Goal: Task Accomplishment & Management: Complete application form

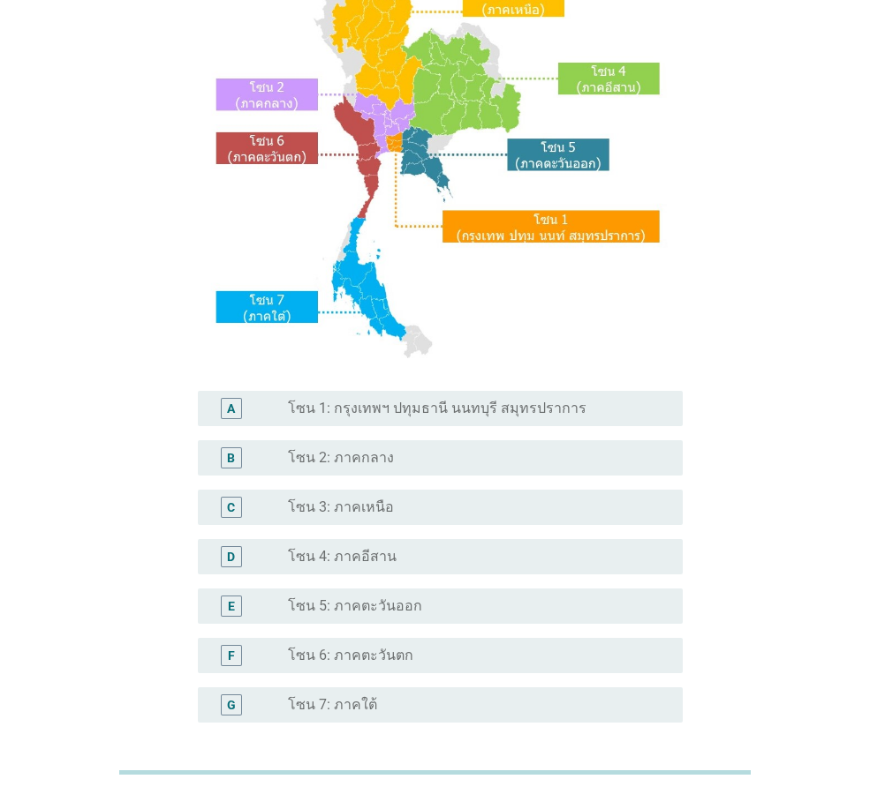
scroll to position [332, 0]
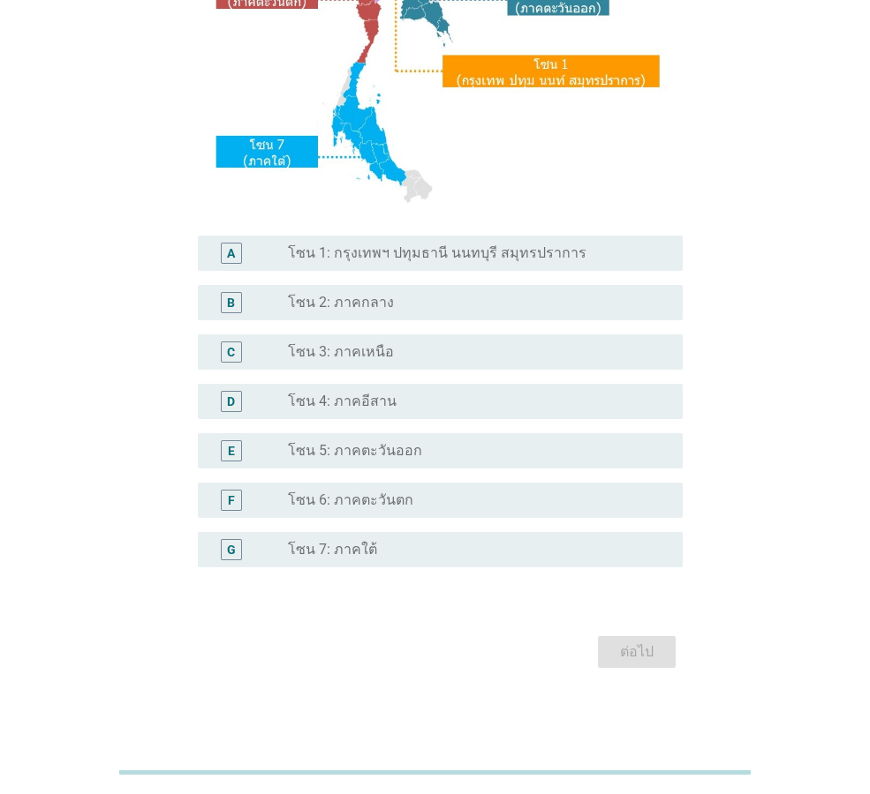
click at [409, 440] on div "radio_button_unchecked โซน 5: ภาคตะวันออก" at bounding box center [478, 450] width 380 height 21
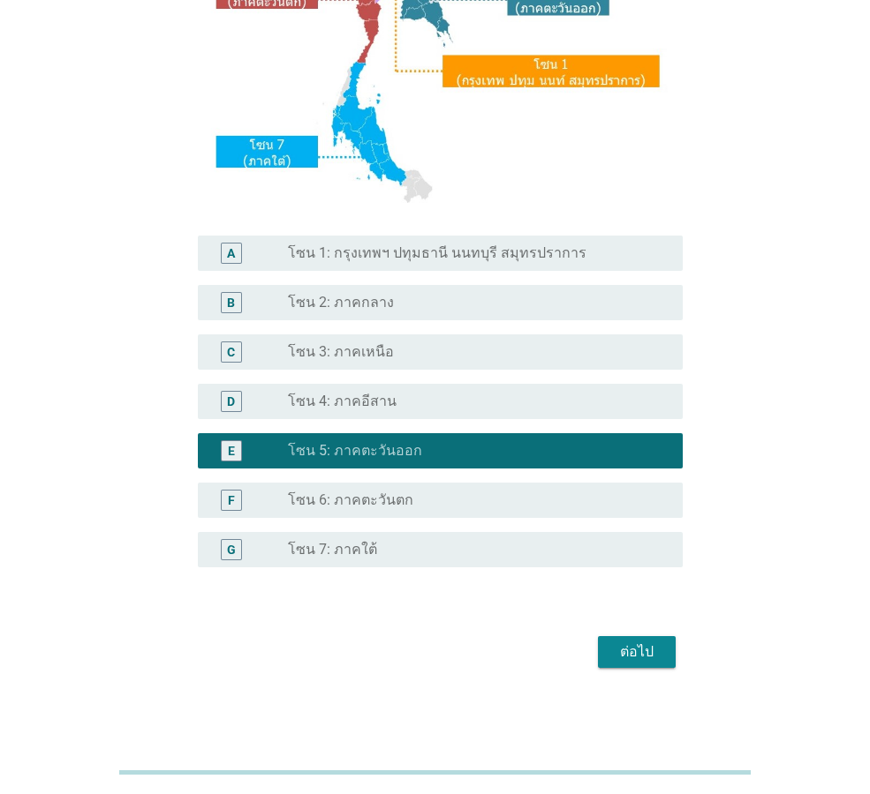
click at [636, 651] on div "ต่อไป" at bounding box center [636, 652] width 49 height 21
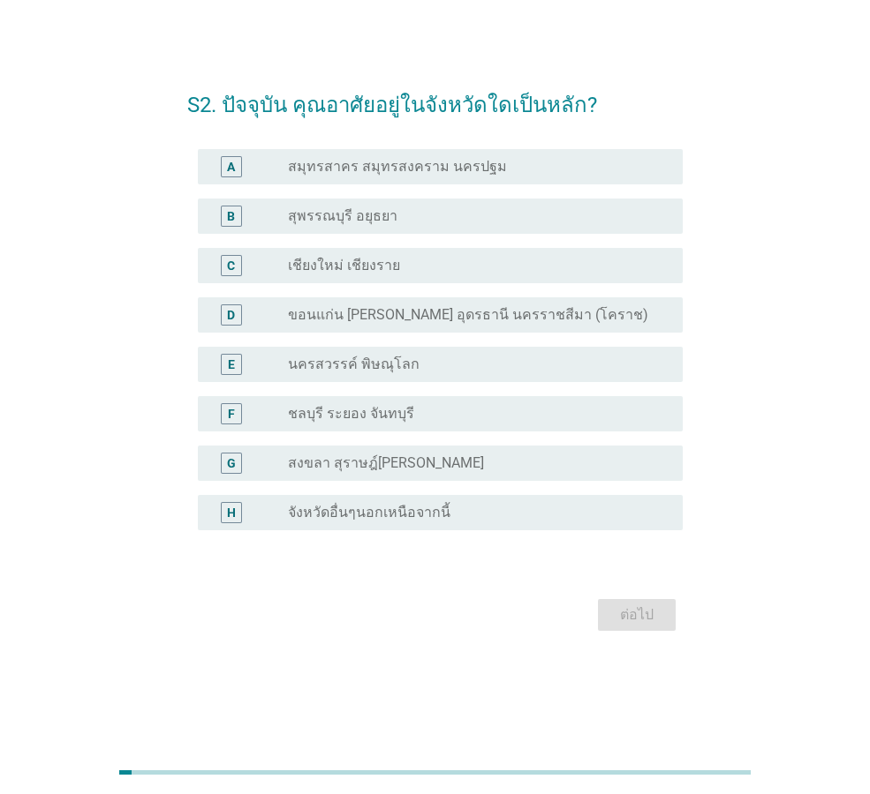
scroll to position [0, 0]
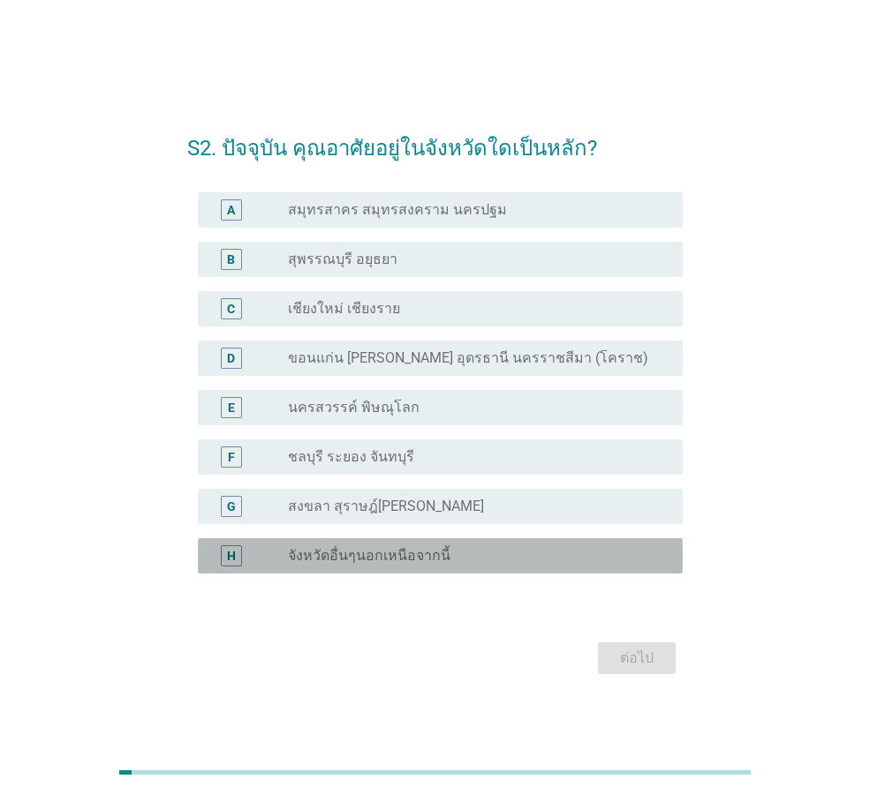
click at [391, 541] on div "H radio_button_unchecked จังหวัดอื่นๆนอกเหนือจากนี้" at bounding box center [440, 555] width 485 height 35
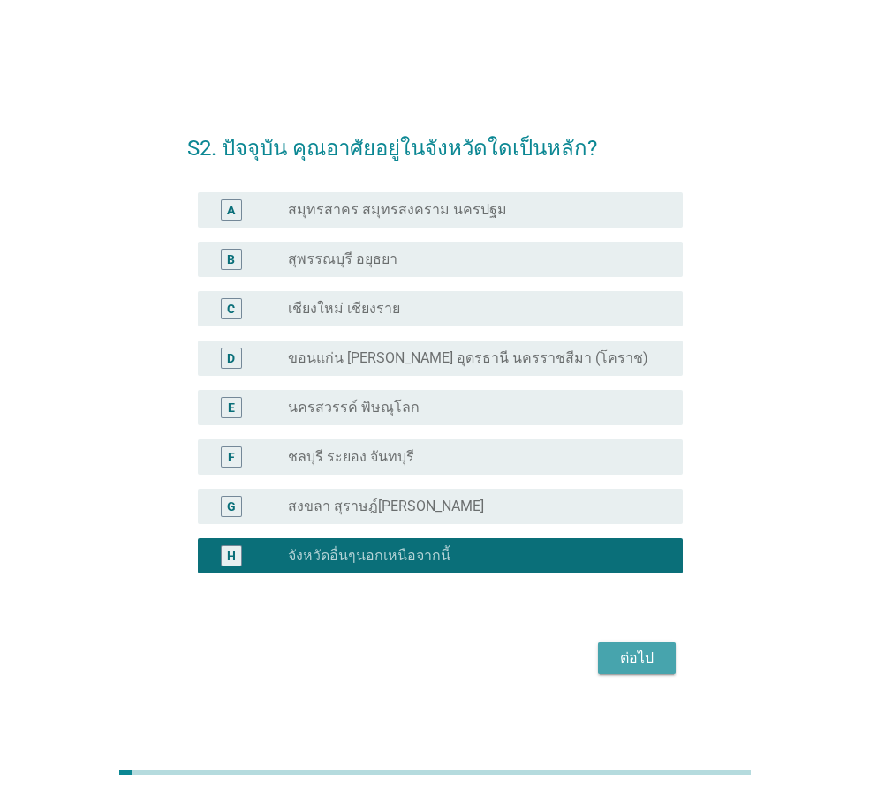
click at [623, 671] on button "ต่อไป" at bounding box center [637, 659] width 78 height 32
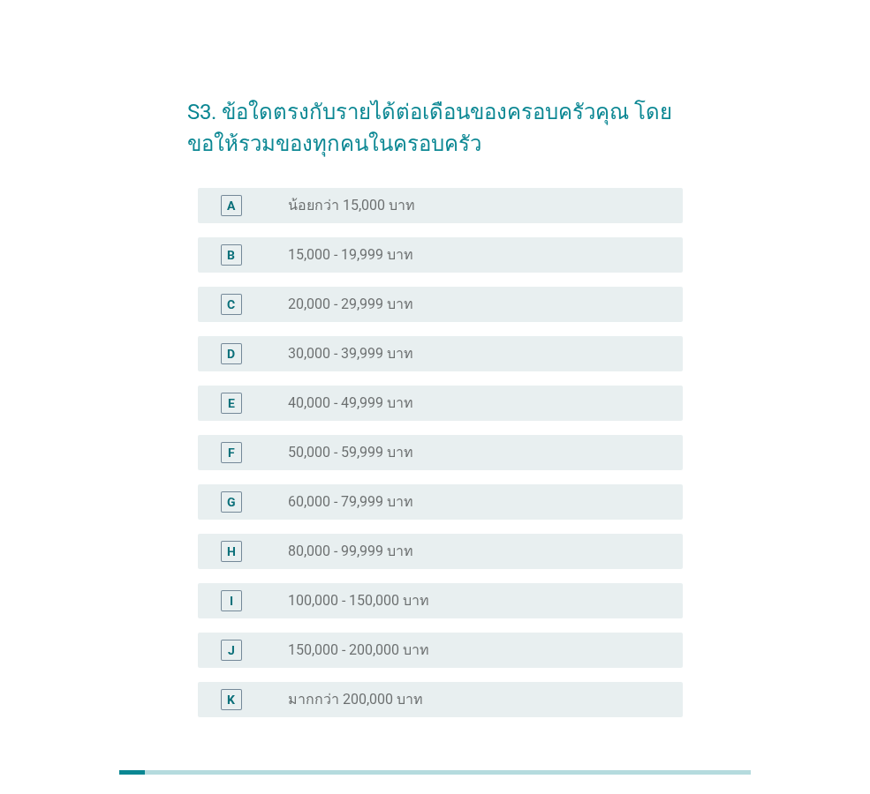
click at [405, 312] on label "20,000 - 29,999 บาท" at bounding box center [350, 305] width 125 height 18
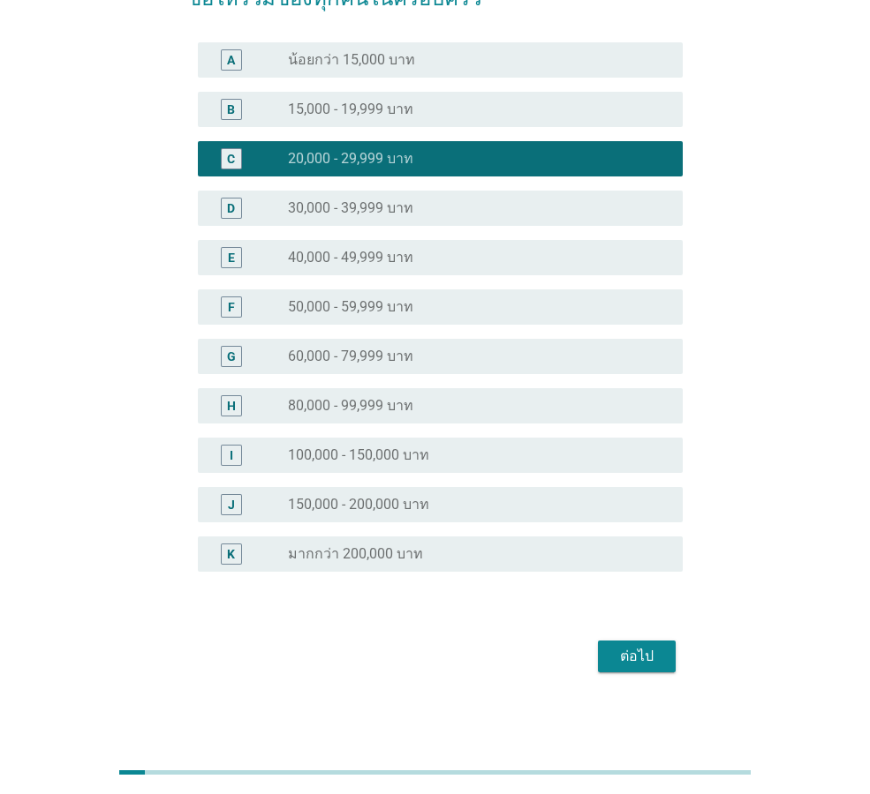
scroll to position [150, 0]
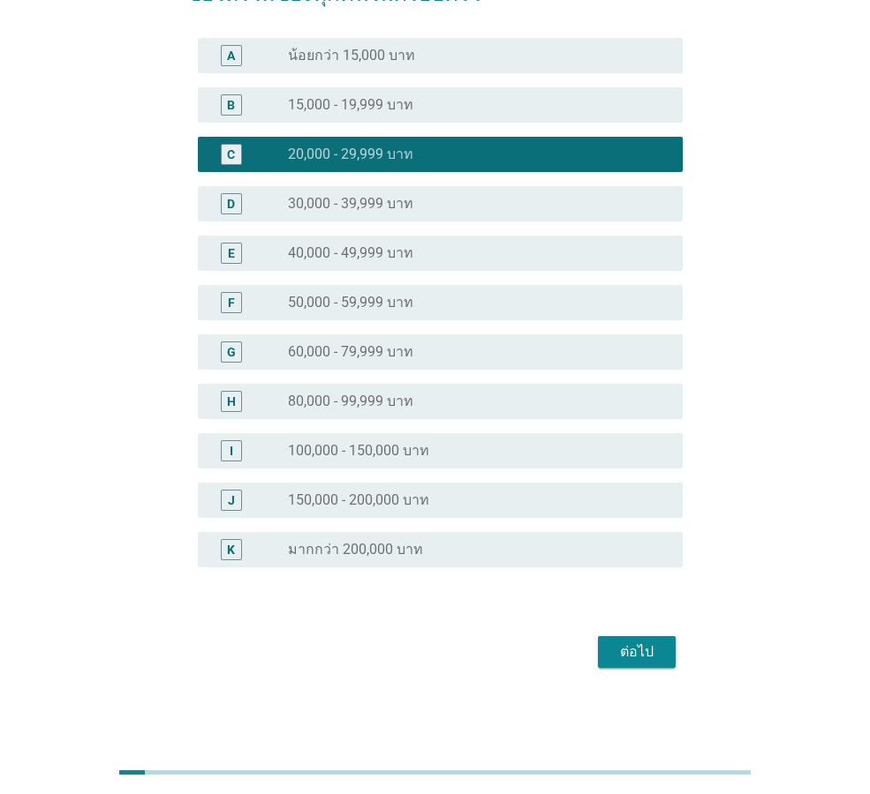
click at [648, 660] on div "ต่อไป" at bounding box center [636, 652] width 49 height 21
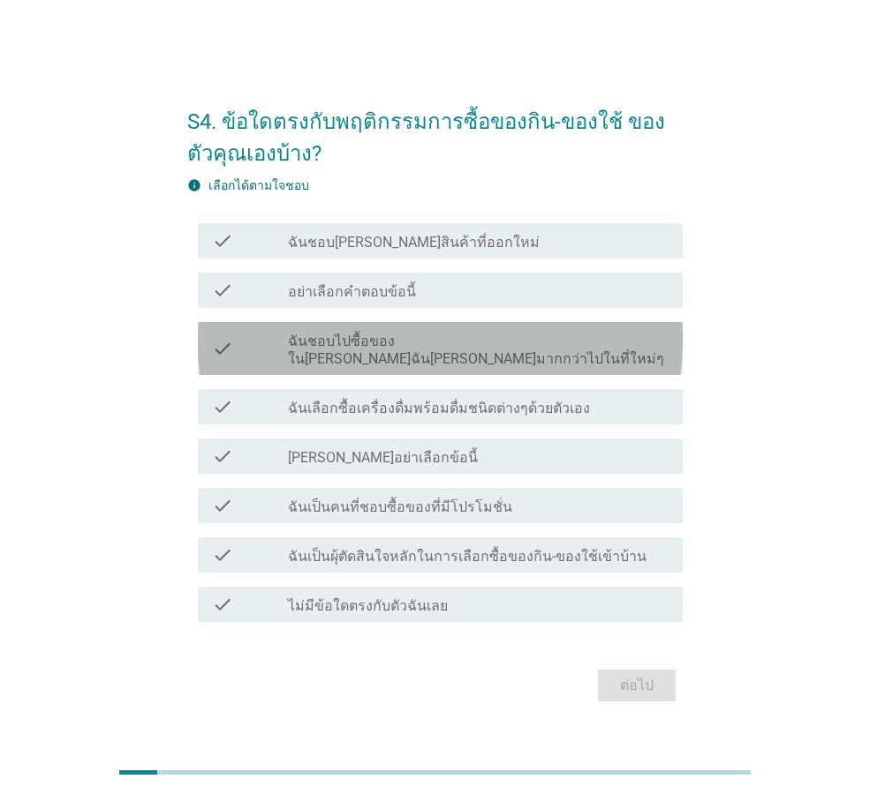
click at [438, 350] on label "ฉันชอบไปซื้อของใน[PERSON_NAME]ฉัน[PERSON_NAME]มากกว่าไปในที่ใหม่ๆ" at bounding box center [478, 350] width 380 height 35
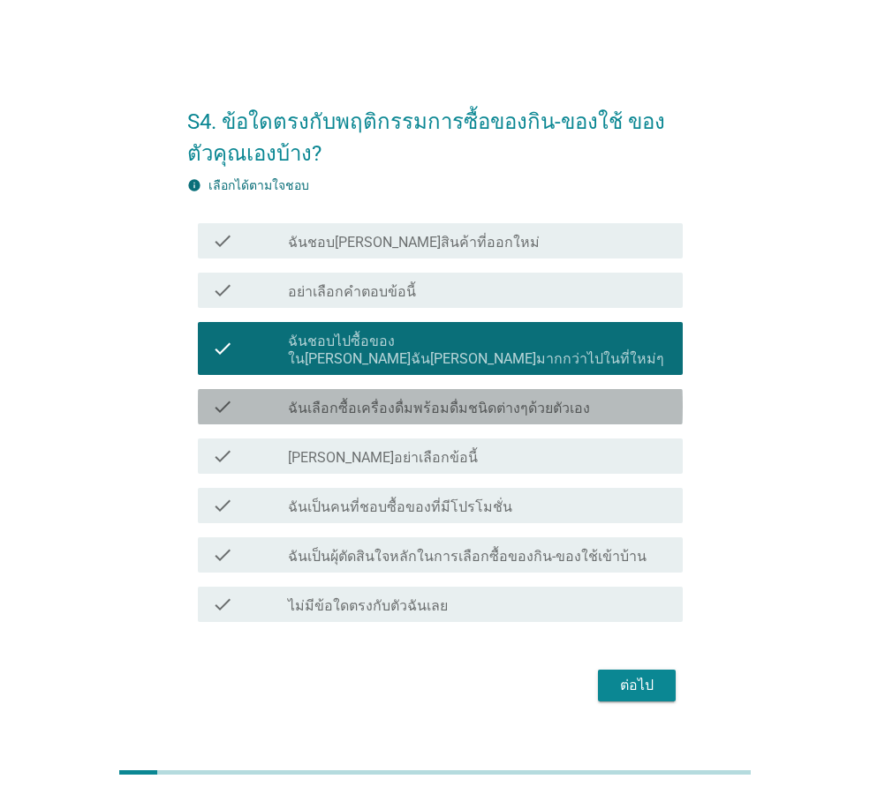
click at [427, 408] on label "ฉันเลือกซื้อเครื่องดื่มพร้อมดื่มชนิดต่างๆด้วยตัวเอง" at bounding box center [439, 409] width 302 height 18
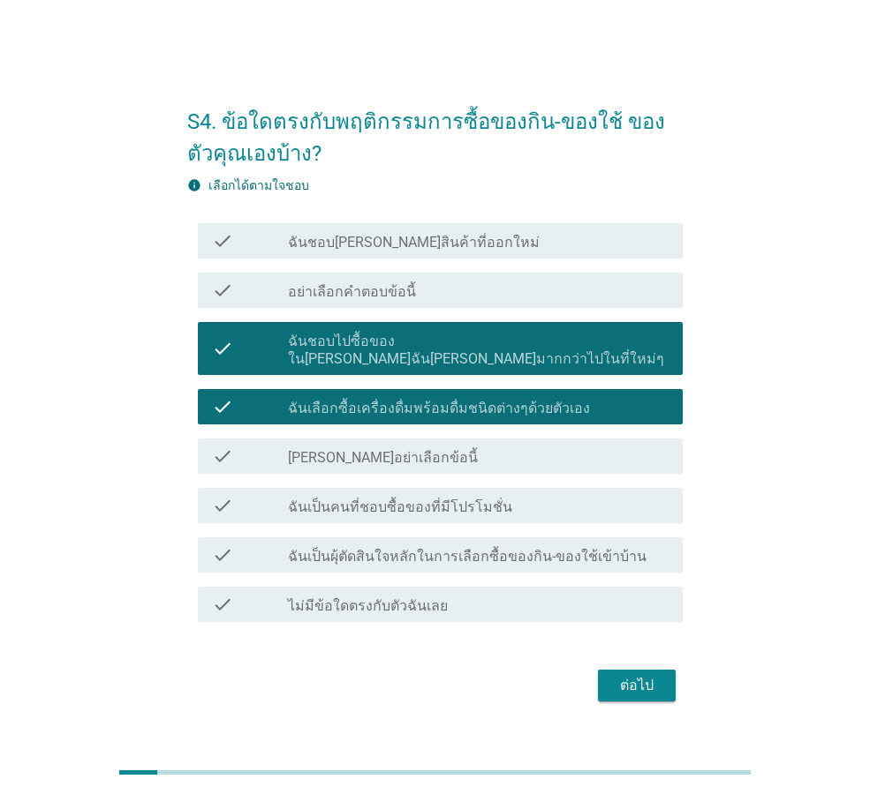
click at [462, 558] on div "check check_box_outline_blank ฉันเป็นผุ้ตัดสินใจหลักในการเลือกซื้อของกิน-ของใช้…" at bounding box center [440, 555] width 485 height 35
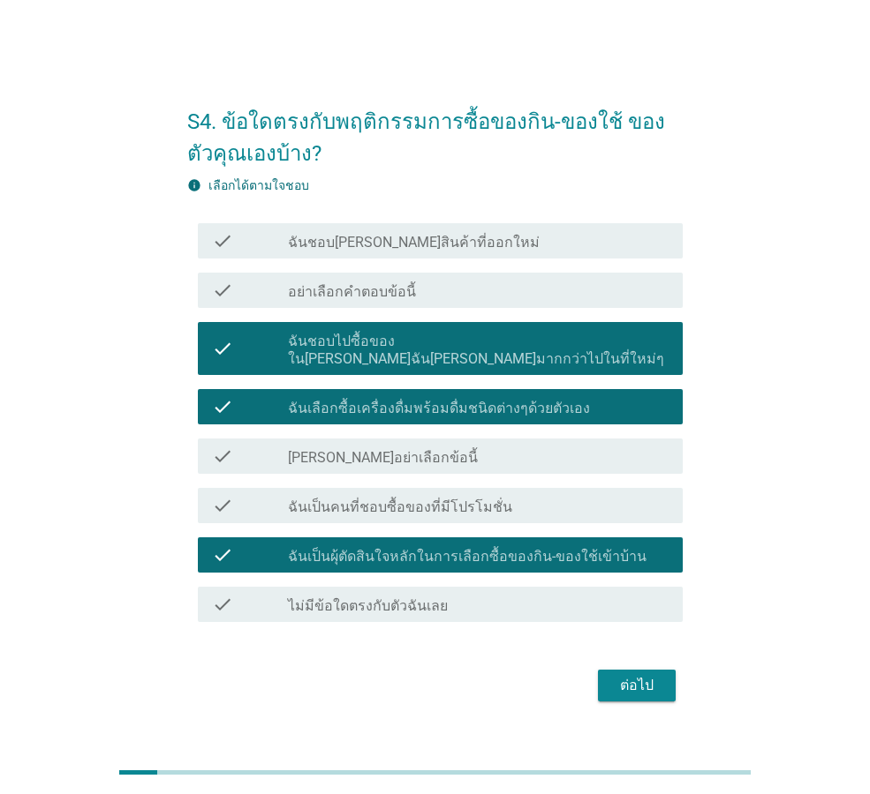
click at [631, 675] on div "ต่อไป" at bounding box center [636, 685] width 49 height 21
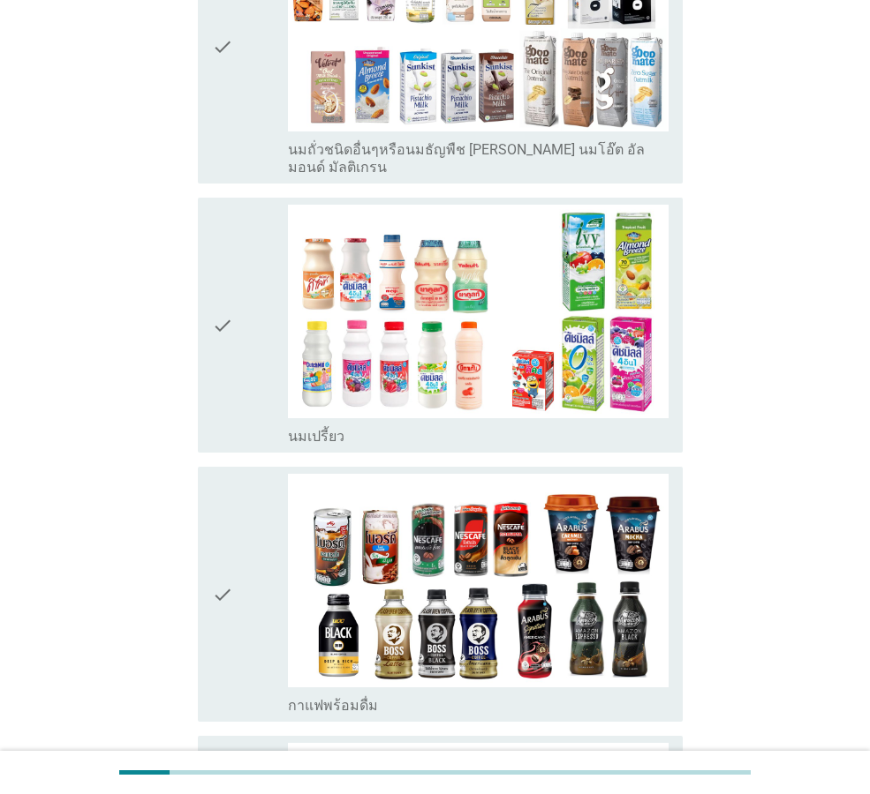
scroll to position [971, 0]
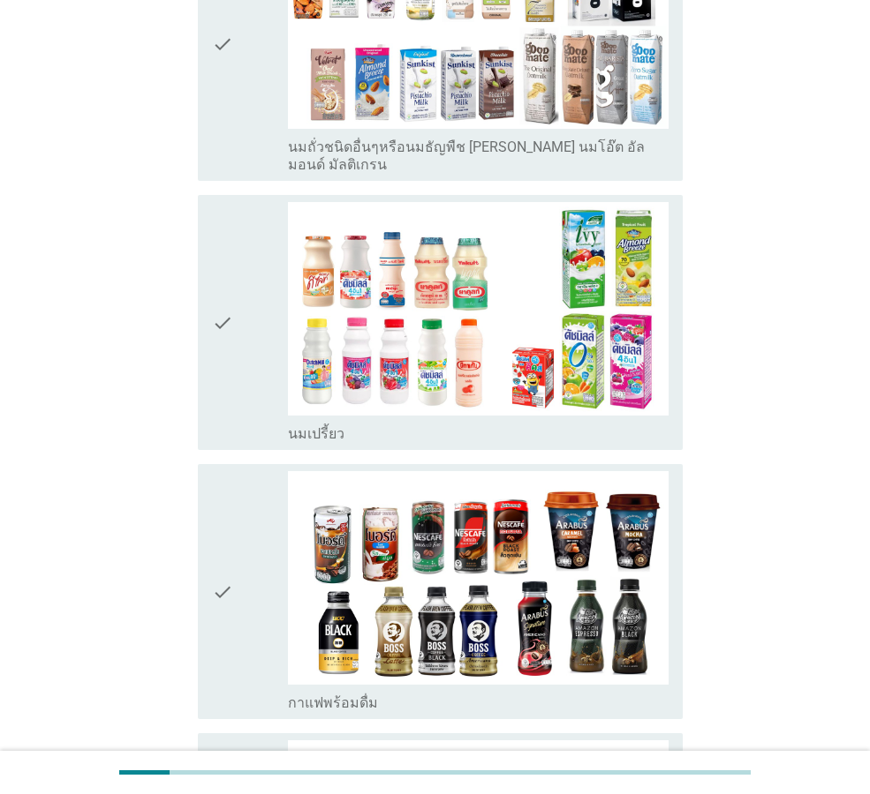
click at [222, 286] on icon "check" at bounding box center [222, 322] width 21 height 241
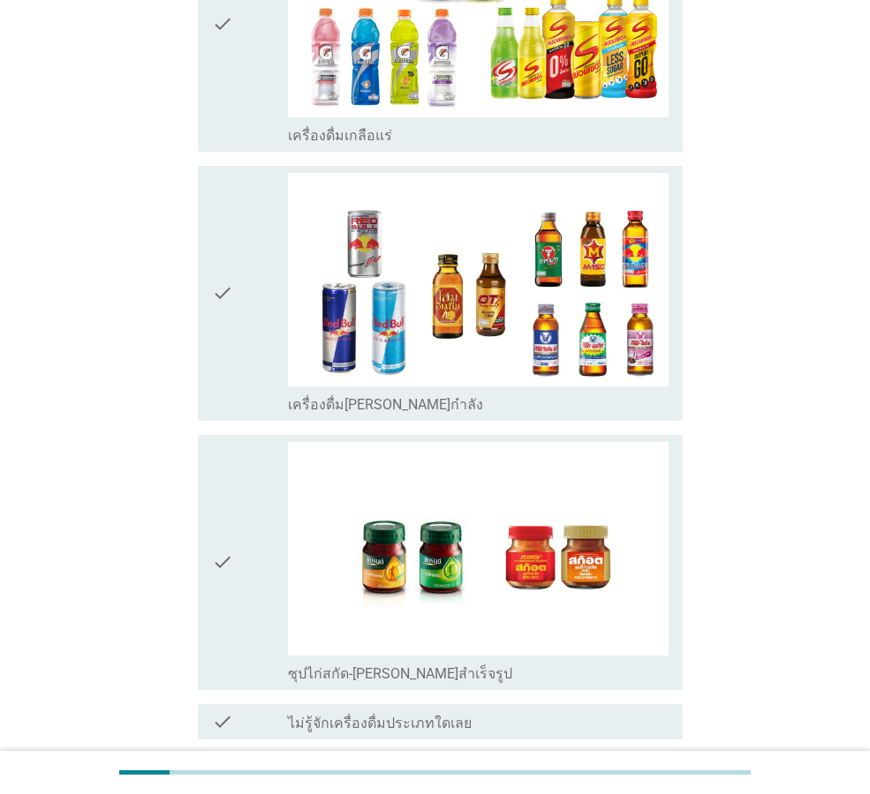
scroll to position [3527, 0]
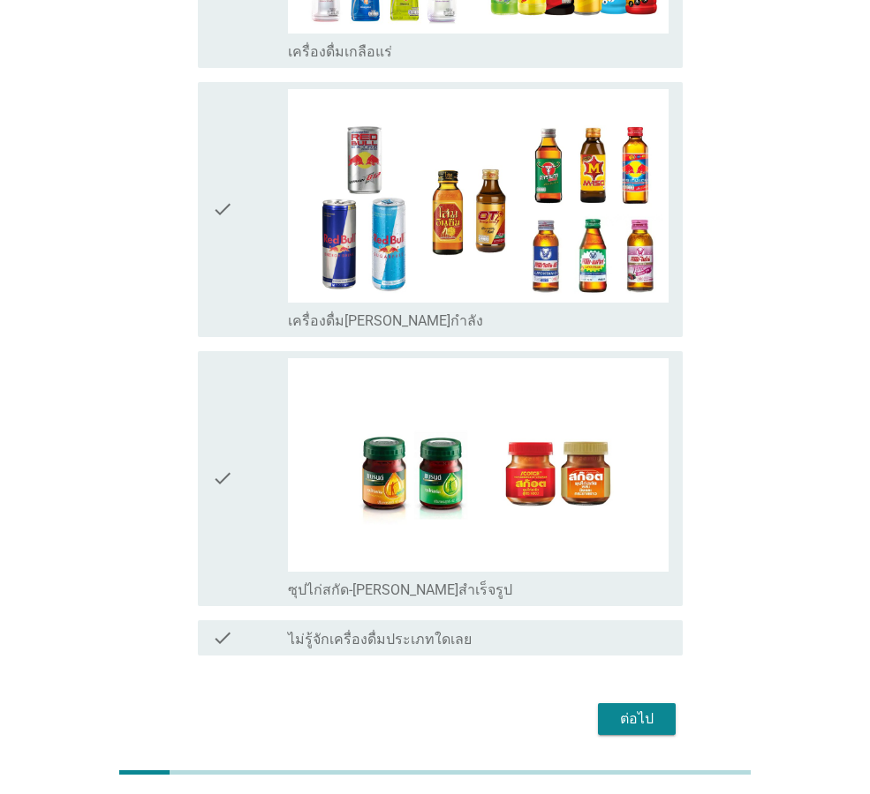
click at [640, 709] on div "ต่อไป" at bounding box center [636, 719] width 49 height 21
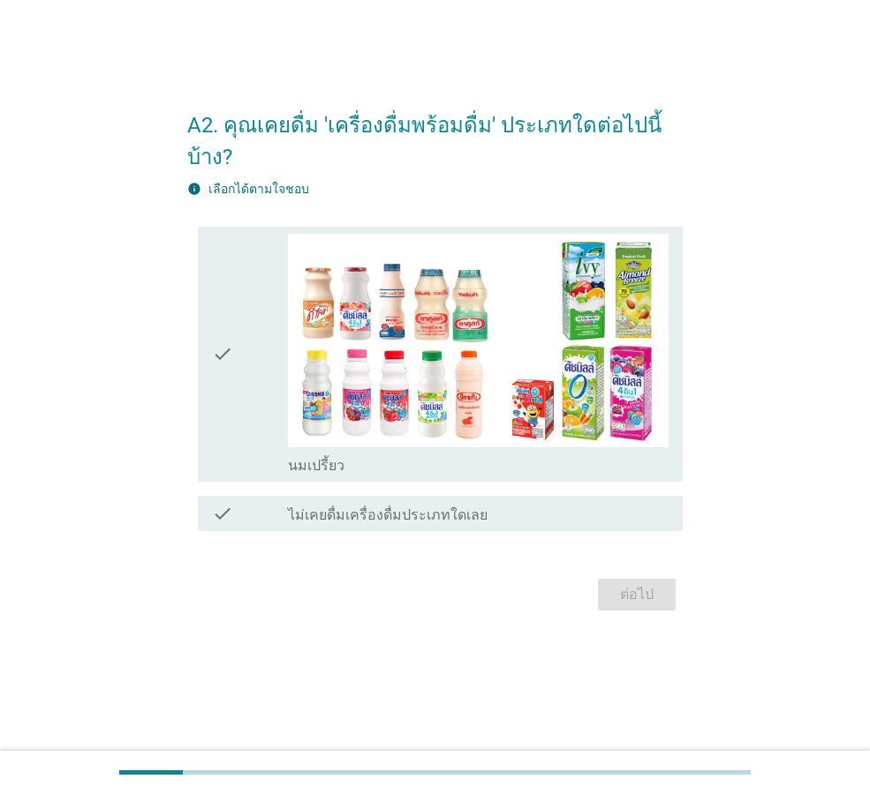
scroll to position [0, 0]
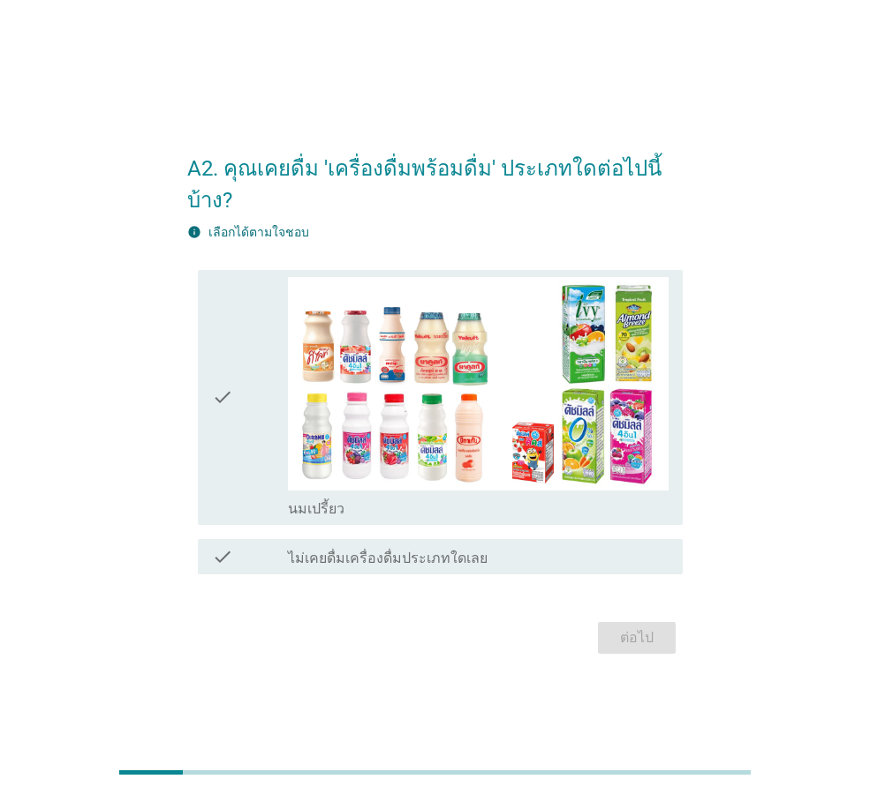
click at [218, 398] on icon "check" at bounding box center [222, 397] width 21 height 241
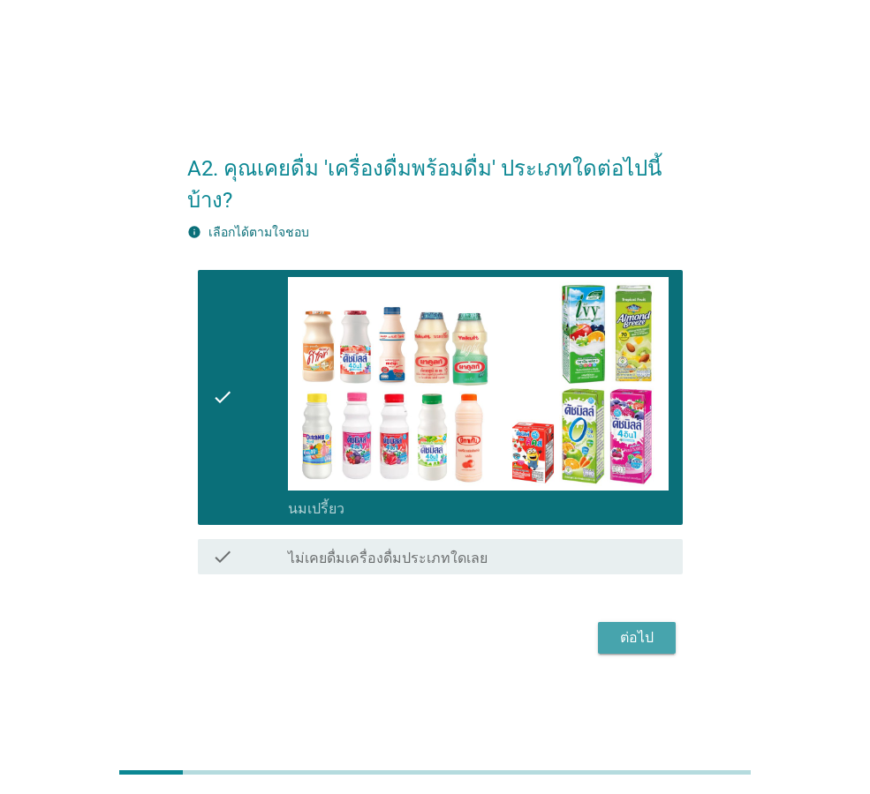
click at [650, 628] on div "ต่อไป" at bounding box center [636, 638] width 49 height 21
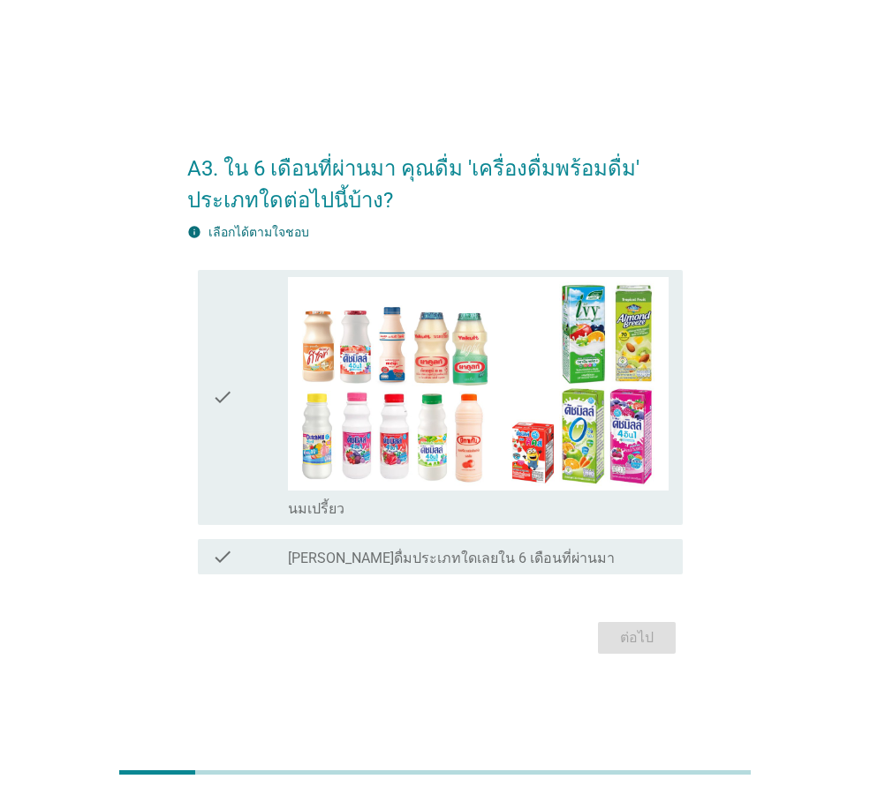
click at [222, 405] on icon "check" at bounding box center [222, 397] width 21 height 241
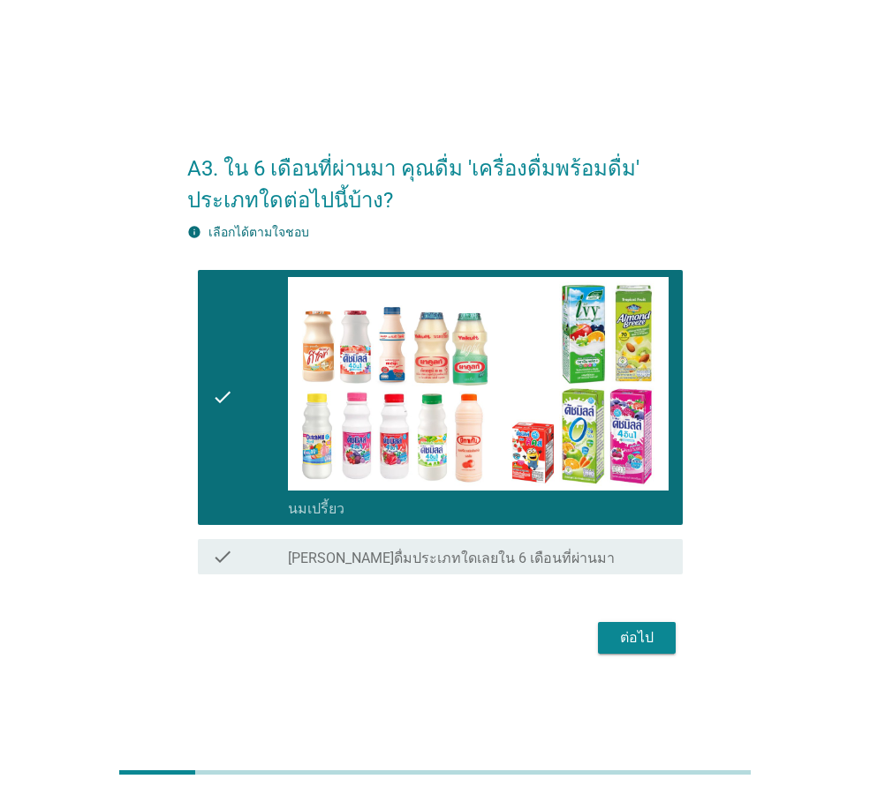
click at [659, 638] on div "ต่อไป" at bounding box center [636, 638] width 49 height 21
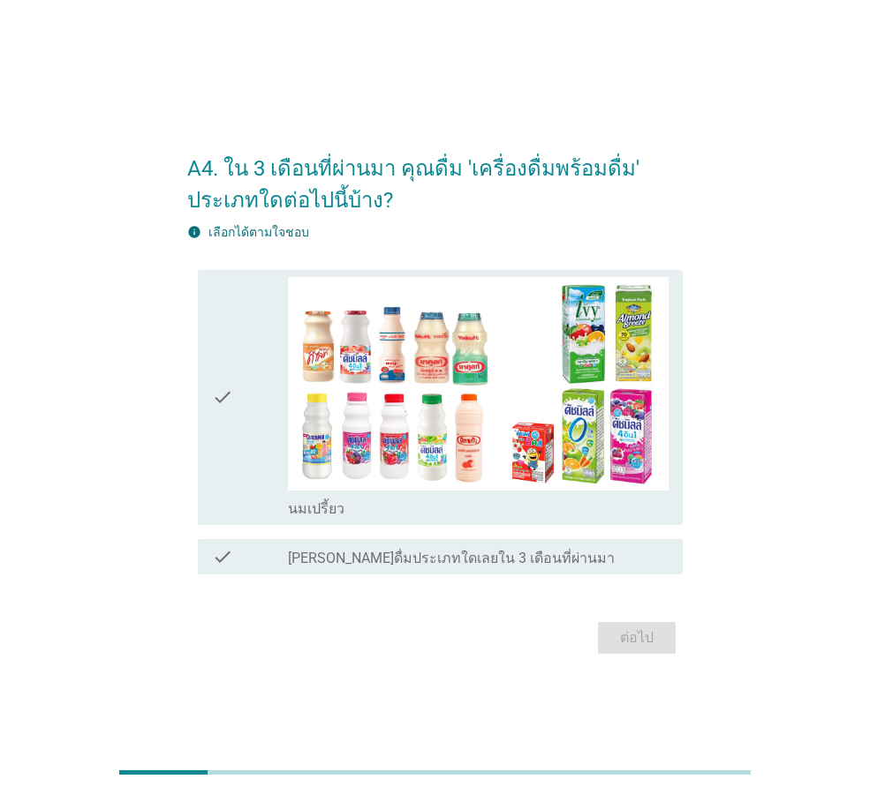
click at [222, 388] on icon "check" at bounding box center [222, 397] width 21 height 241
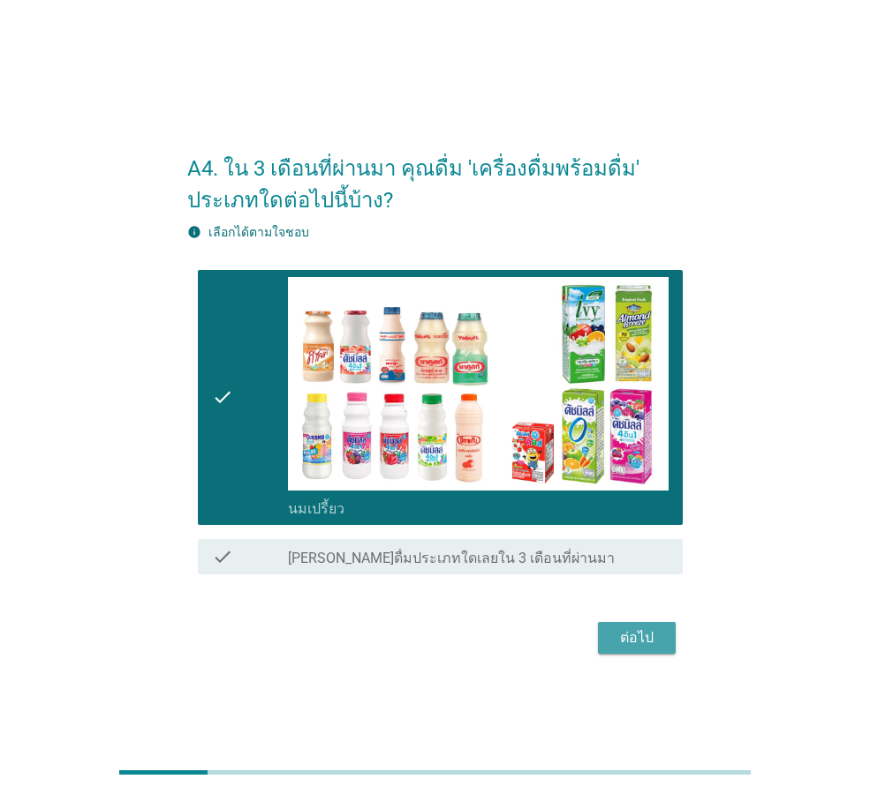
click at [629, 650] on button "ต่อไป" at bounding box center [637, 638] width 78 height 32
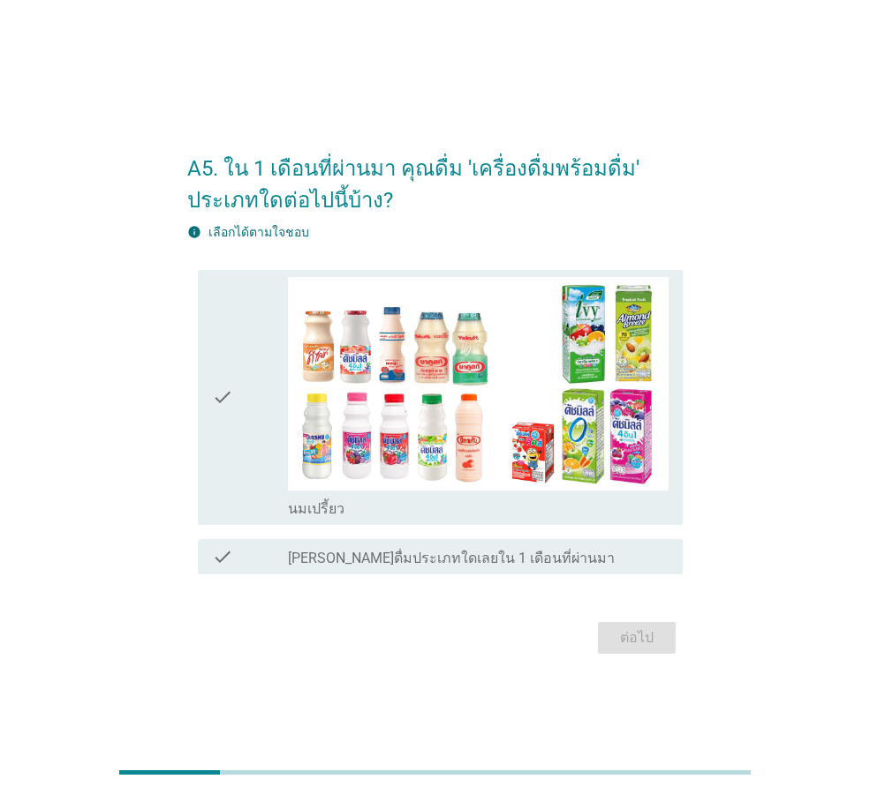
click at [242, 407] on div "check" at bounding box center [250, 397] width 76 height 241
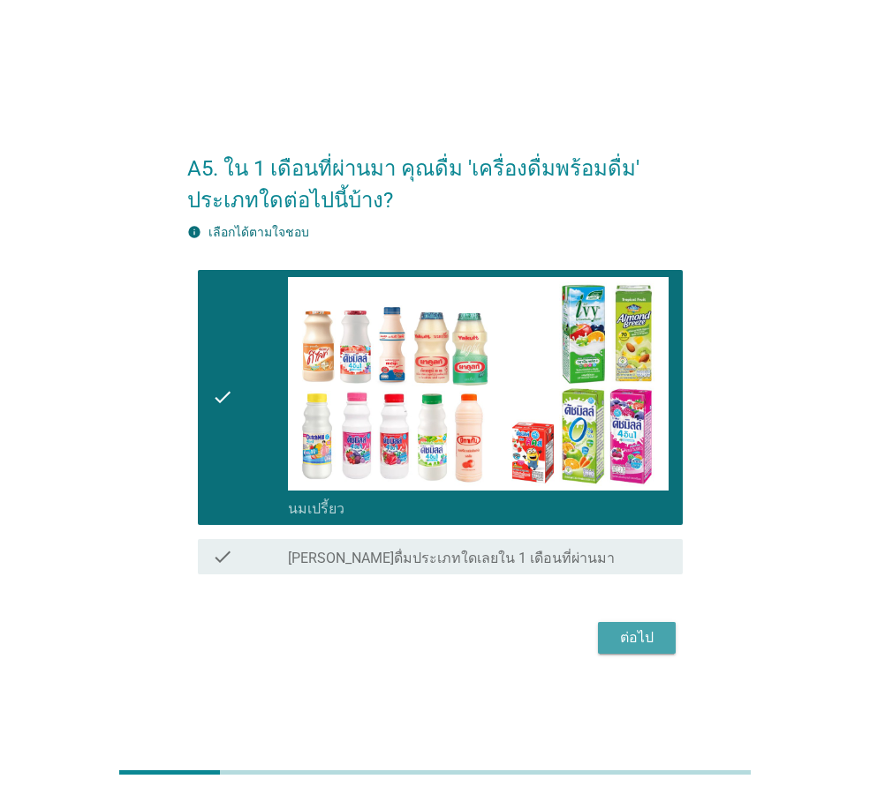
click at [659, 638] on div "ต่อไป" at bounding box center [636, 638] width 49 height 21
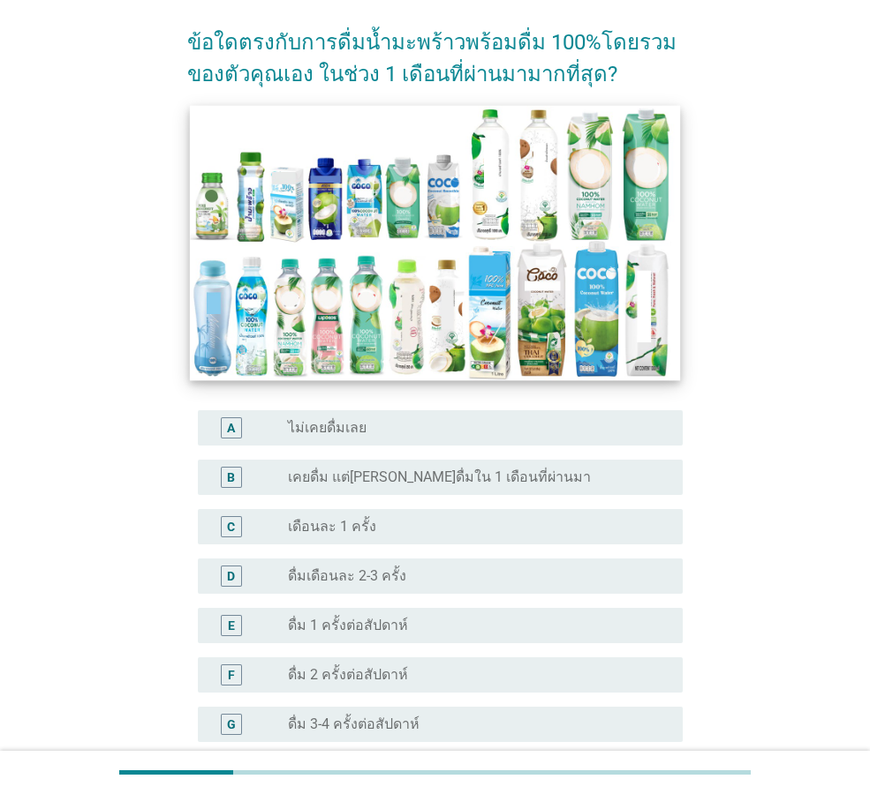
scroll to position [177, 0]
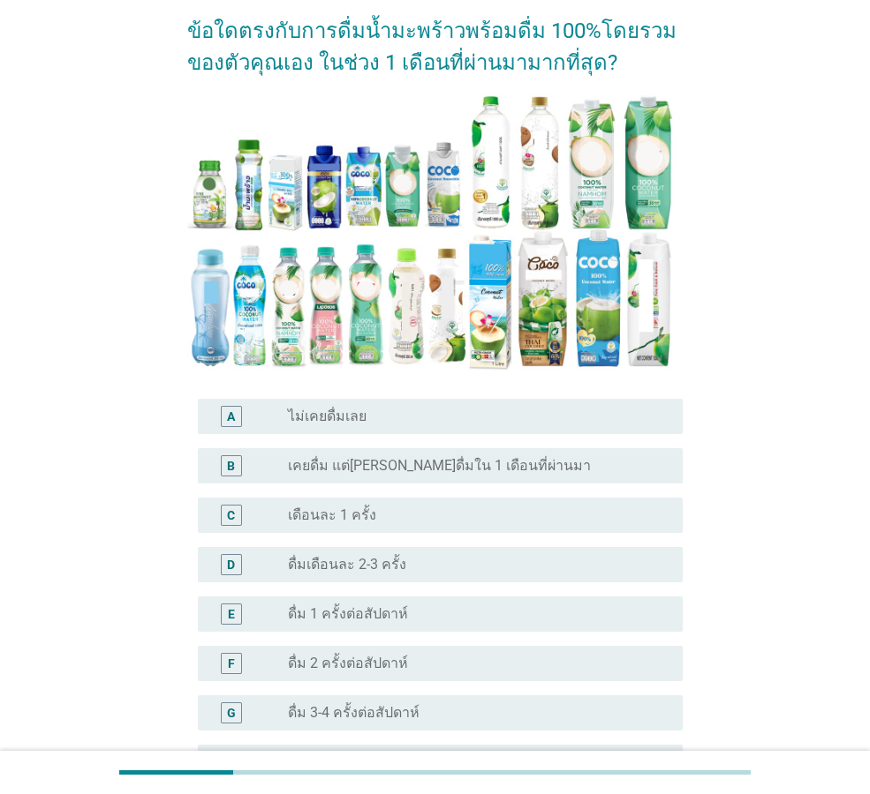
click at [327, 507] on label "เดือนละ 1 ครั้ง" at bounding box center [332, 516] width 88 height 18
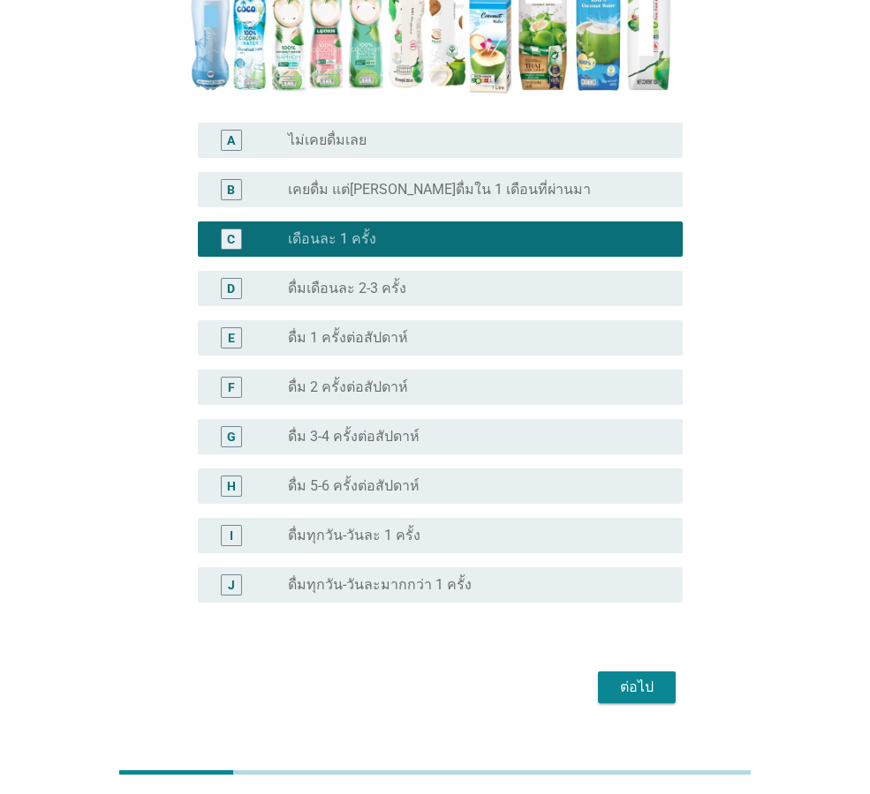
scroll to position [456, 0]
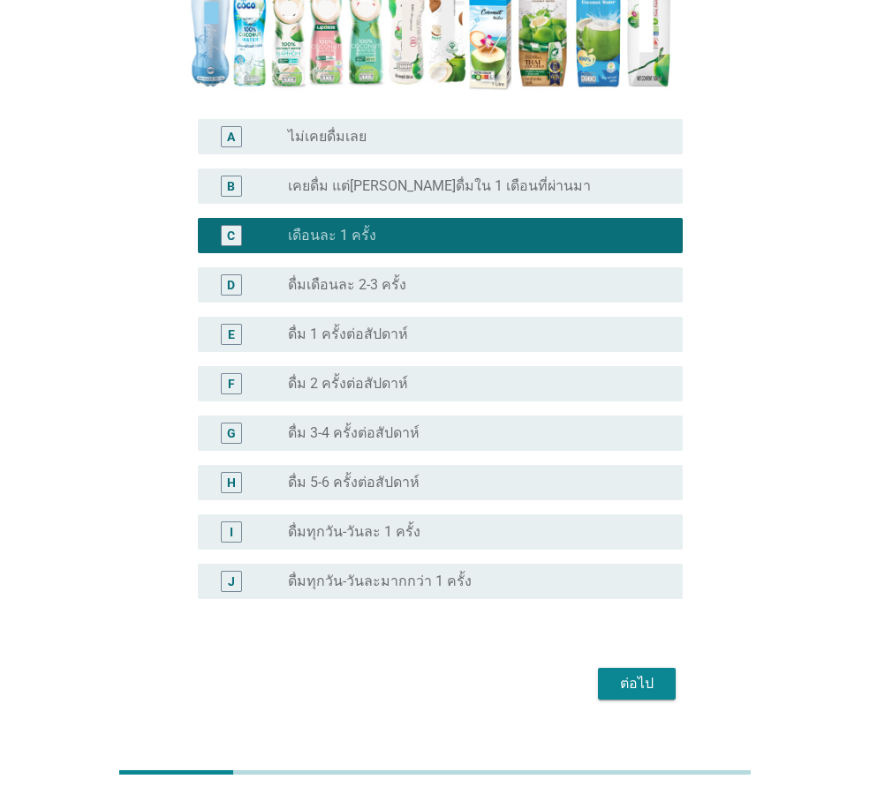
click at [678, 663] on div "ต่อไป" at bounding box center [434, 684] width 495 height 42
click at [654, 674] on div "ต่อไป" at bounding box center [636, 684] width 49 height 21
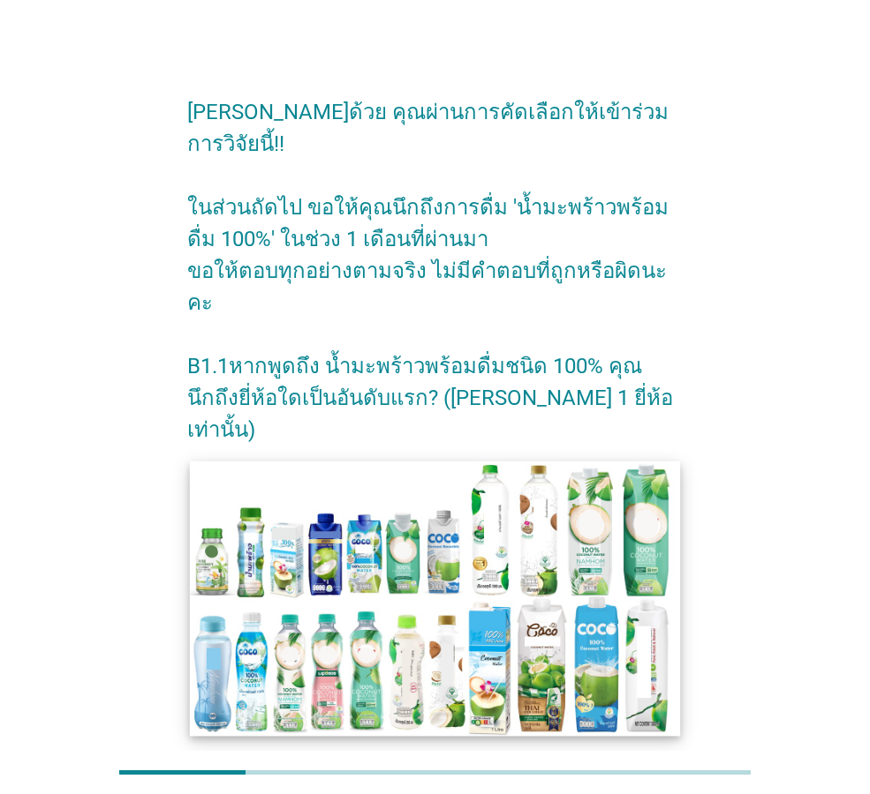
scroll to position [207, 0]
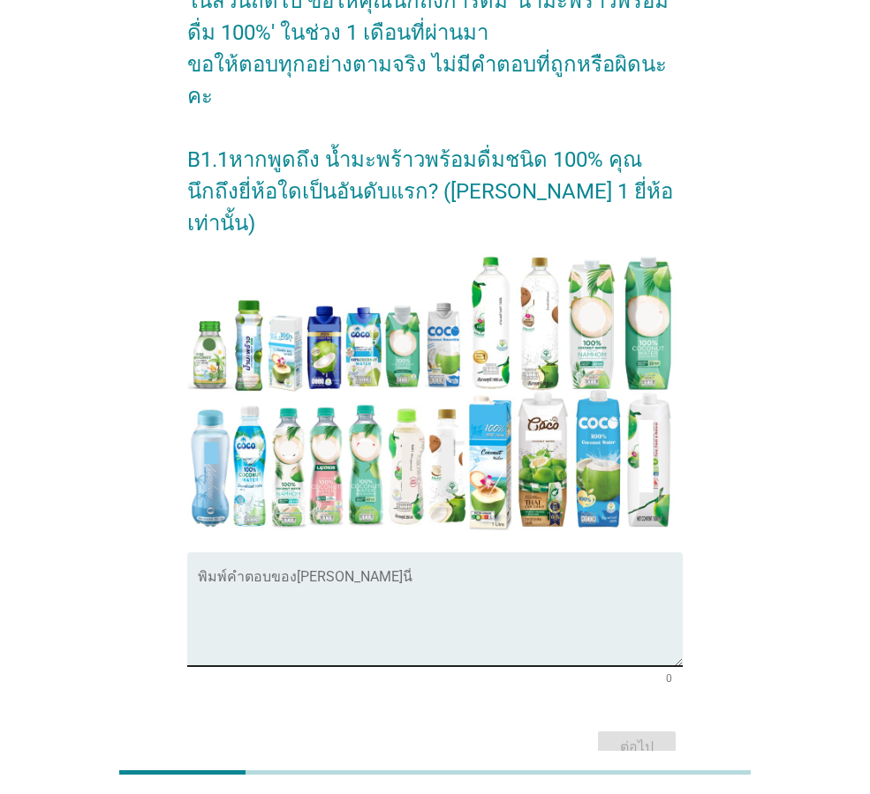
click at [408, 574] on textarea "พิมพ์คำตอบของคุณ ที่นี่" at bounding box center [440, 620] width 485 height 93
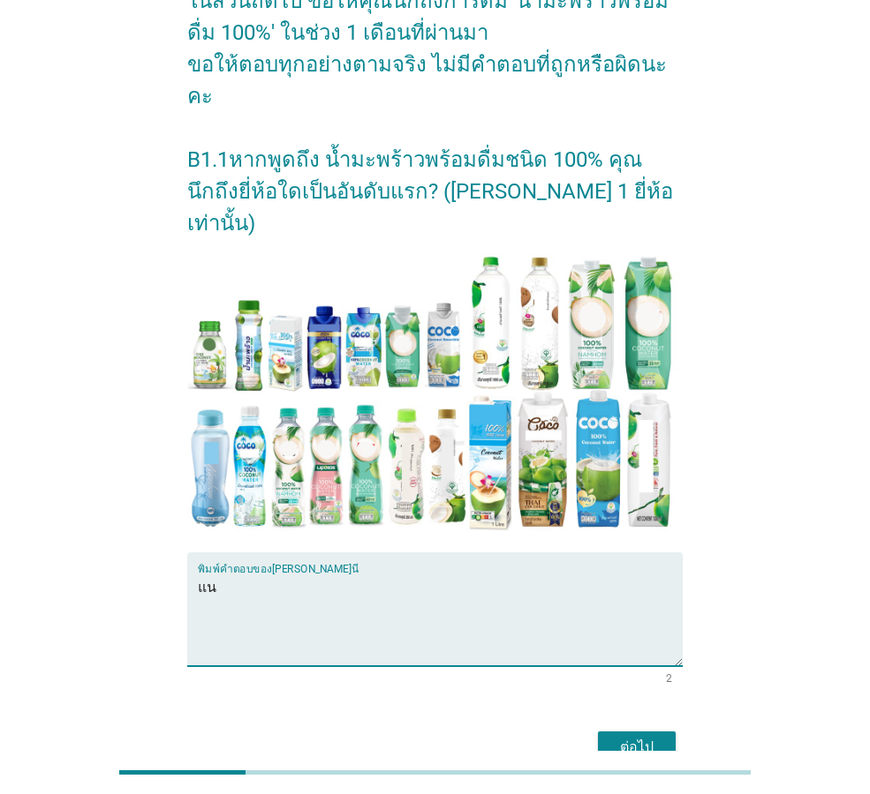
type textarea "แ"
type textarea "coco"
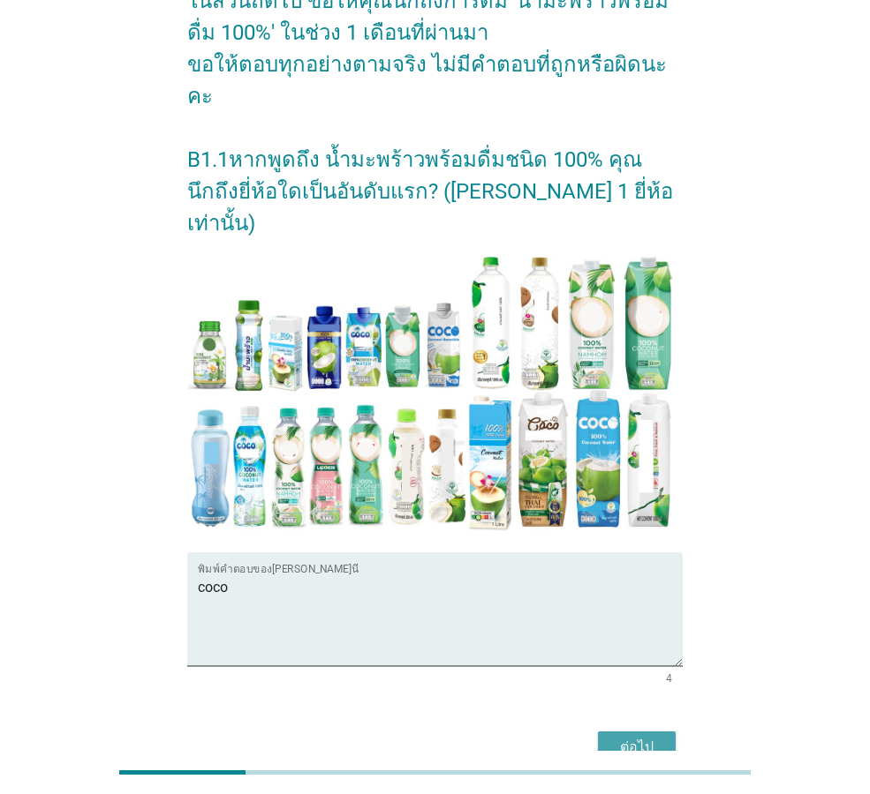
click at [660, 737] on div "ต่อไป" at bounding box center [636, 747] width 49 height 21
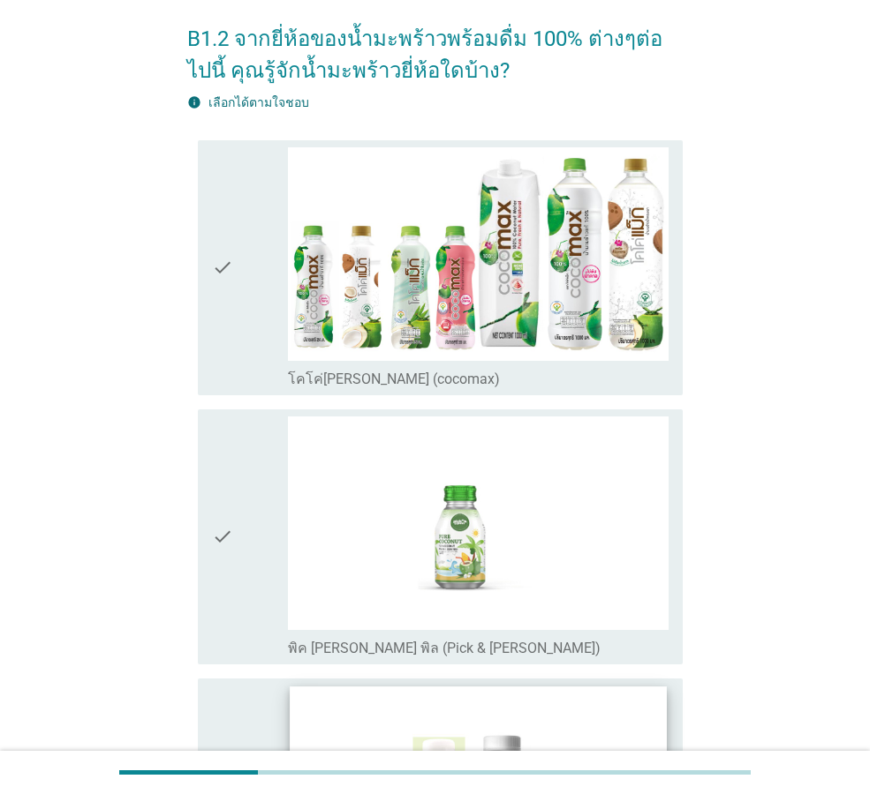
scroll to position [0, 0]
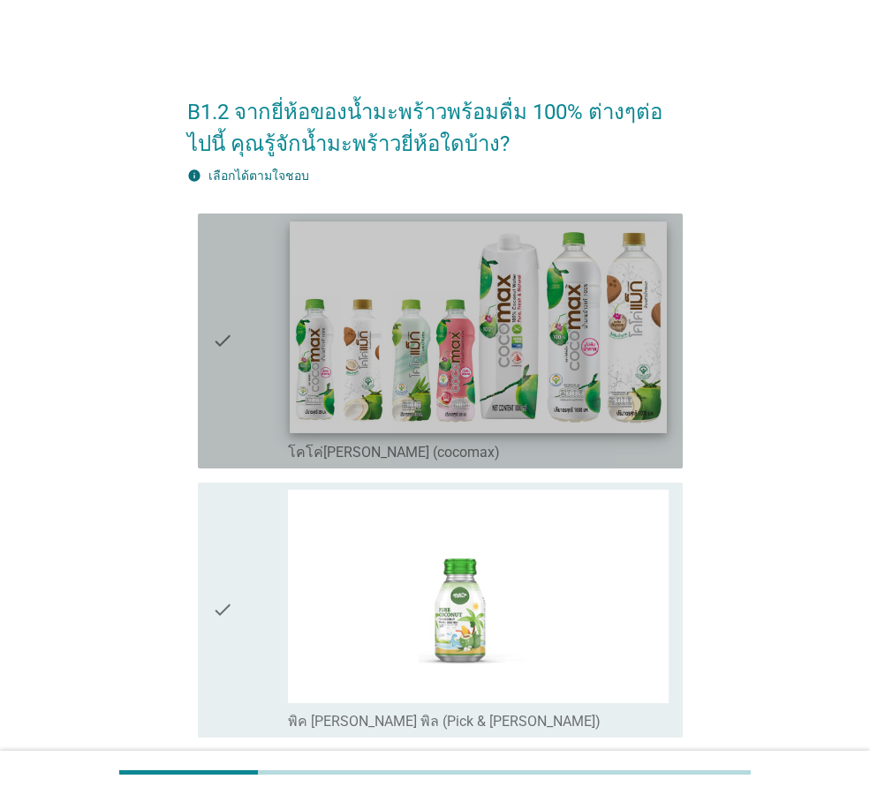
click at [567, 385] on img at bounding box center [478, 328] width 376 height 212
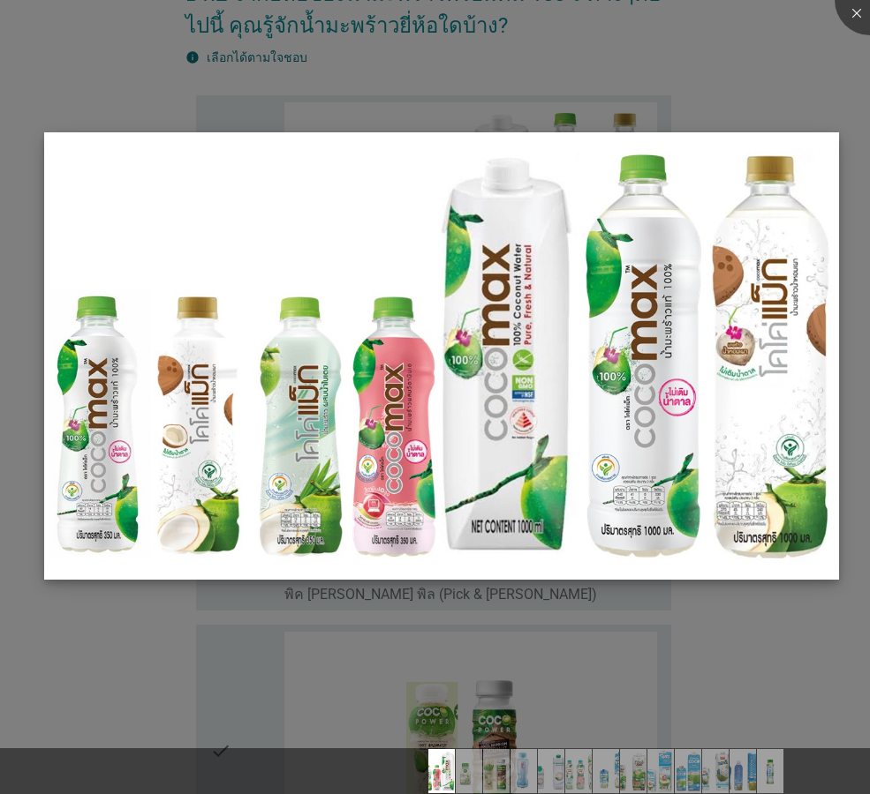
scroll to position [265, 0]
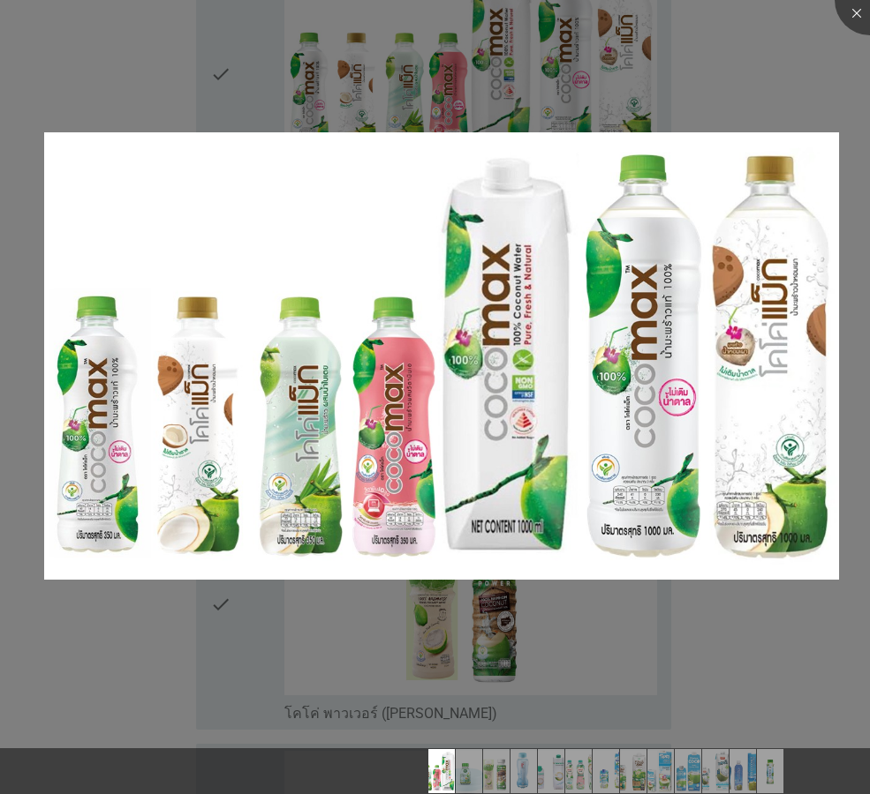
click at [159, 611] on div at bounding box center [435, 397] width 870 height 794
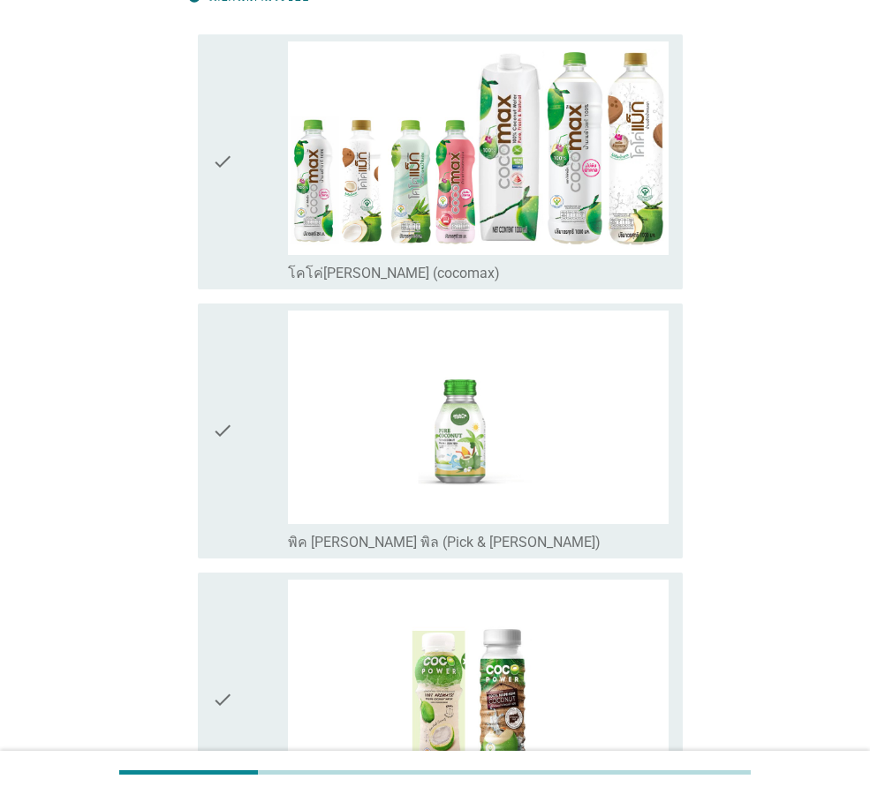
scroll to position [0, 0]
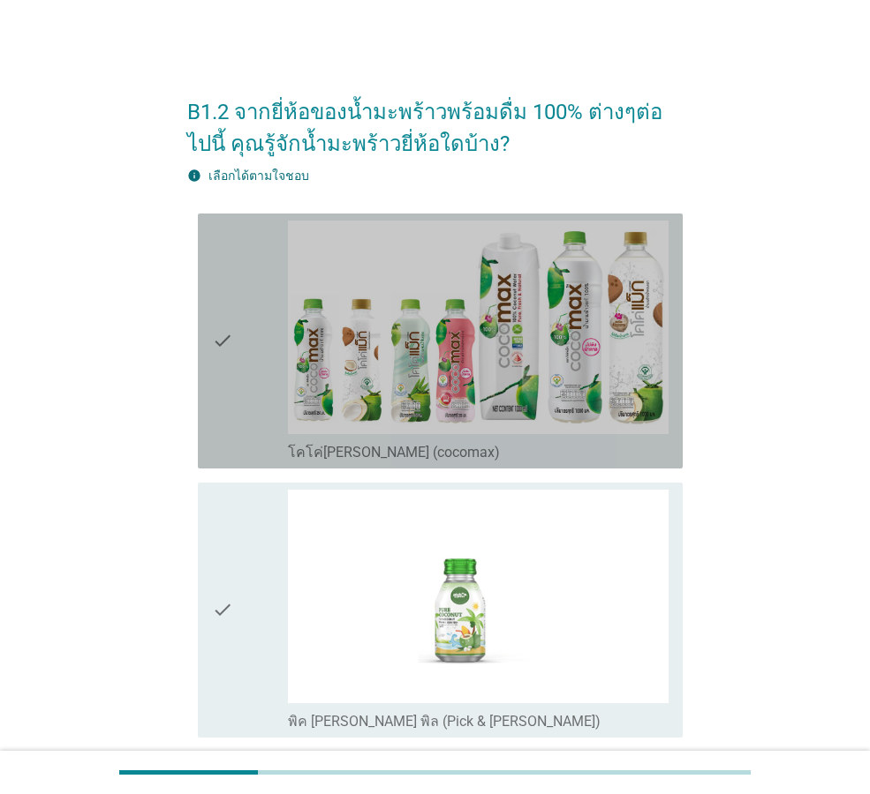
click at [234, 341] on div "check" at bounding box center [250, 341] width 76 height 241
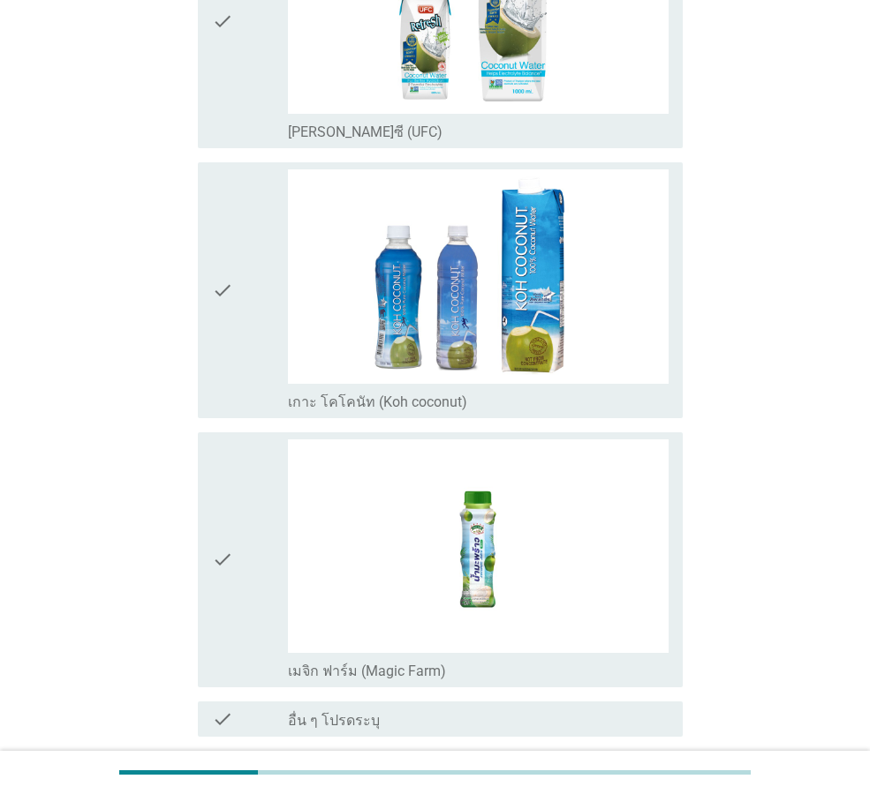
scroll to position [3162, 0]
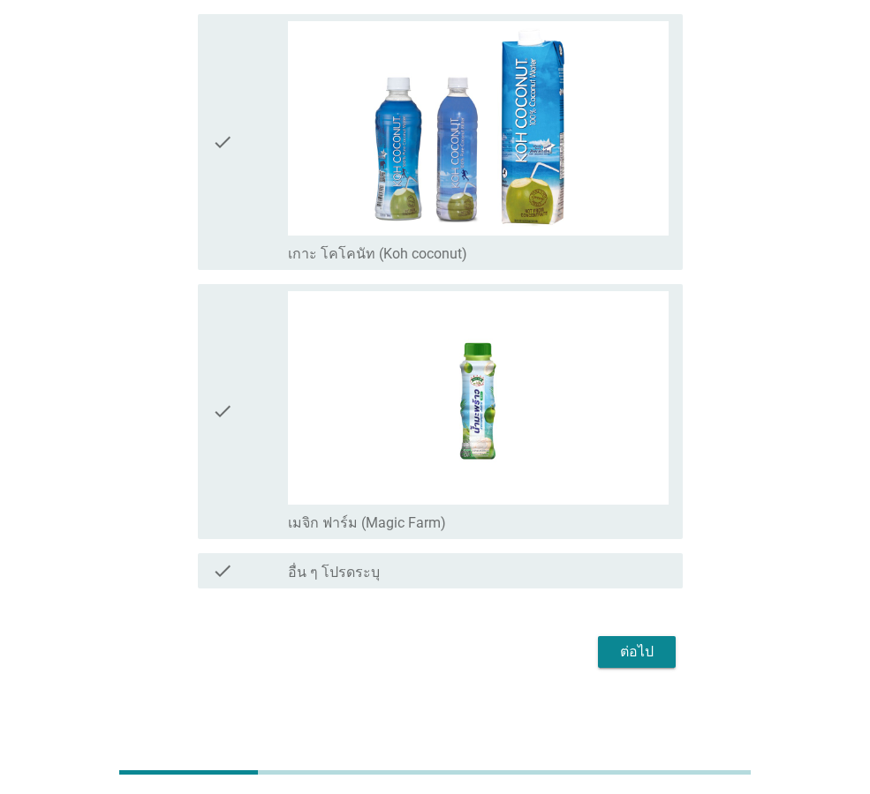
click at [644, 666] on button "ต่อไป" at bounding box center [637, 652] width 78 height 32
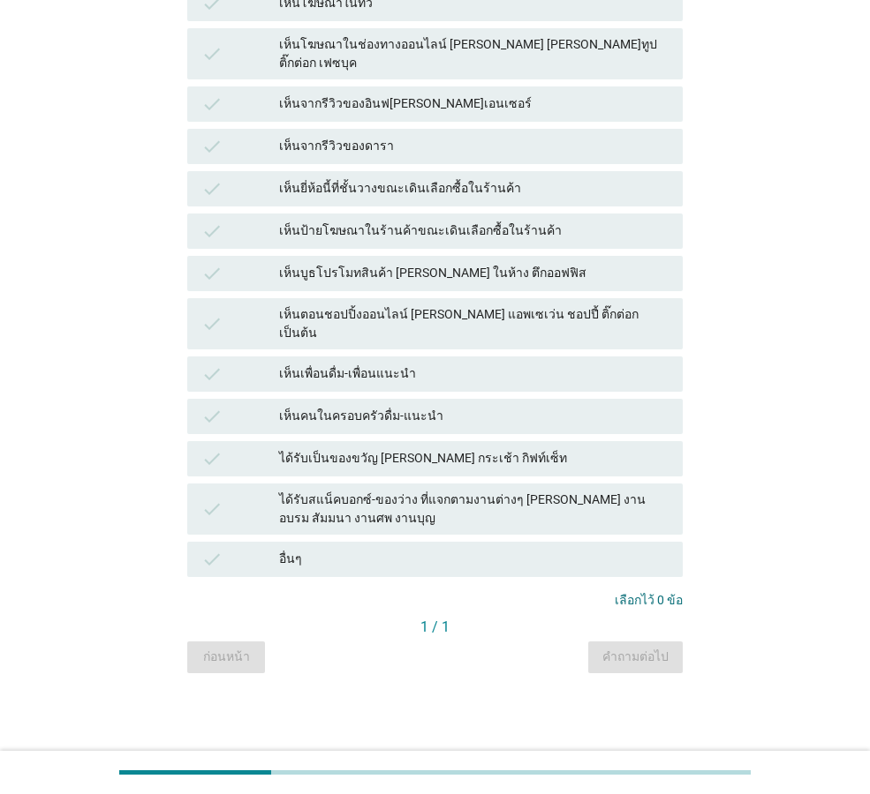
scroll to position [0, 0]
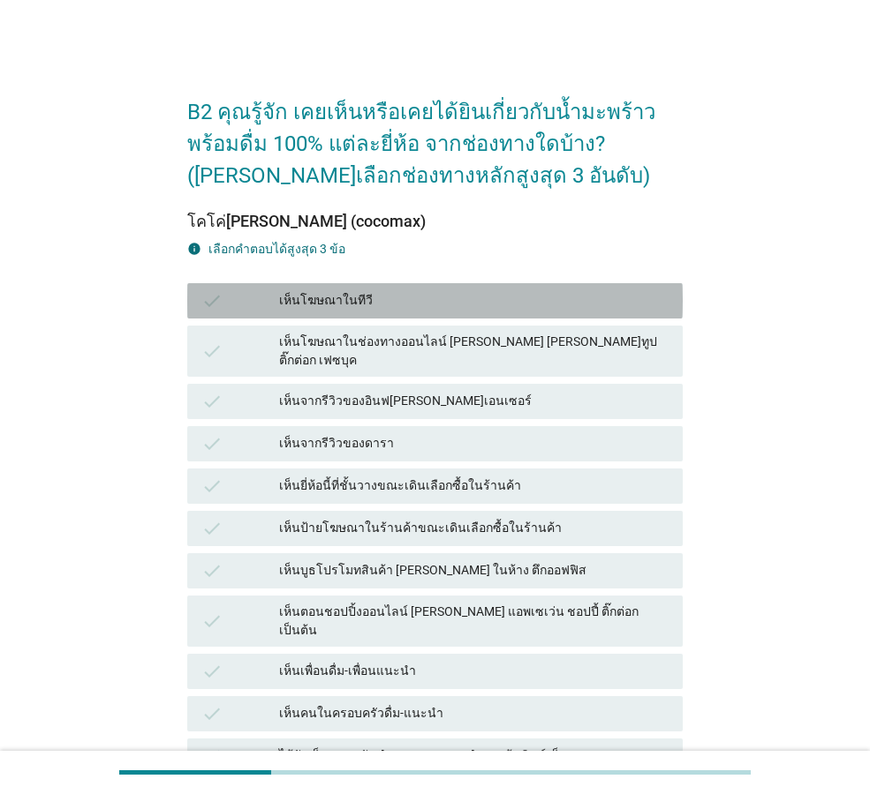
click at [343, 301] on div "เห็นโฆษณาในทีวี" at bounding box center [473, 300] width 389 height 21
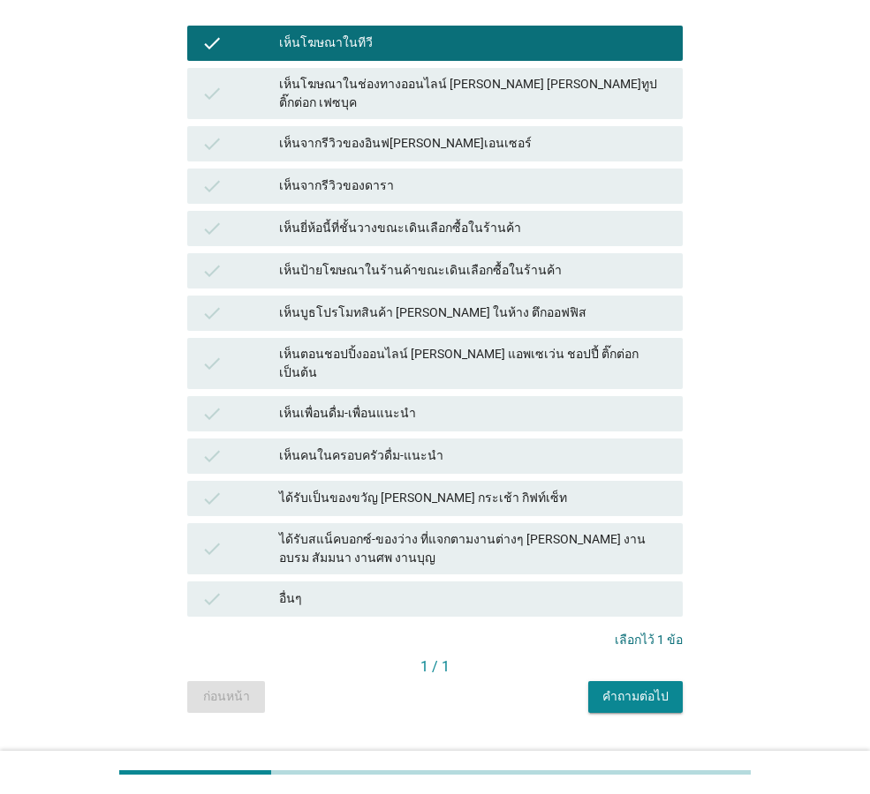
scroll to position [266, 0]
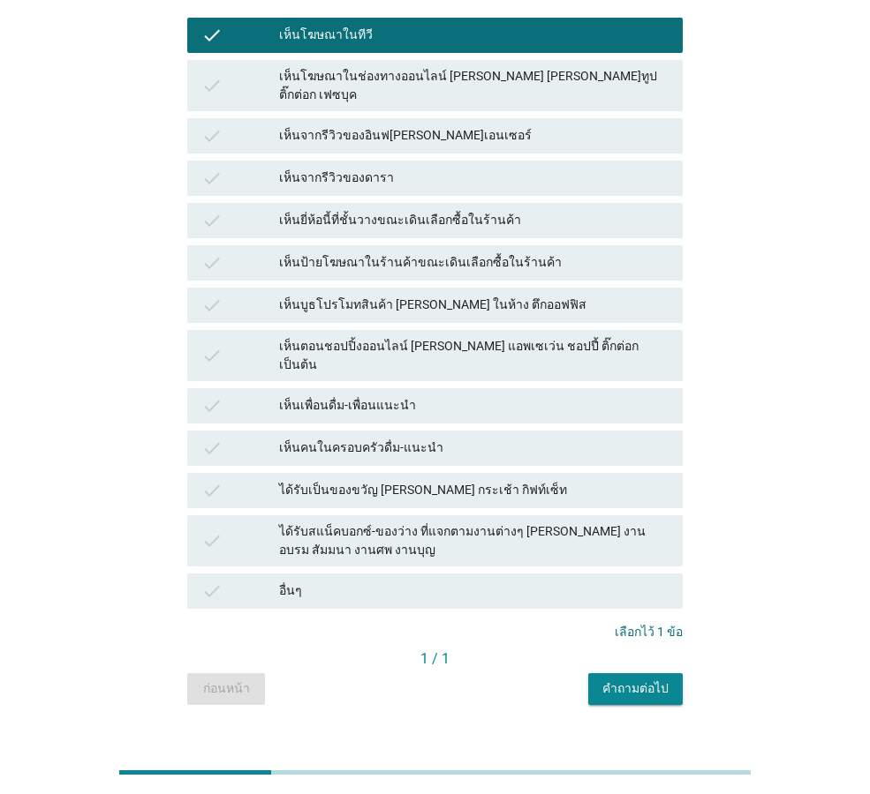
click at [629, 680] on div "คำถามต่อไป" at bounding box center [635, 689] width 66 height 19
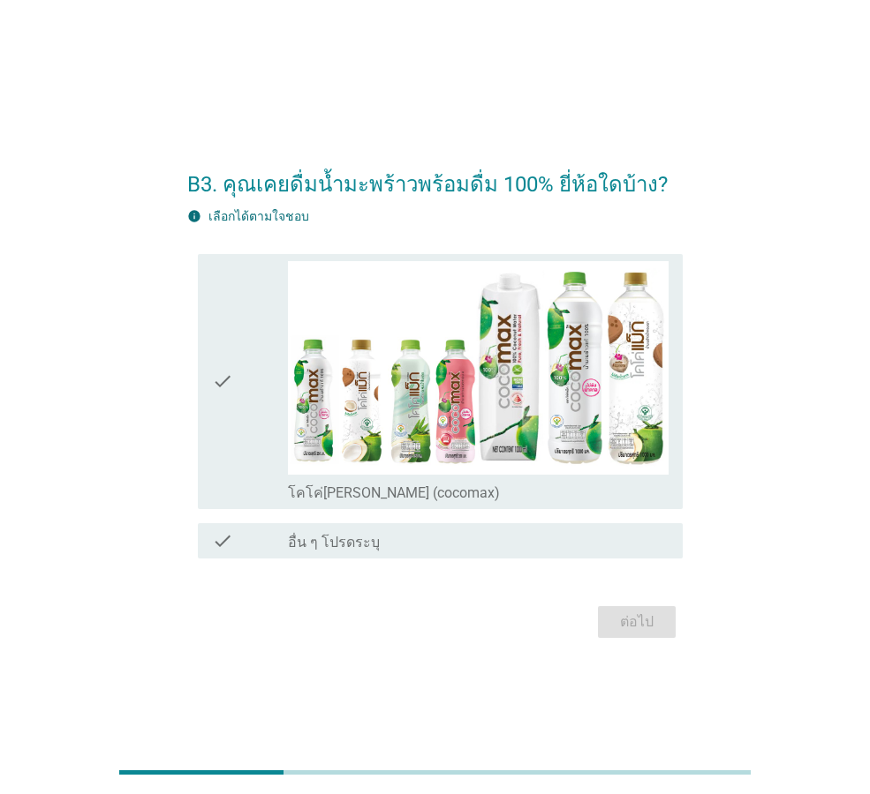
click at [219, 387] on icon "check" at bounding box center [222, 381] width 21 height 241
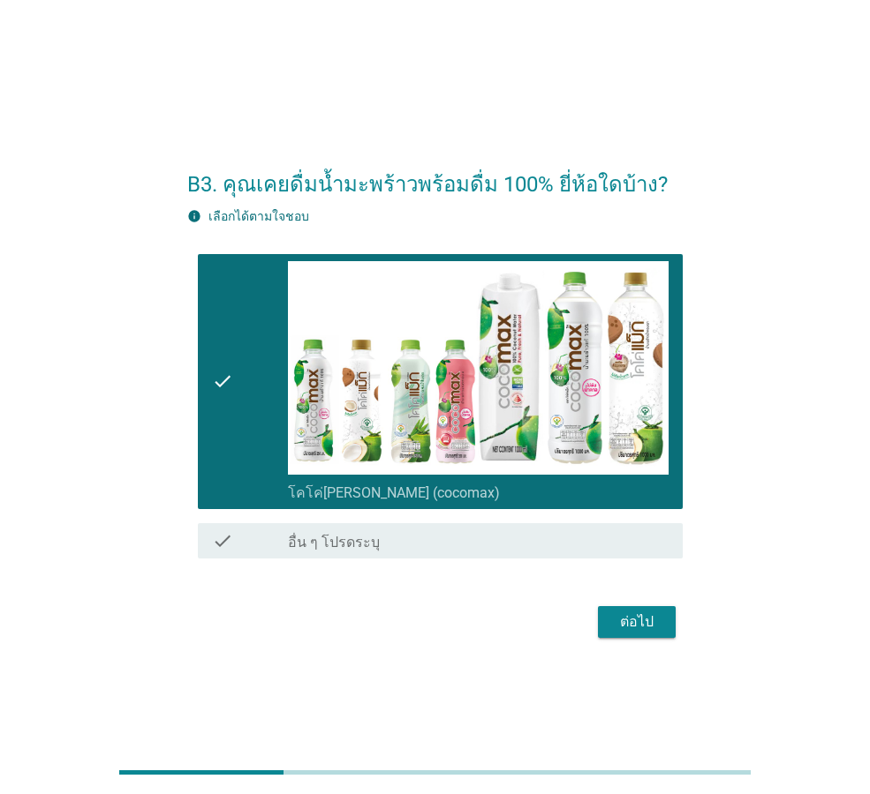
click at [646, 614] on div "ต่อไป" at bounding box center [636, 622] width 49 height 21
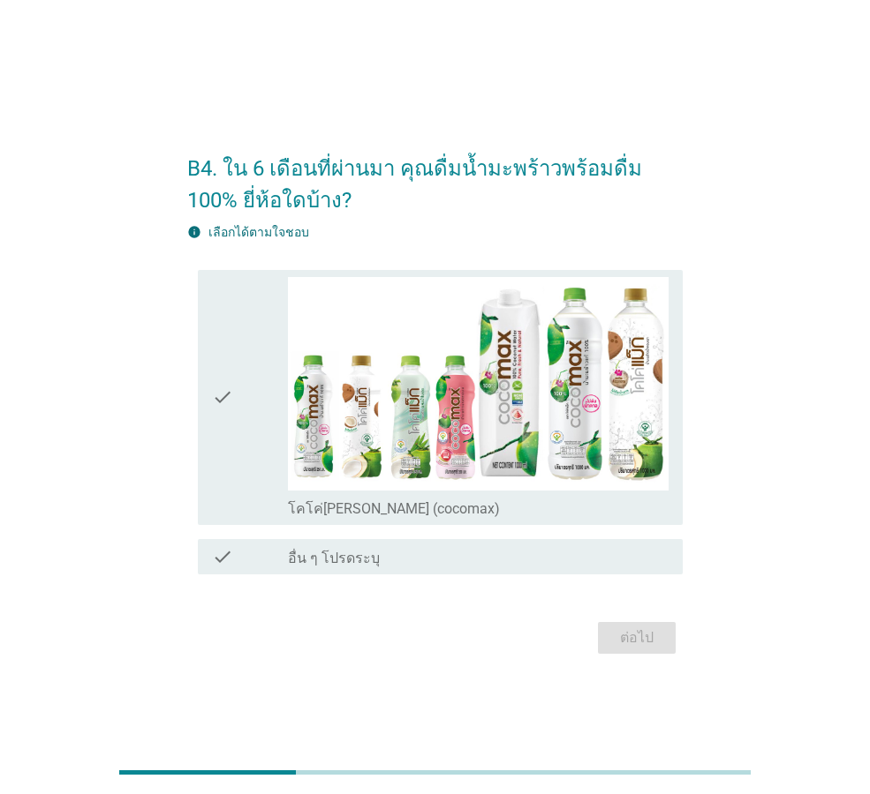
click at [258, 402] on div "check" at bounding box center [250, 397] width 76 height 241
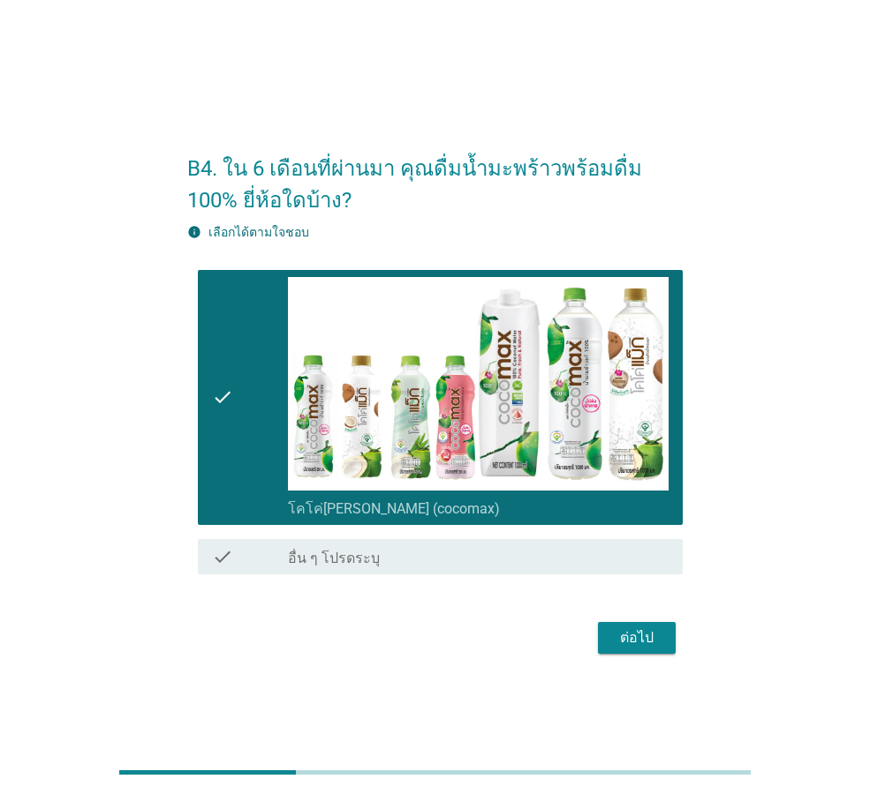
click at [644, 635] on div "ต่อไป" at bounding box center [636, 638] width 49 height 21
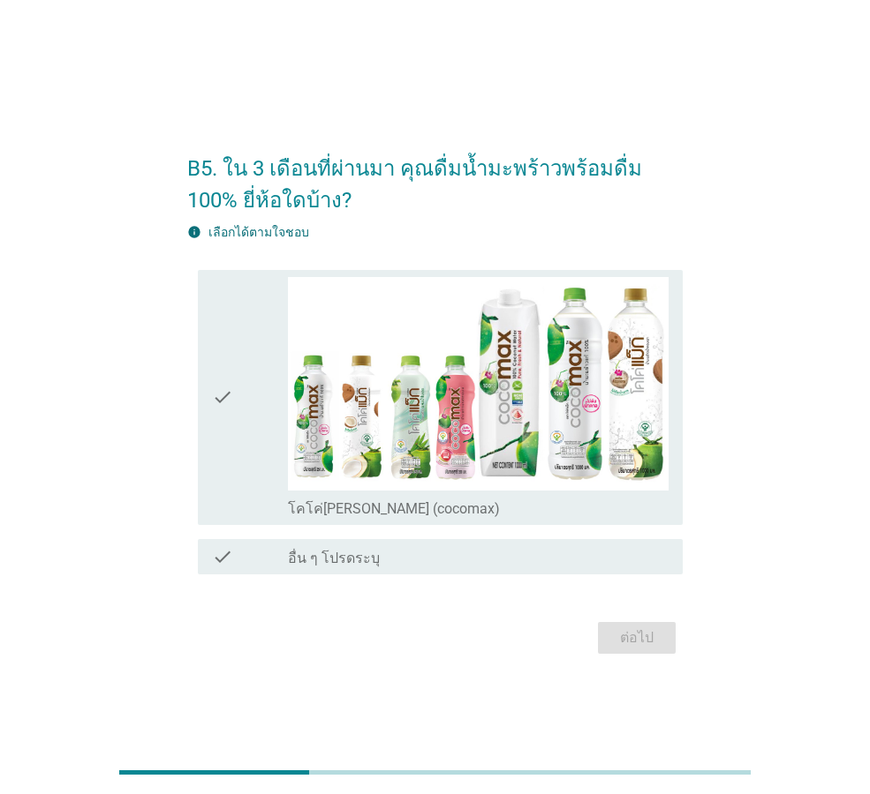
click at [232, 431] on icon "check" at bounding box center [222, 397] width 21 height 241
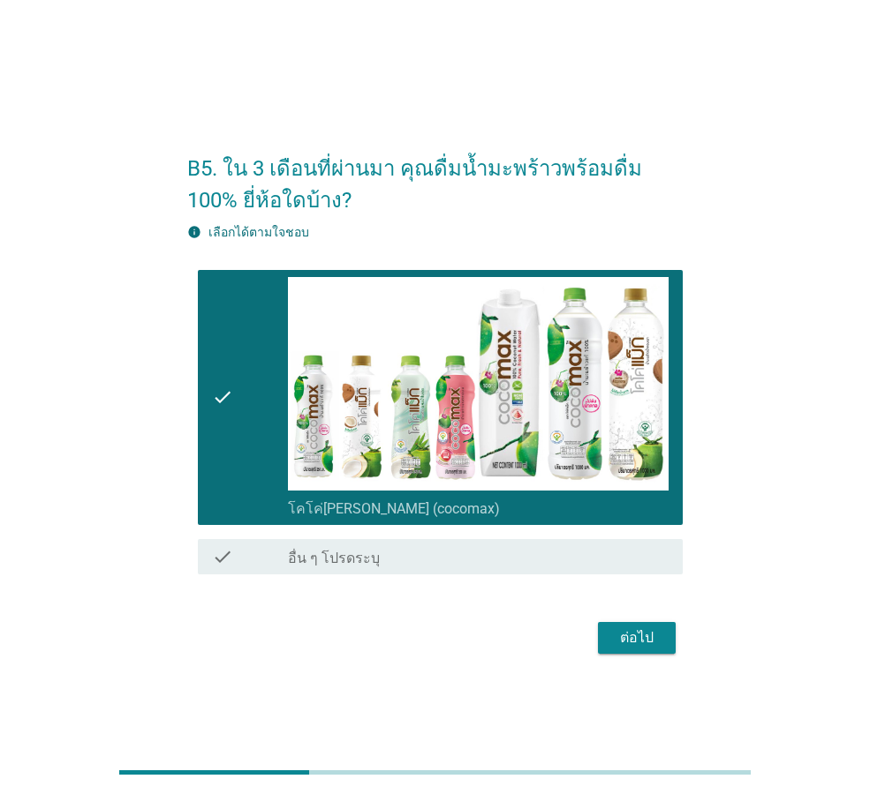
click at [645, 645] on div "ต่อไป" at bounding box center [636, 638] width 49 height 21
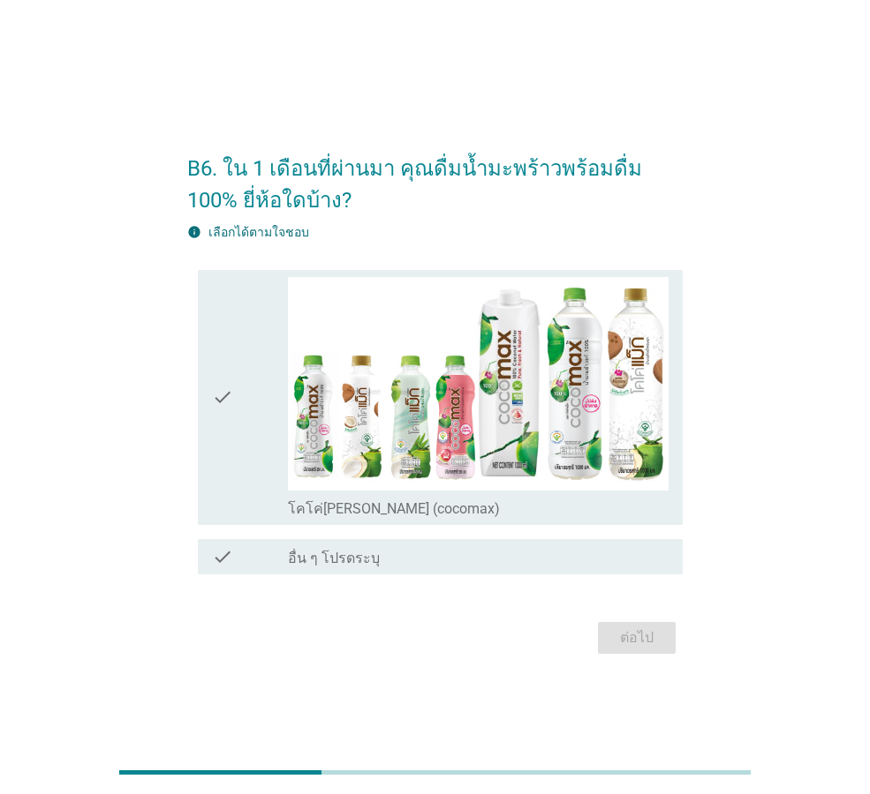
click at [230, 390] on icon "check" at bounding box center [222, 397] width 21 height 241
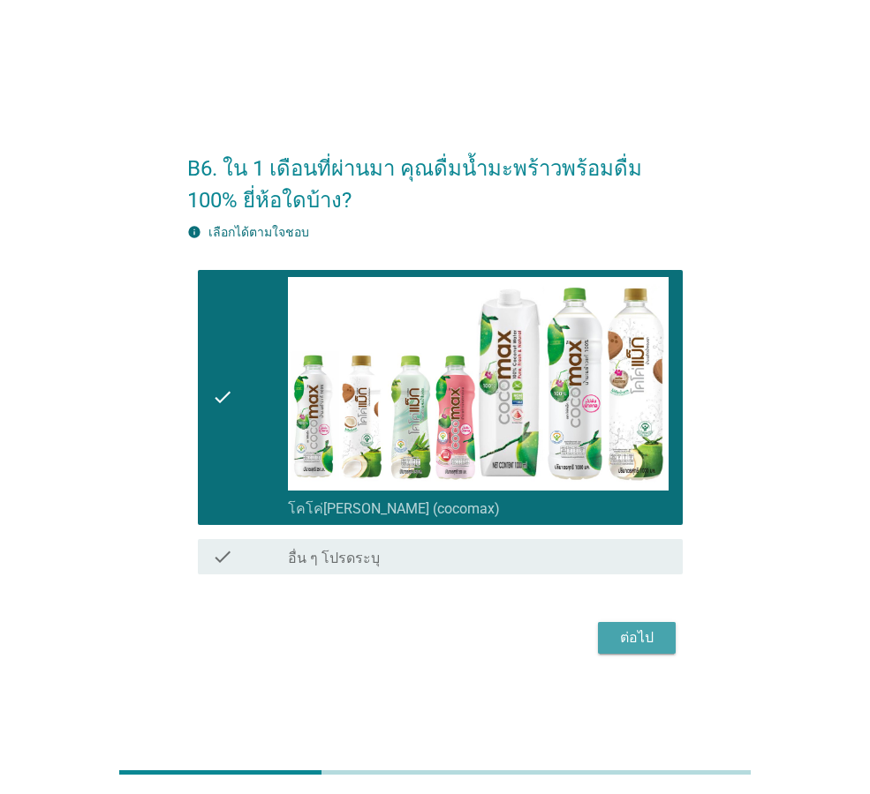
click at [632, 636] on div "ต่อไป" at bounding box center [636, 638] width 49 height 21
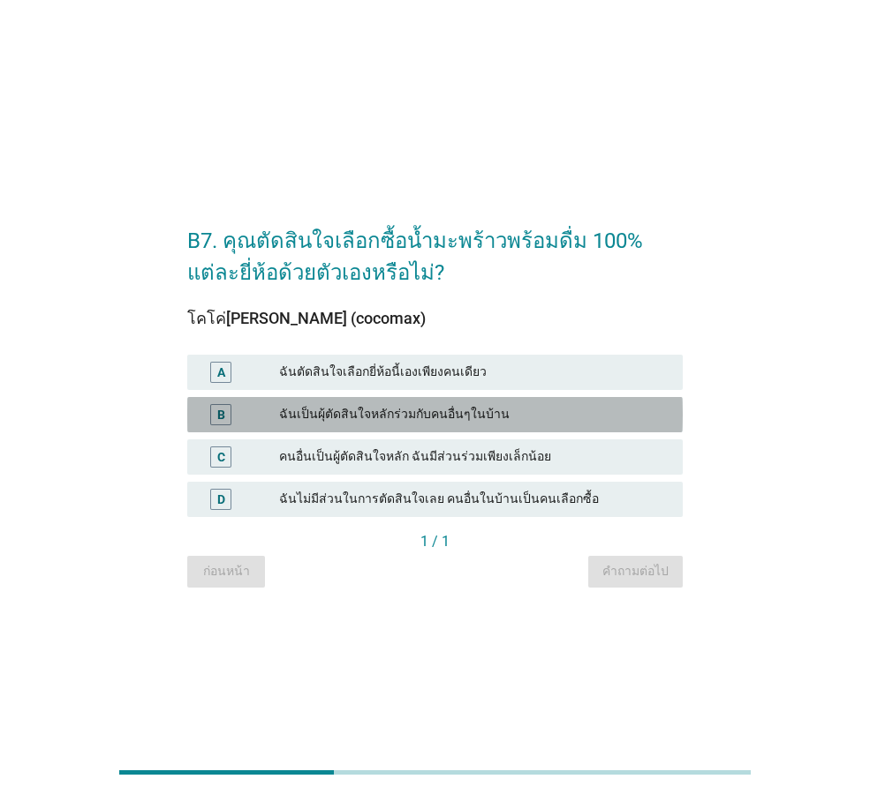
click at [355, 418] on div "ฉันเป็นผุ้ตัดสินใจหลักร่วมกับคนอื่นๆในบ้าน" at bounding box center [473, 414] width 389 height 21
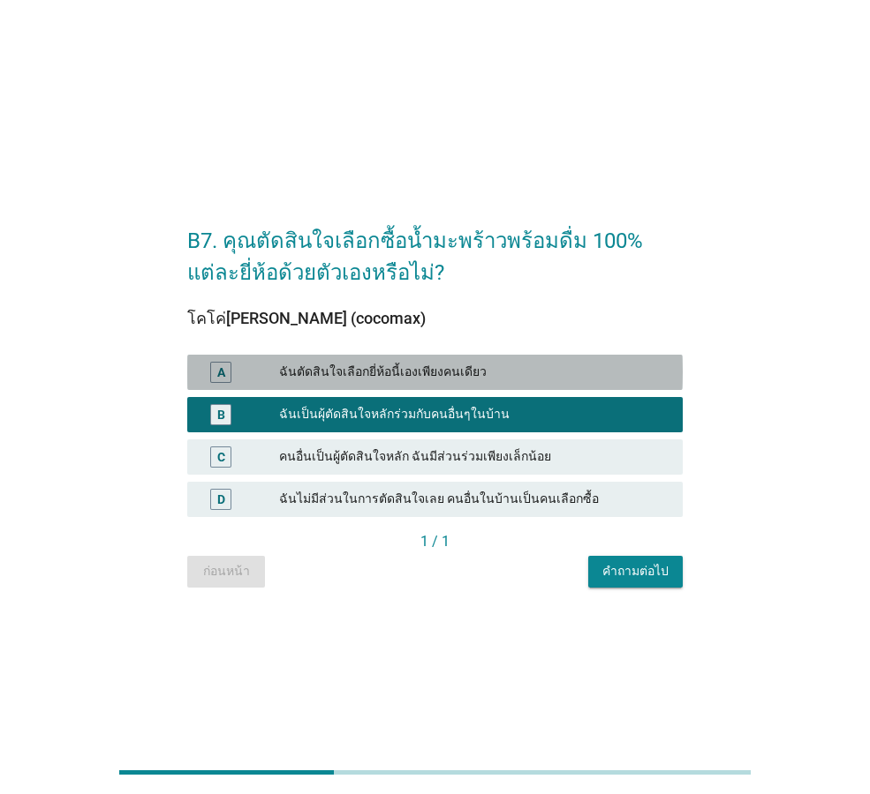
click at [385, 379] on div "ฉันตัดสินใจเลือกยี่ห้อนี้เองเพียงคนเดียว" at bounding box center [473, 372] width 389 height 21
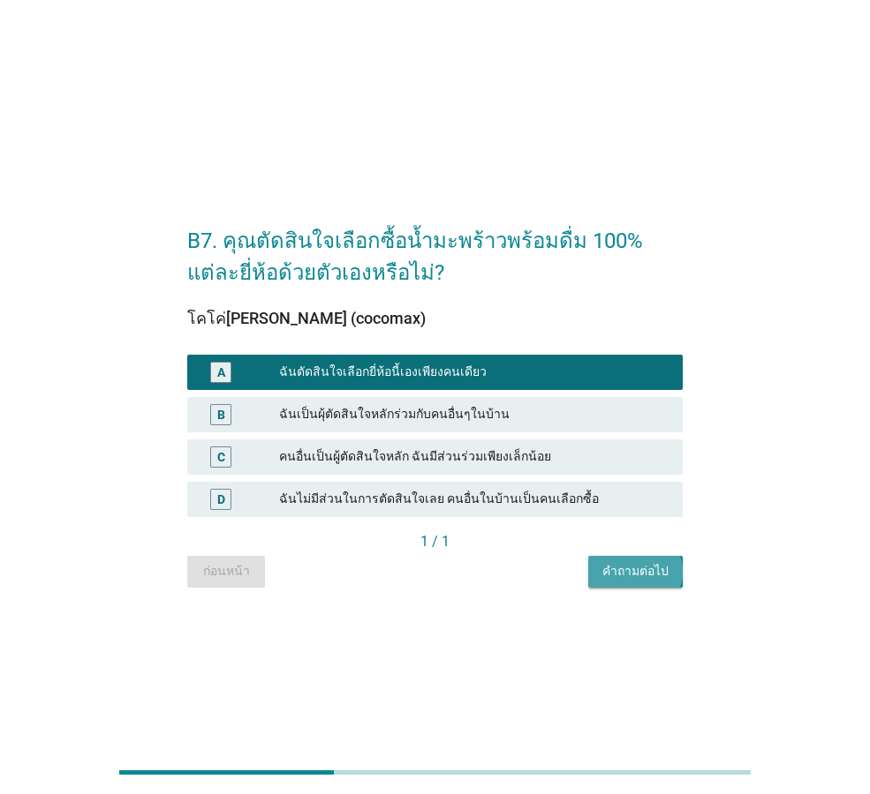
click at [634, 577] on div "คำถามต่อไป" at bounding box center [635, 571] width 66 height 19
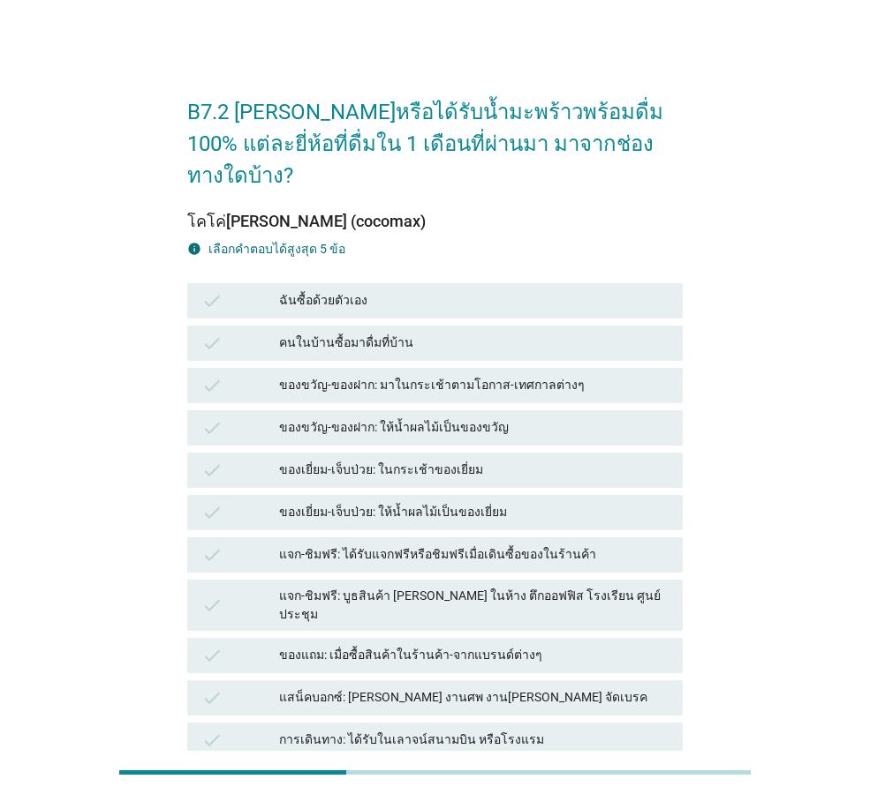
click at [344, 290] on div "ฉันซื้อด้วยตัวเอง" at bounding box center [473, 300] width 389 height 21
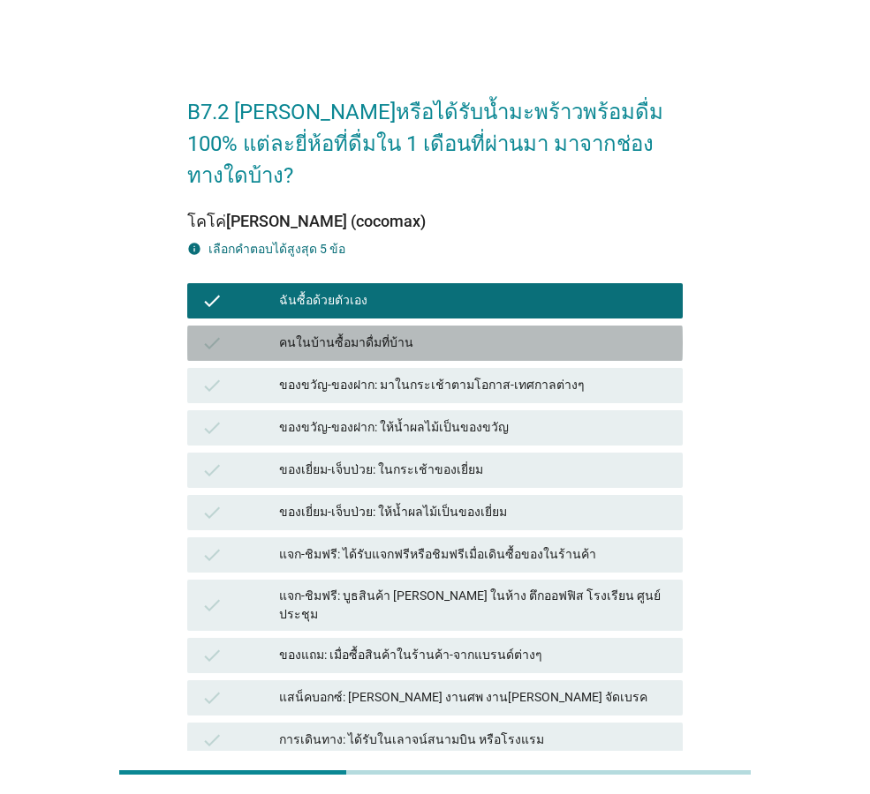
click at [345, 333] on div "คนในบ้านซื้อมาดื่มที่บ้าน" at bounding box center [473, 343] width 389 height 21
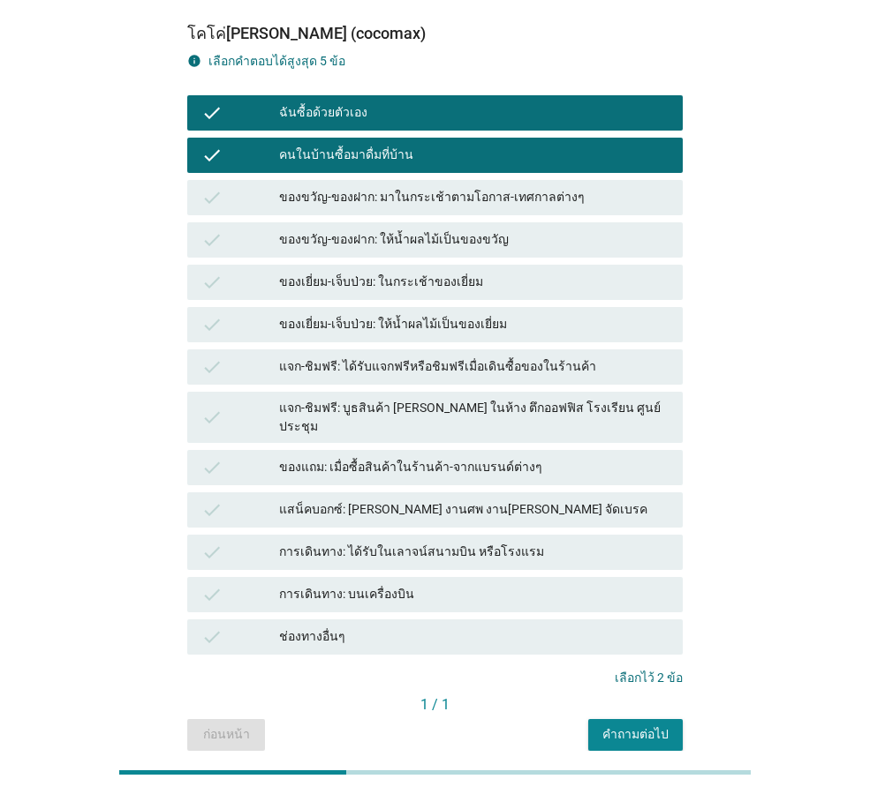
scroll to position [218, 0]
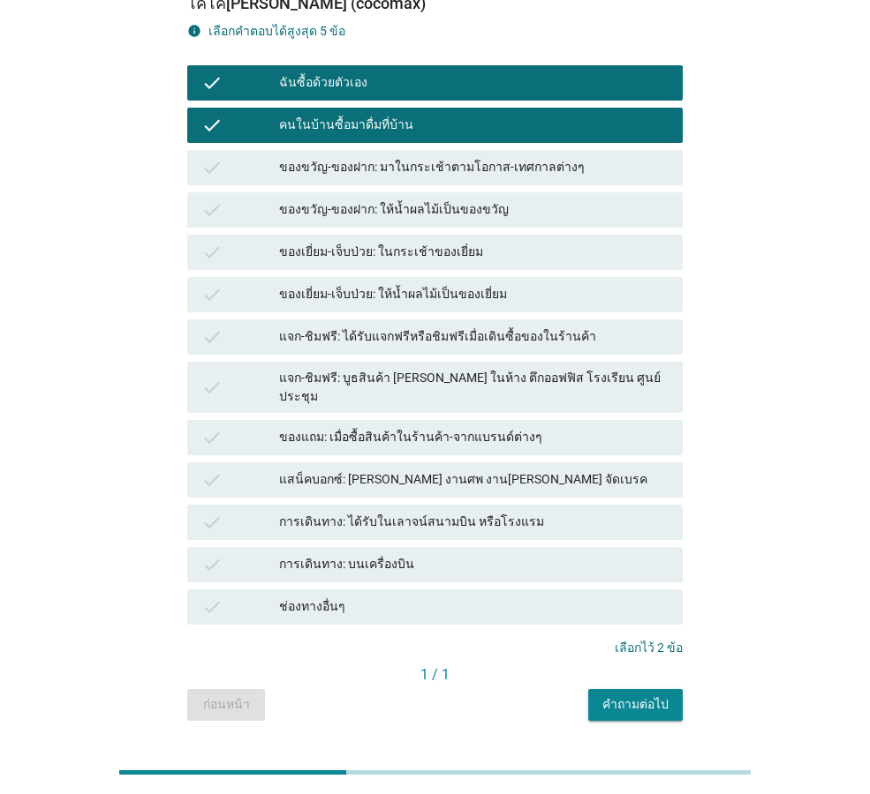
click at [648, 696] on div "คำถามต่อไป" at bounding box center [635, 705] width 66 height 19
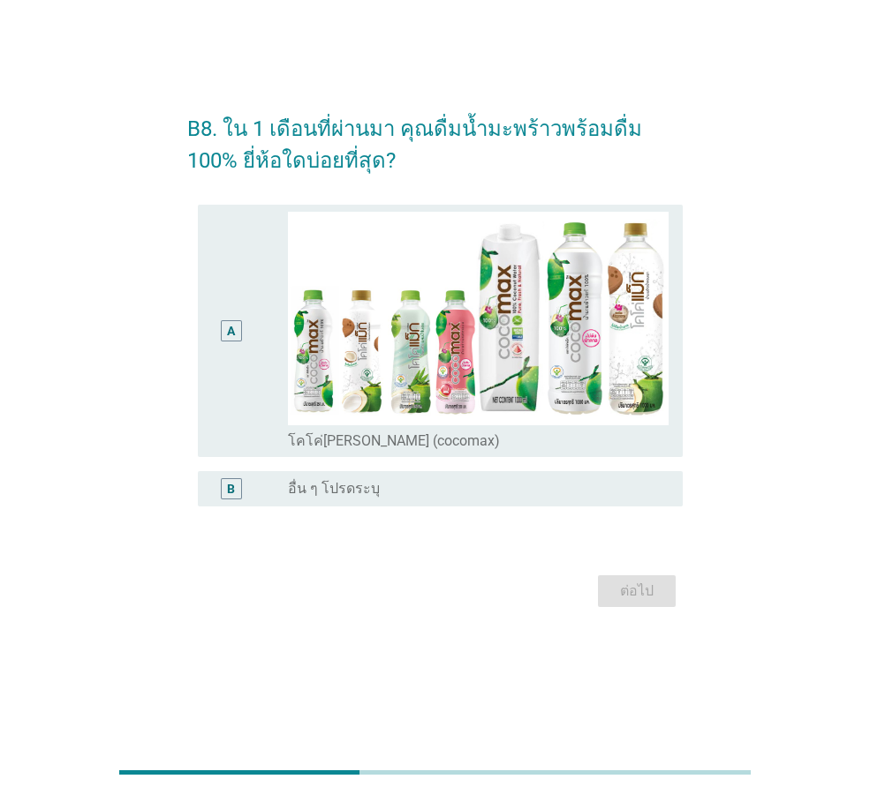
scroll to position [0, 0]
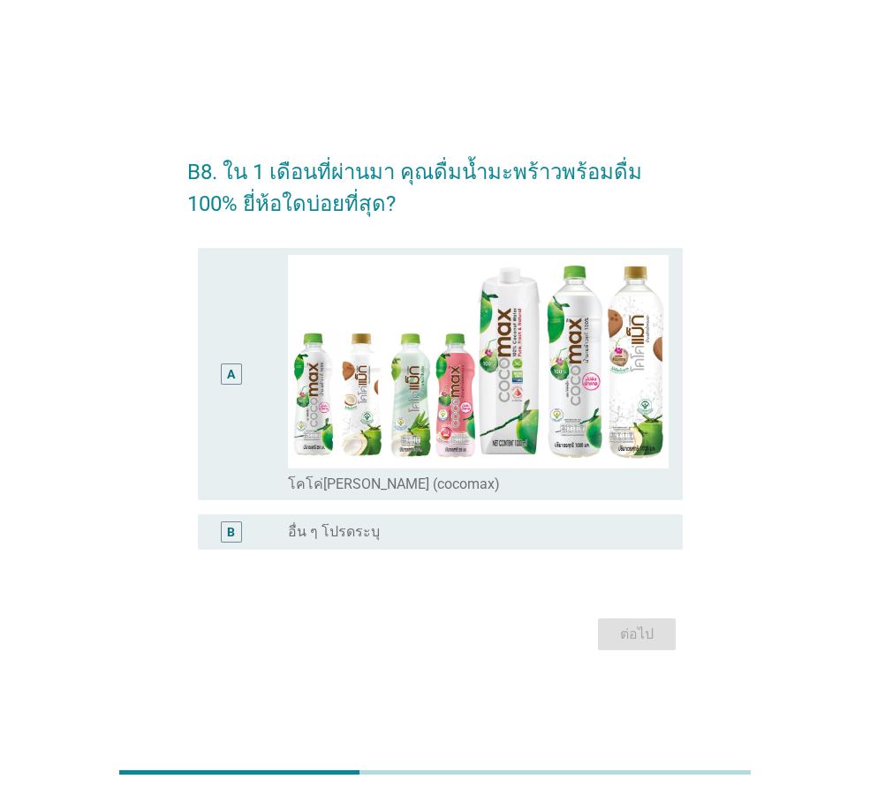
click at [234, 383] on div "A" at bounding box center [231, 374] width 8 height 19
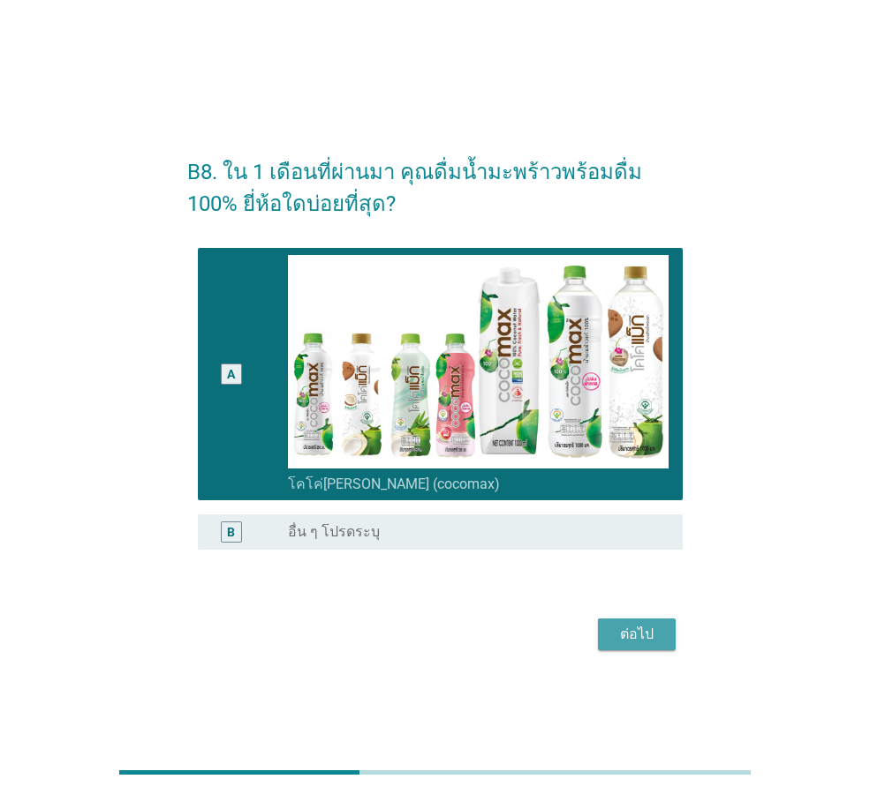
click at [636, 626] on div "ต่อไป" at bounding box center [636, 634] width 49 height 21
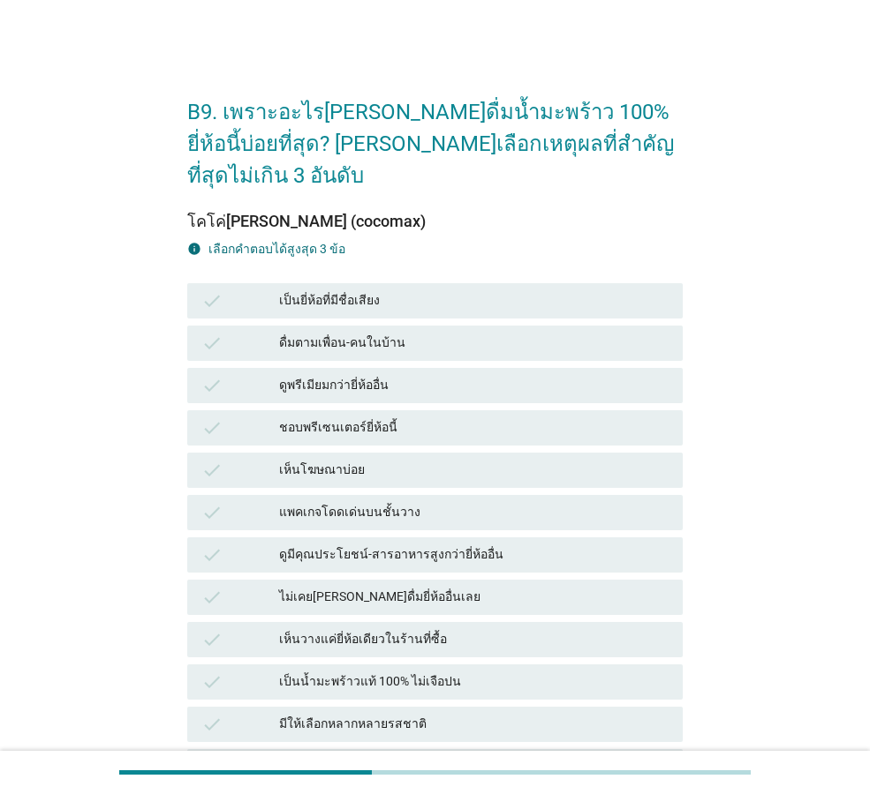
click at [313, 333] on div "ดื่มตามเพื่อน-คนในบ้าน" at bounding box center [473, 343] width 389 height 21
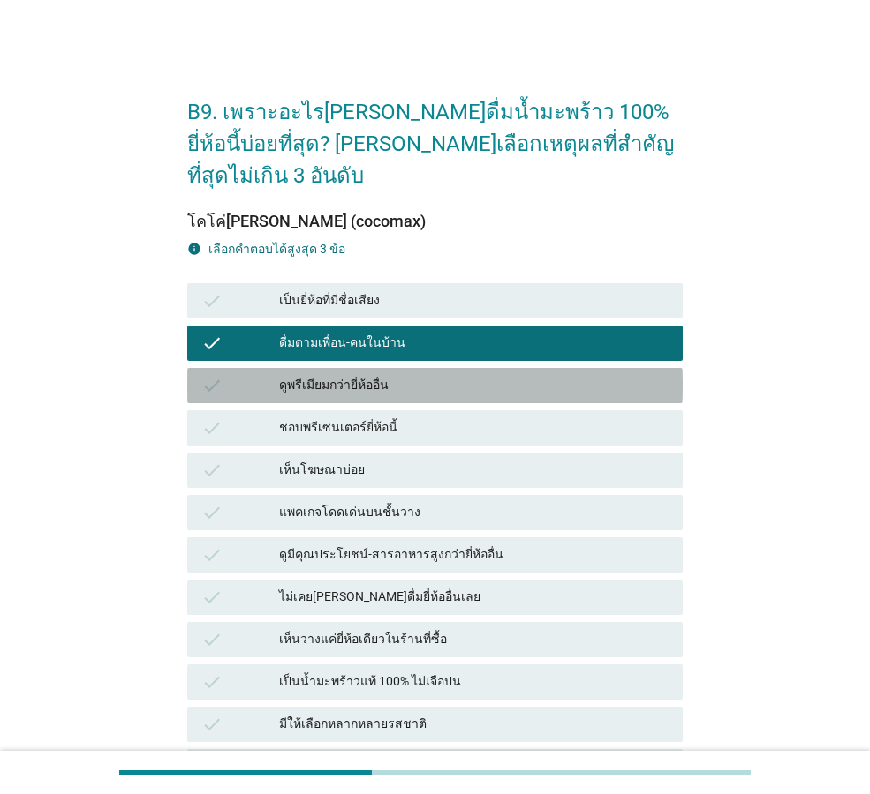
click at [312, 375] on div "ดูพรีเมียมกว่ายี่ห้ออื่น" at bounding box center [473, 385] width 389 height 21
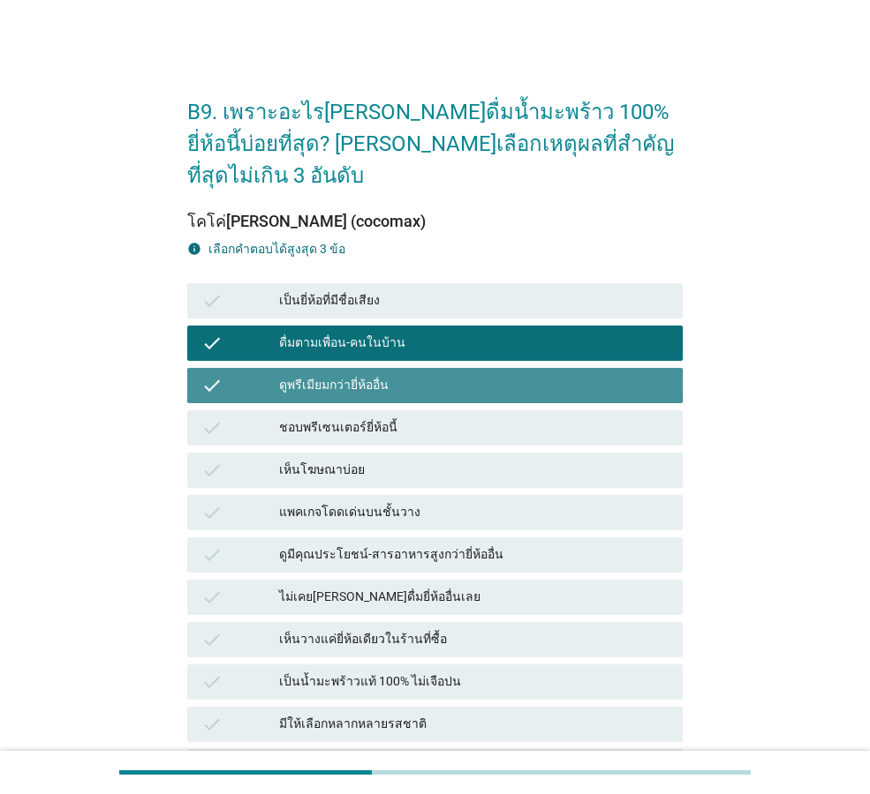
click at [312, 375] on div "ดูพรีเมียมกว่ายี่ห้ออื่น" at bounding box center [473, 385] width 389 height 21
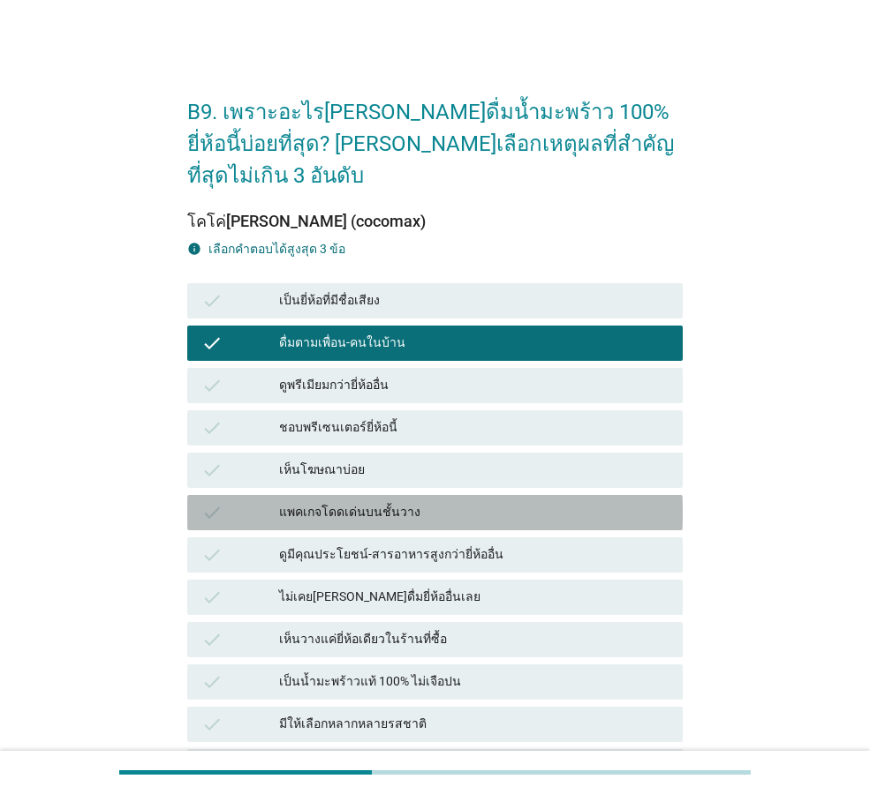
click at [328, 502] on div "แพคเกจโดดเด่นบนชั้นวาง" at bounding box center [473, 512] width 389 height 21
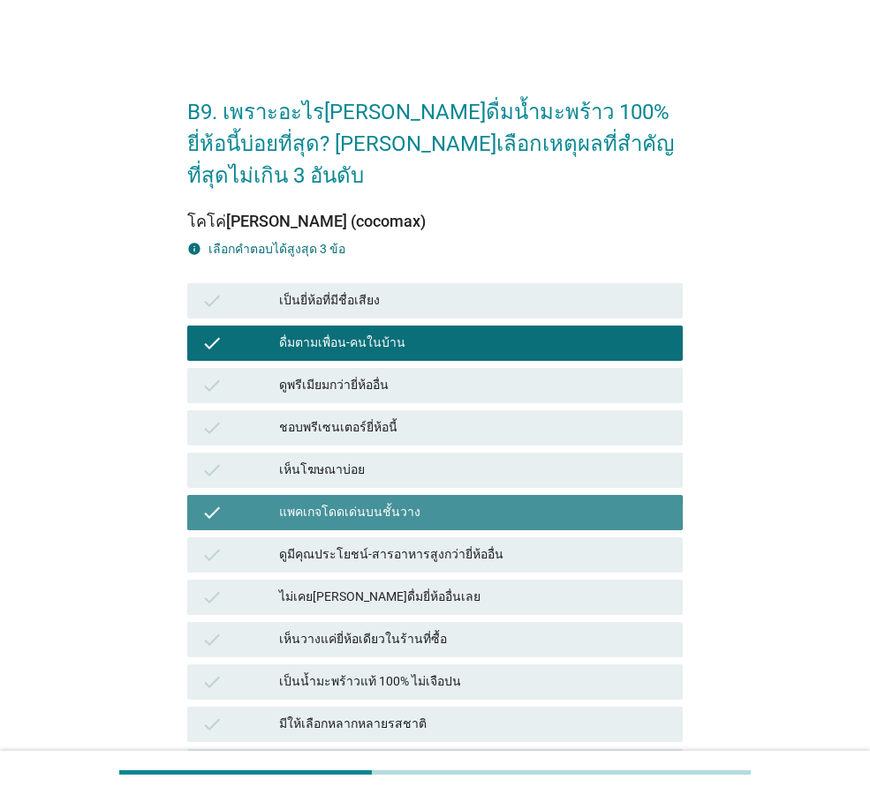
click at [350, 495] on div "check แพคเกจโดดเด่นบนชั้นวาง" at bounding box center [434, 512] width 495 height 35
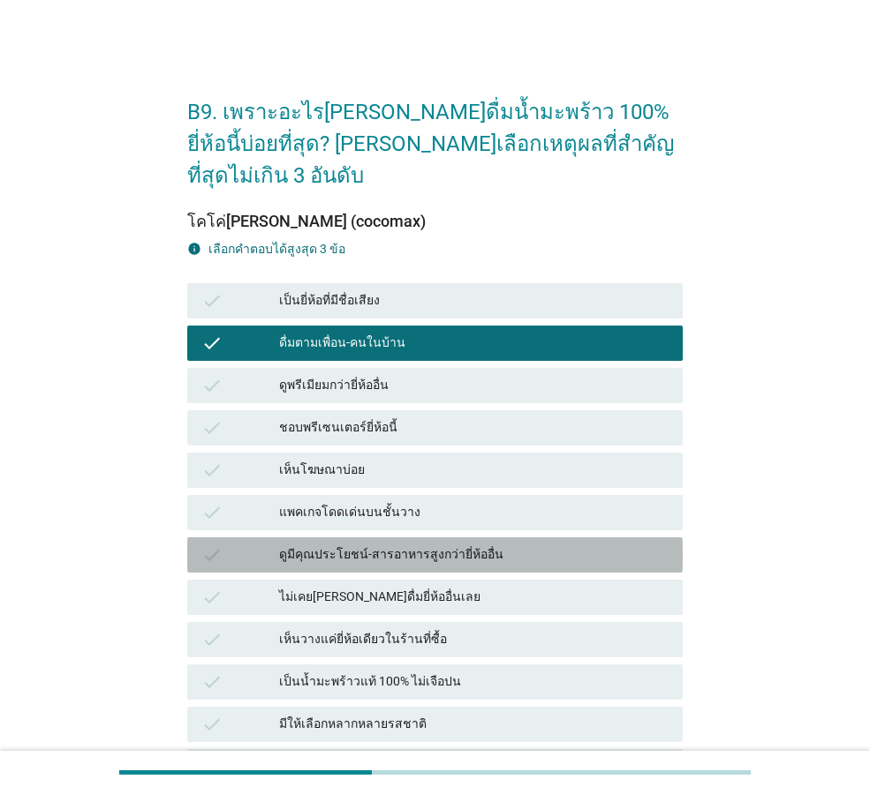
click at [375, 545] on div "ดูมีคุณประโยชน์-สารอาหารสูงกว่ายี่ห้ออื่น" at bounding box center [473, 555] width 389 height 21
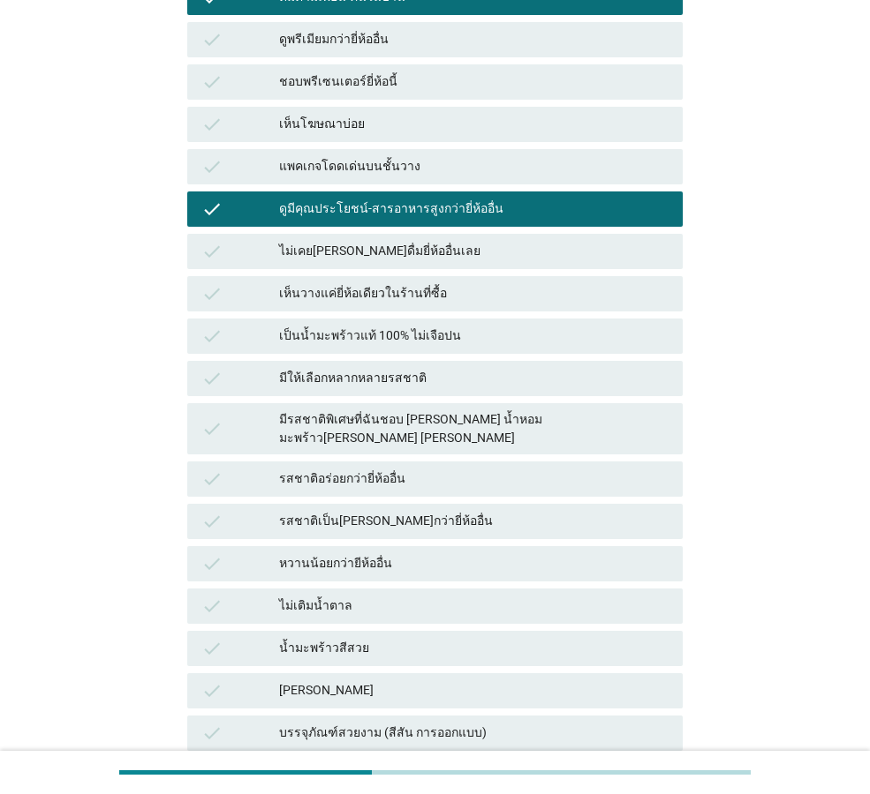
scroll to position [88, 0]
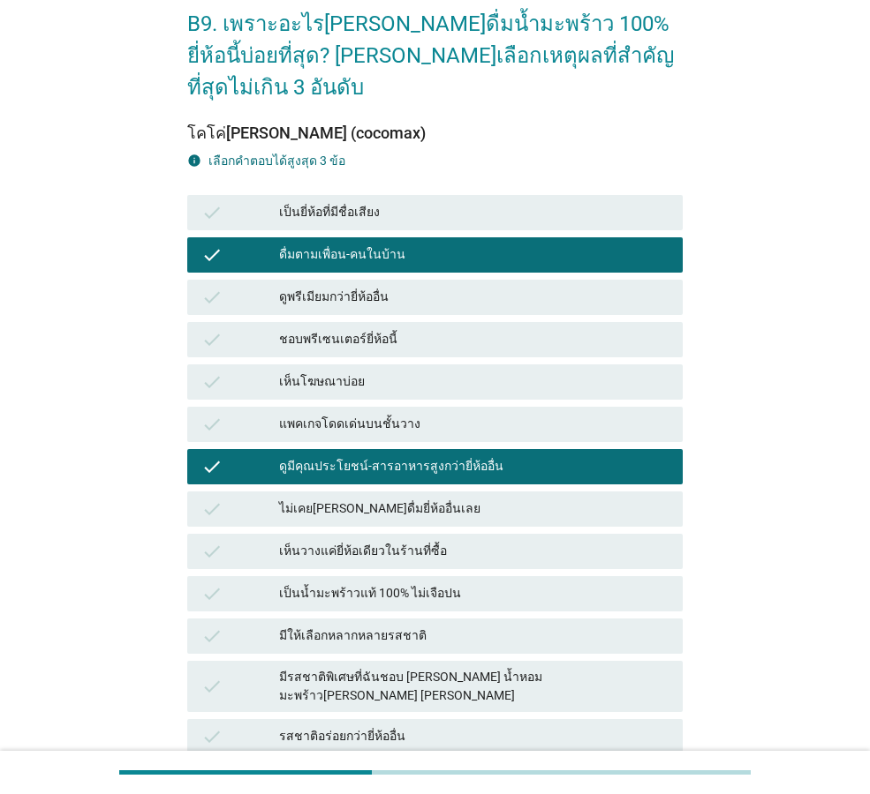
click at [428, 456] on div "ดูมีคุณประโยชน์-สารอาหารสูงกว่ายี่ห้ออื่น" at bounding box center [473, 466] width 389 height 21
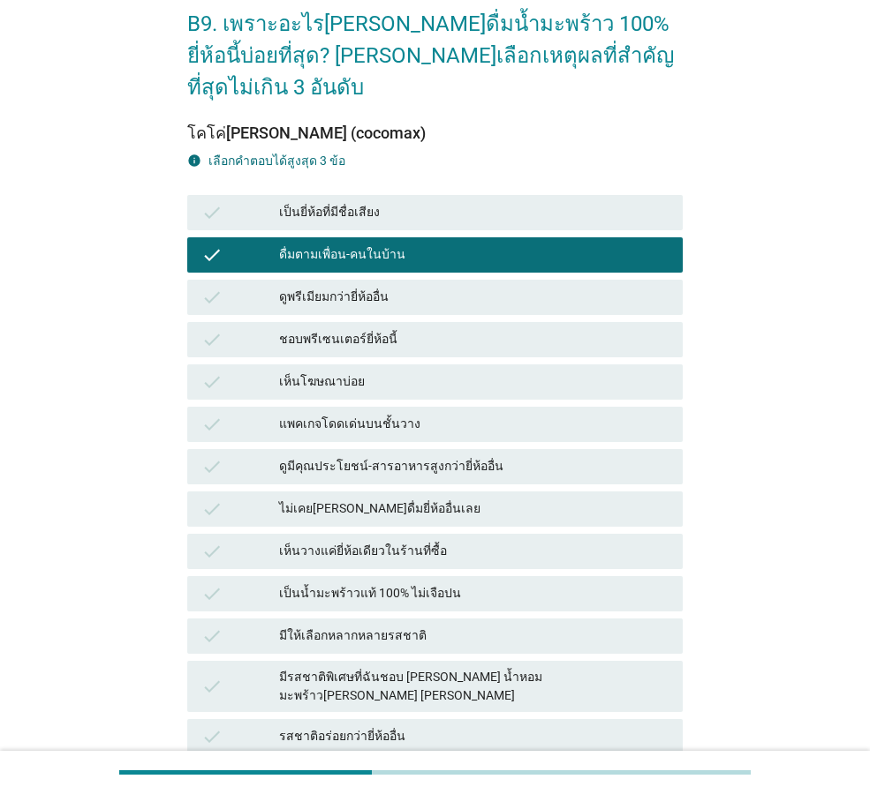
click at [380, 727] on div "รสชาติอร่อยกว่ายี่ห้ออื่น" at bounding box center [473, 737] width 389 height 21
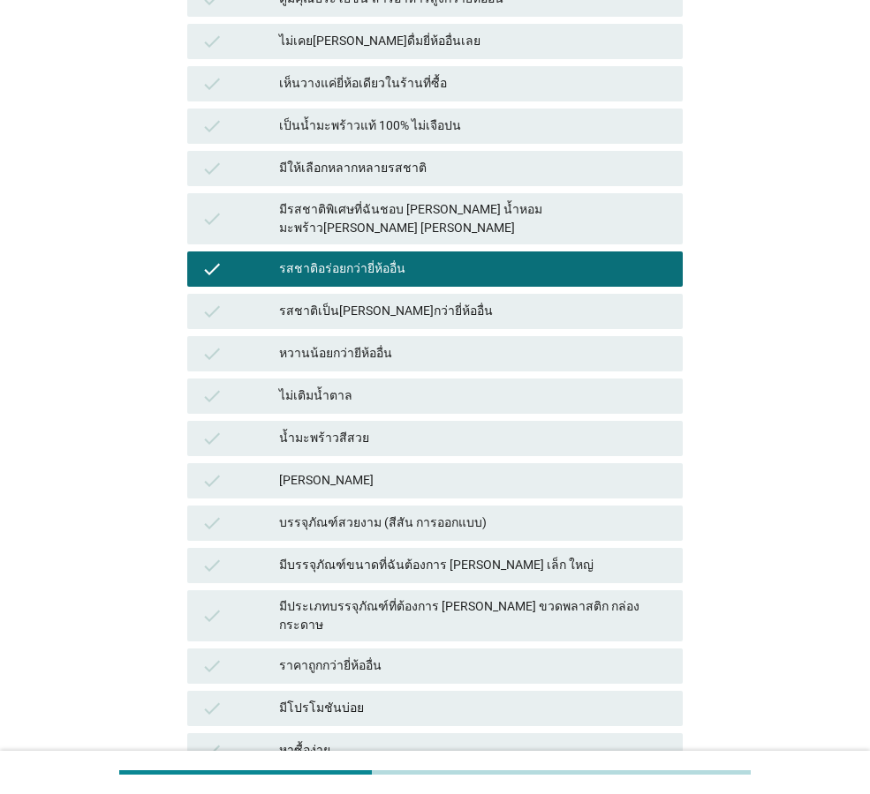
scroll to position [684, 0]
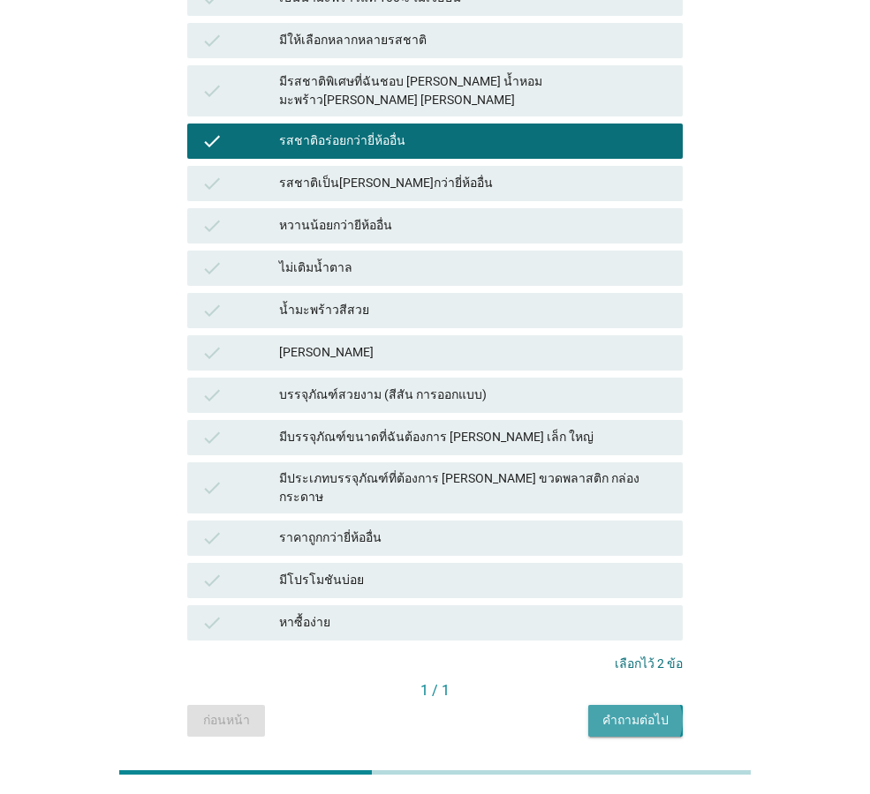
click at [631, 711] on div "คำถามต่อไป" at bounding box center [635, 720] width 66 height 19
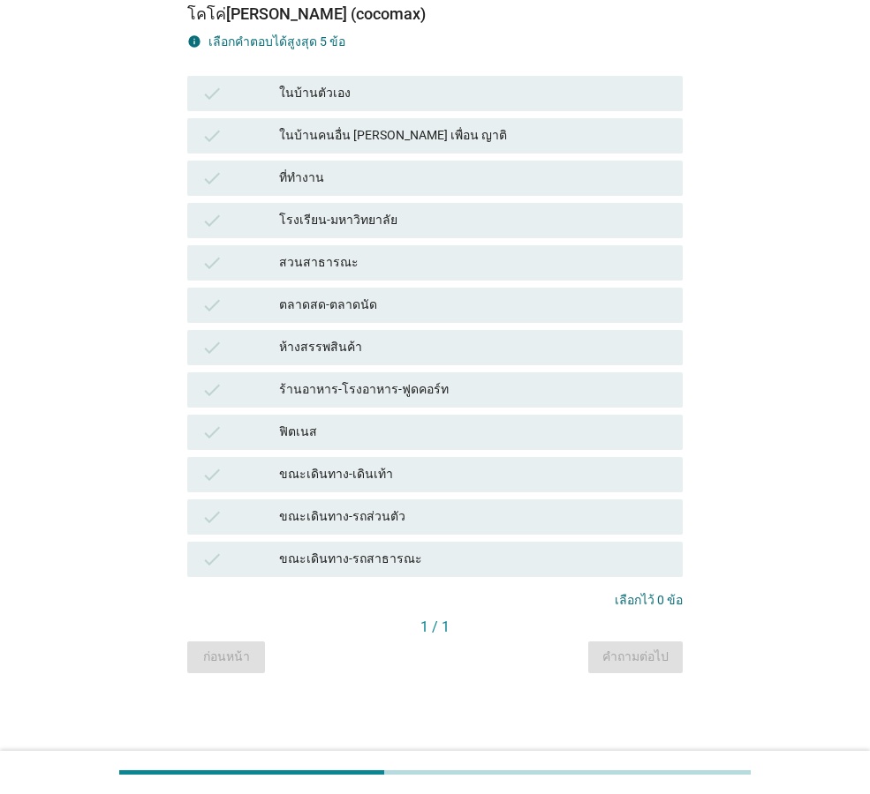
scroll to position [0, 0]
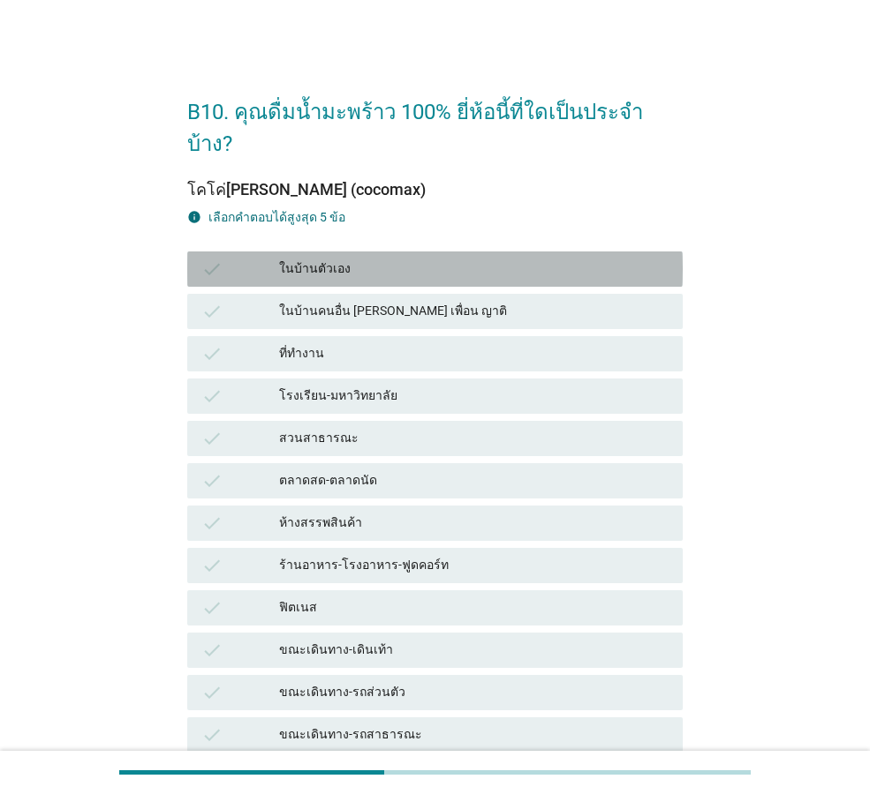
click at [344, 259] on div "ในบ้านตัวเอง" at bounding box center [473, 269] width 389 height 21
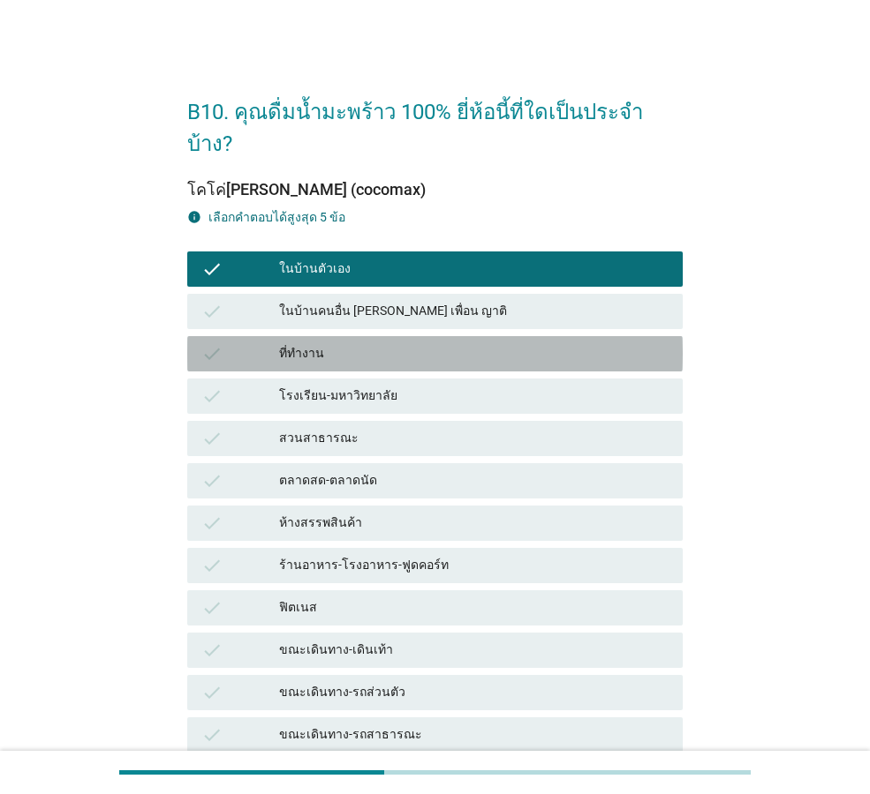
click at [334, 343] on div "ที่ทำงาน" at bounding box center [473, 353] width 389 height 21
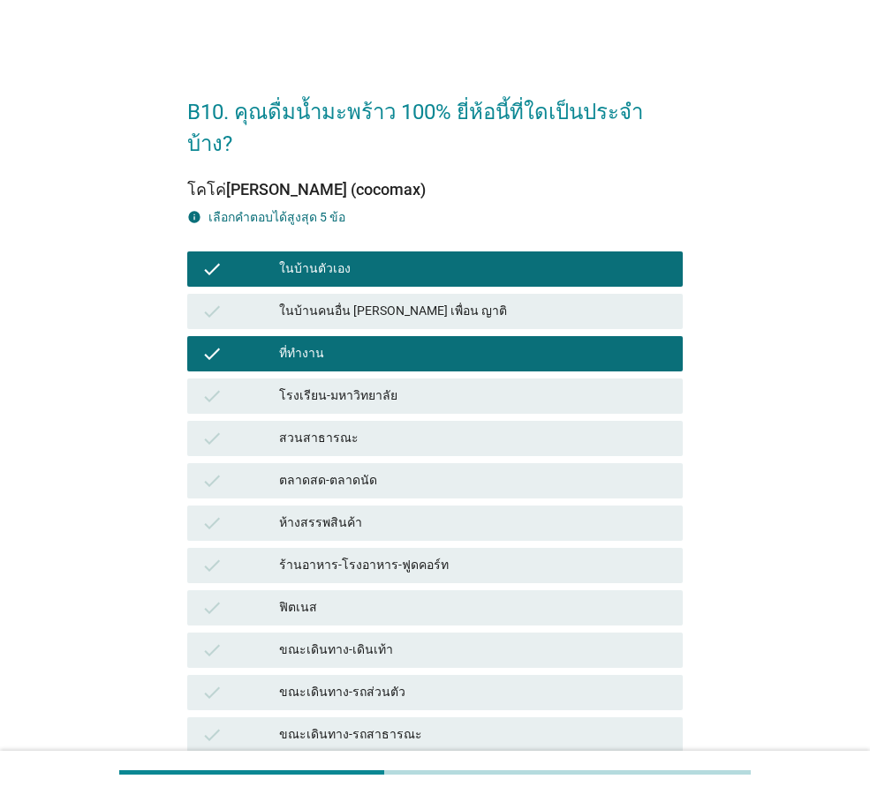
scroll to position [144, 0]
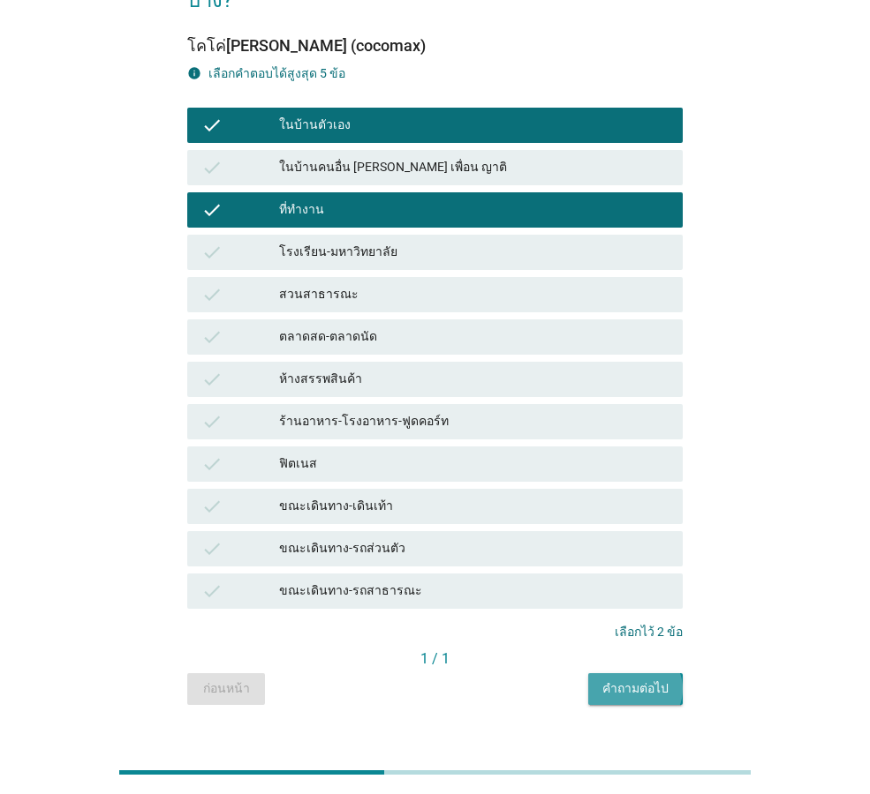
click at [666, 680] on div "คำถามต่อไป" at bounding box center [635, 689] width 66 height 19
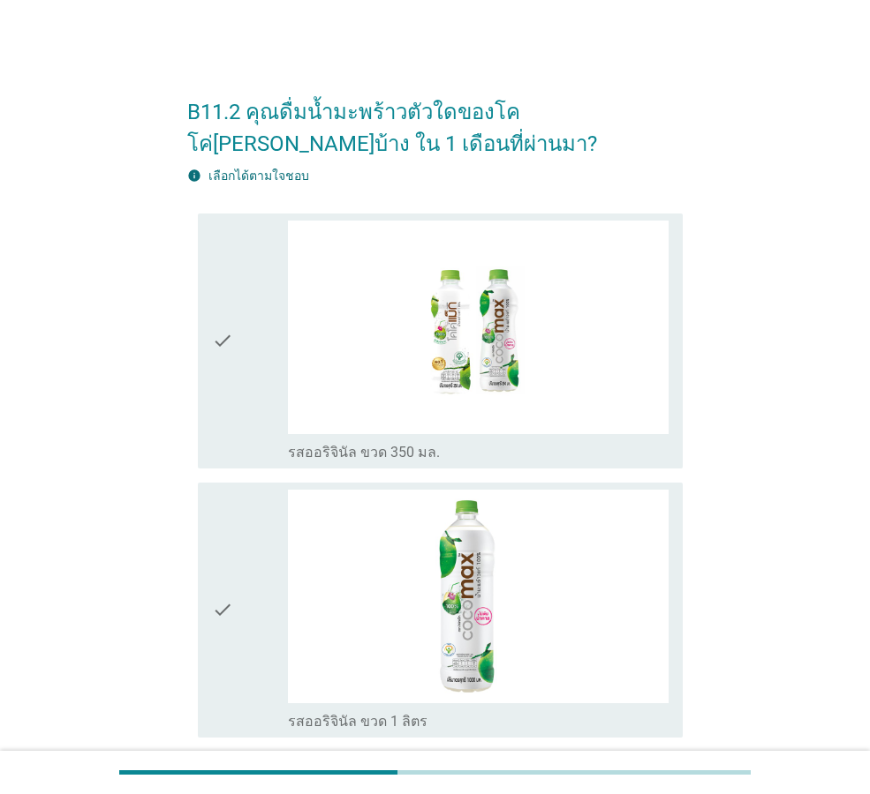
click at [213, 587] on icon "check" at bounding box center [222, 610] width 21 height 241
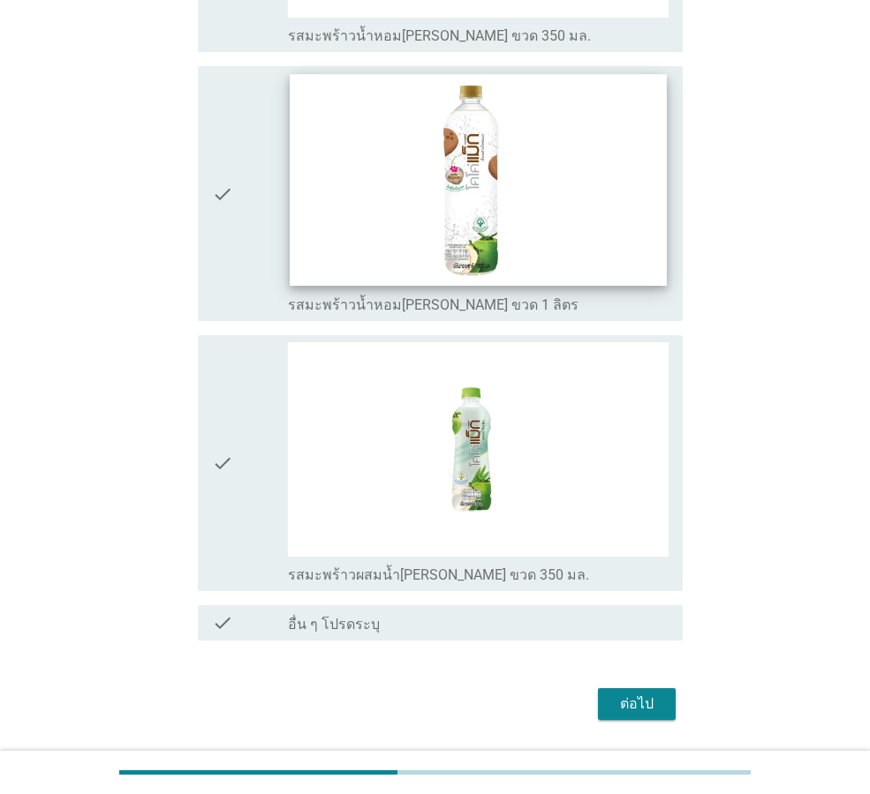
scroll to position [1276, 0]
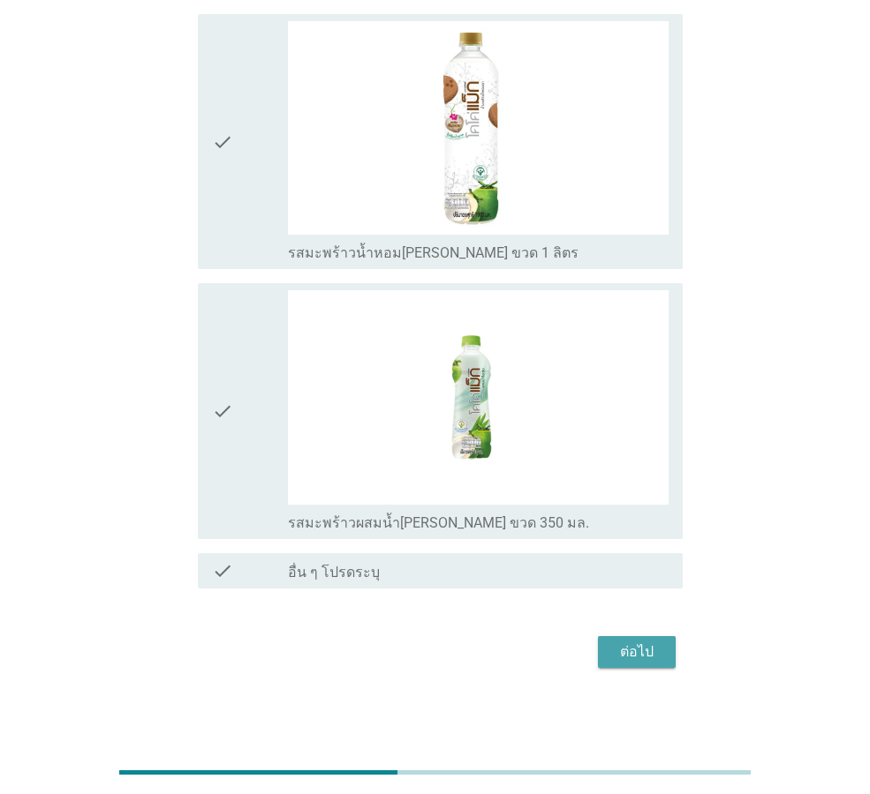
click at [616, 659] on div "ต่อไป" at bounding box center [636, 652] width 49 height 21
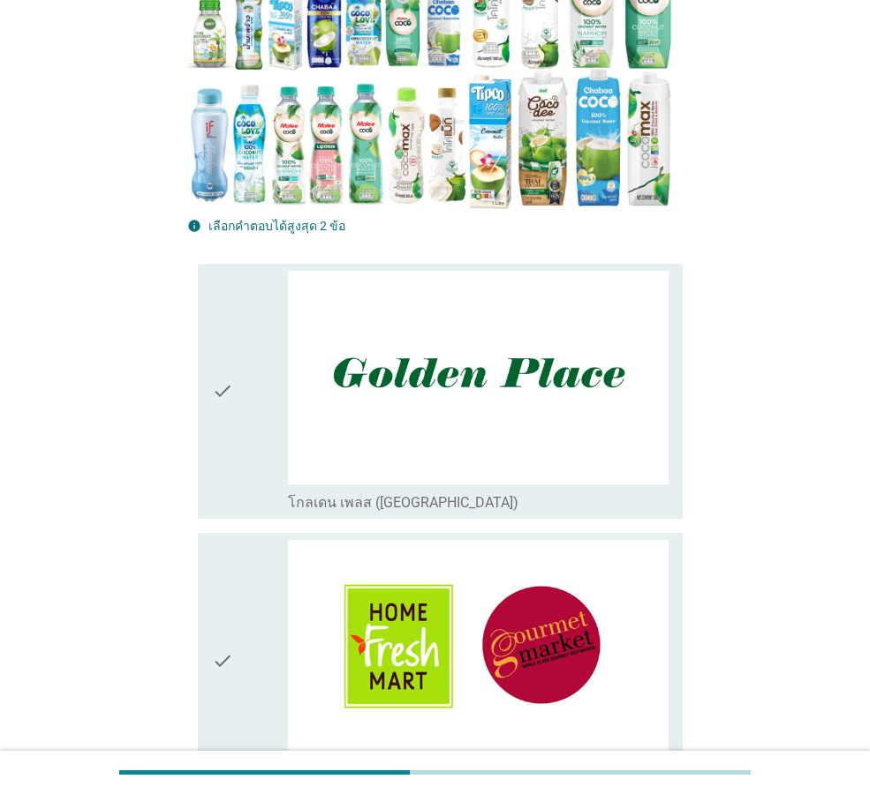
scroll to position [265, 0]
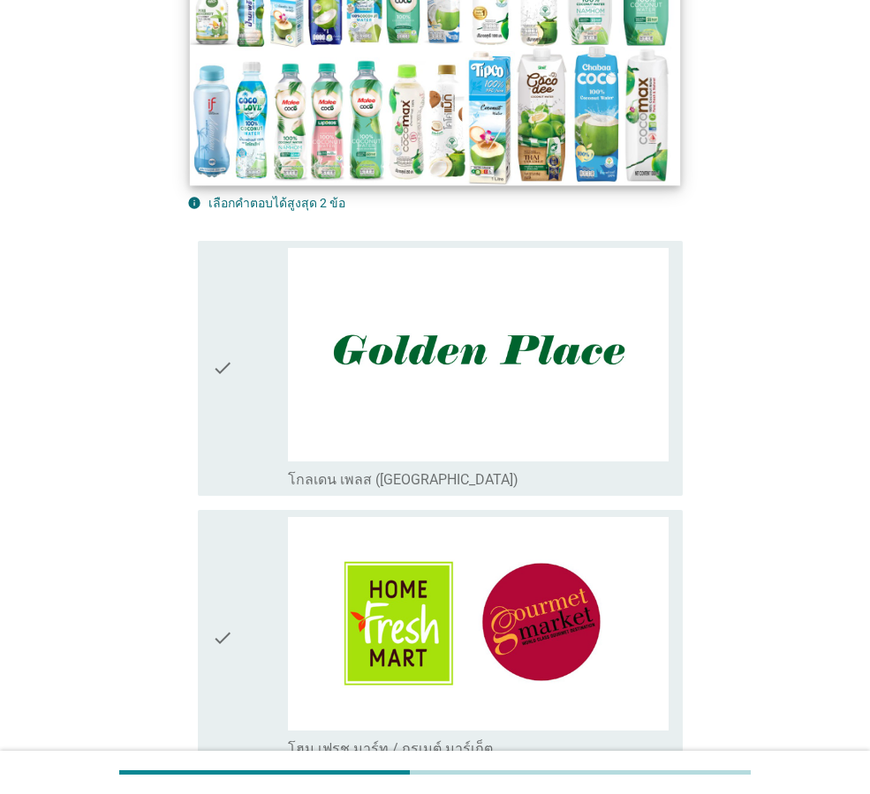
click at [260, 147] on img at bounding box center [435, 47] width 490 height 275
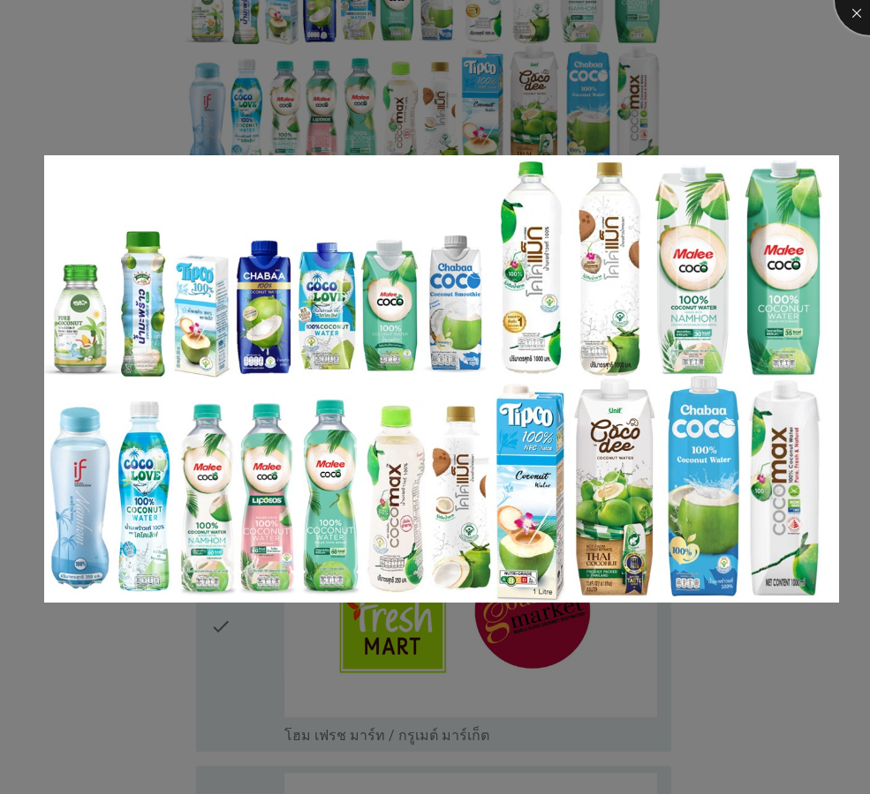
click at [856, 12] on div at bounding box center [869, 0] width 71 height 71
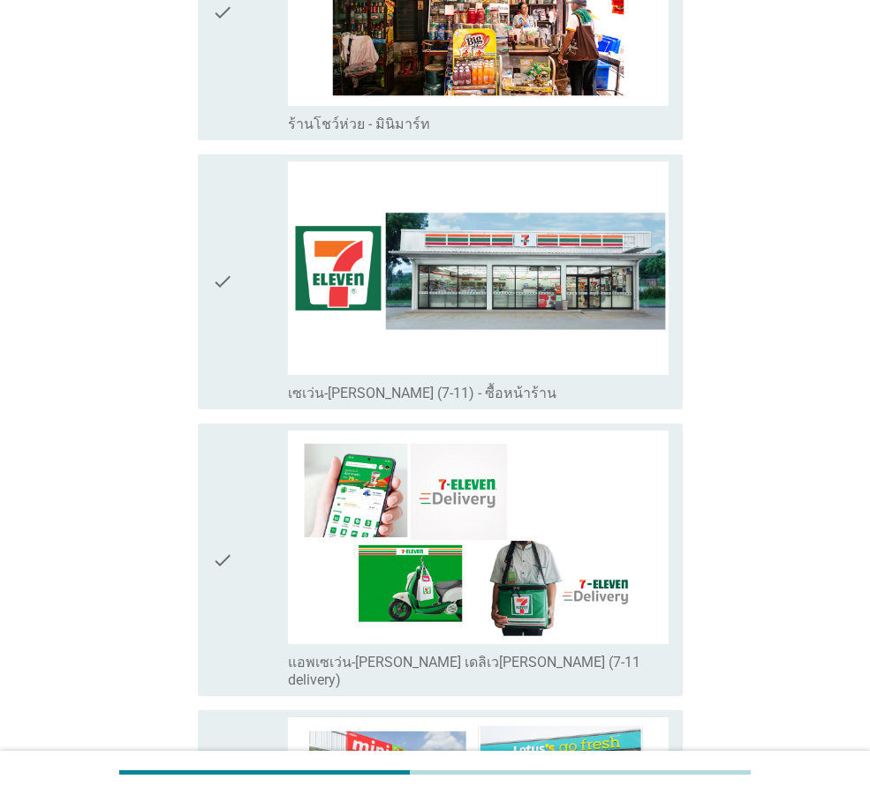
scroll to position [3443, 0]
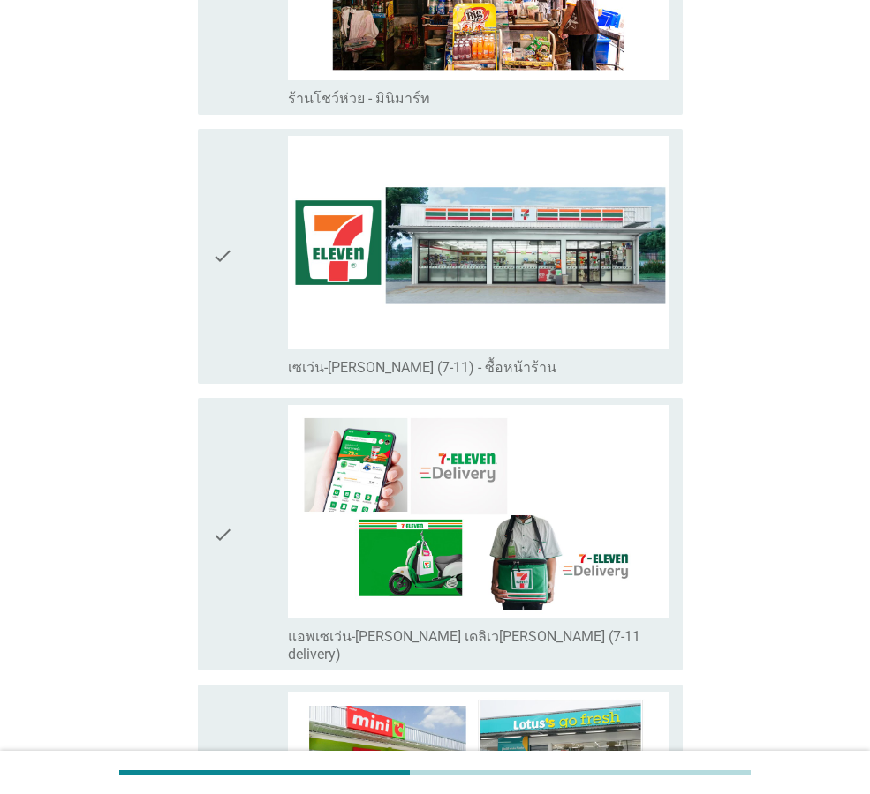
click at [207, 252] on div "check check_box_outline_blank เซเว่น-[PERSON_NAME] (7-11) - ซื้อหน้าร้าน" at bounding box center [440, 256] width 485 height 255
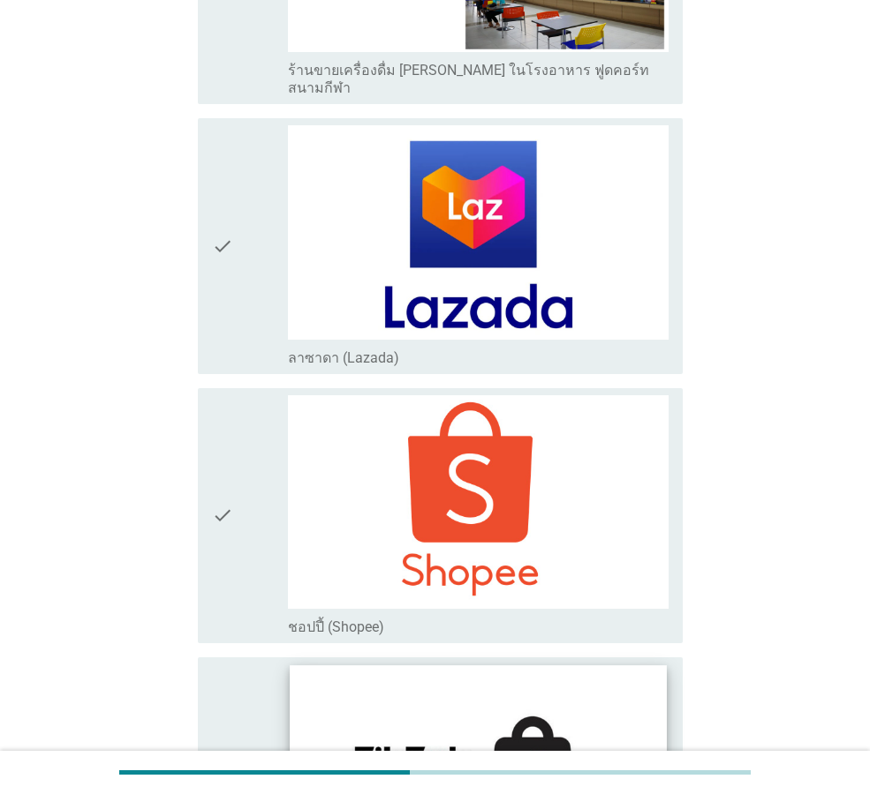
scroll to position [4855, 0]
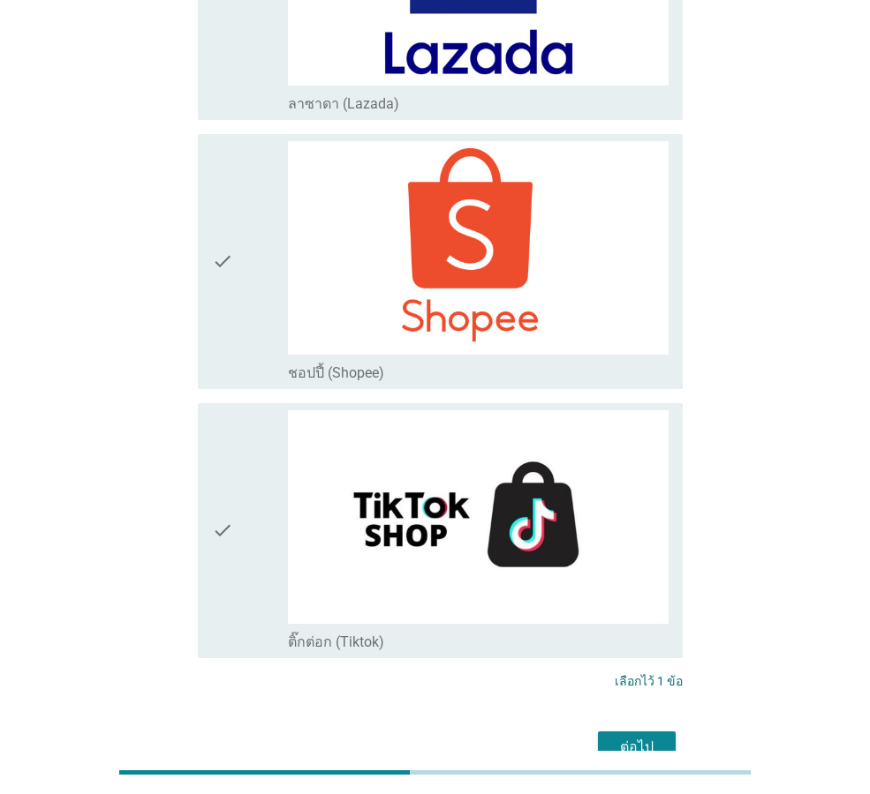
click at [636, 737] on div "ต่อไป" at bounding box center [636, 747] width 49 height 21
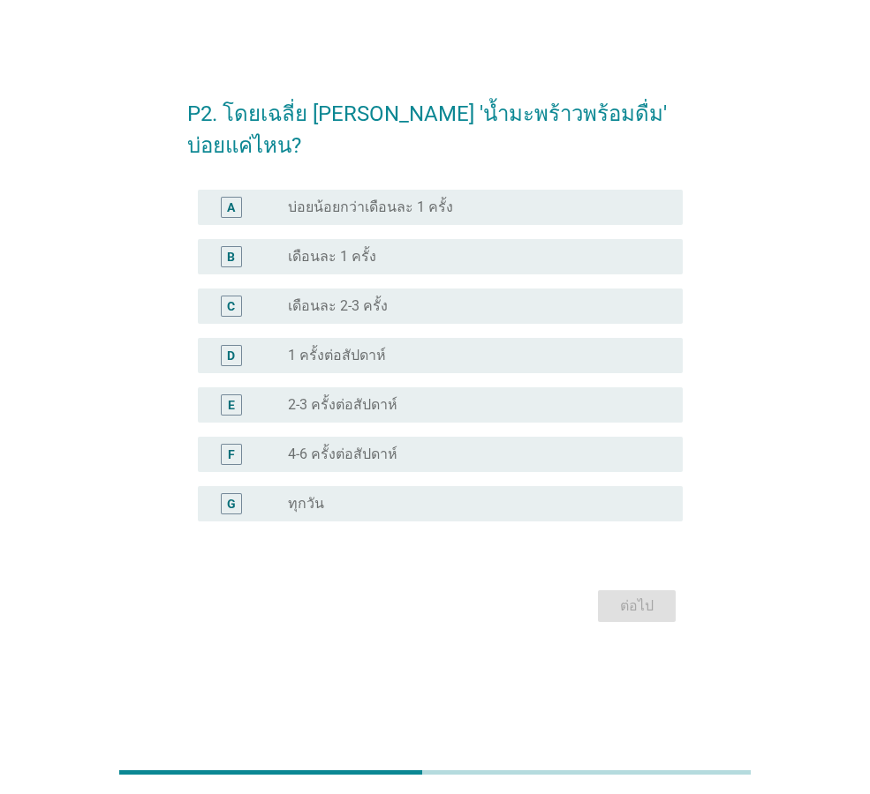
scroll to position [0, 0]
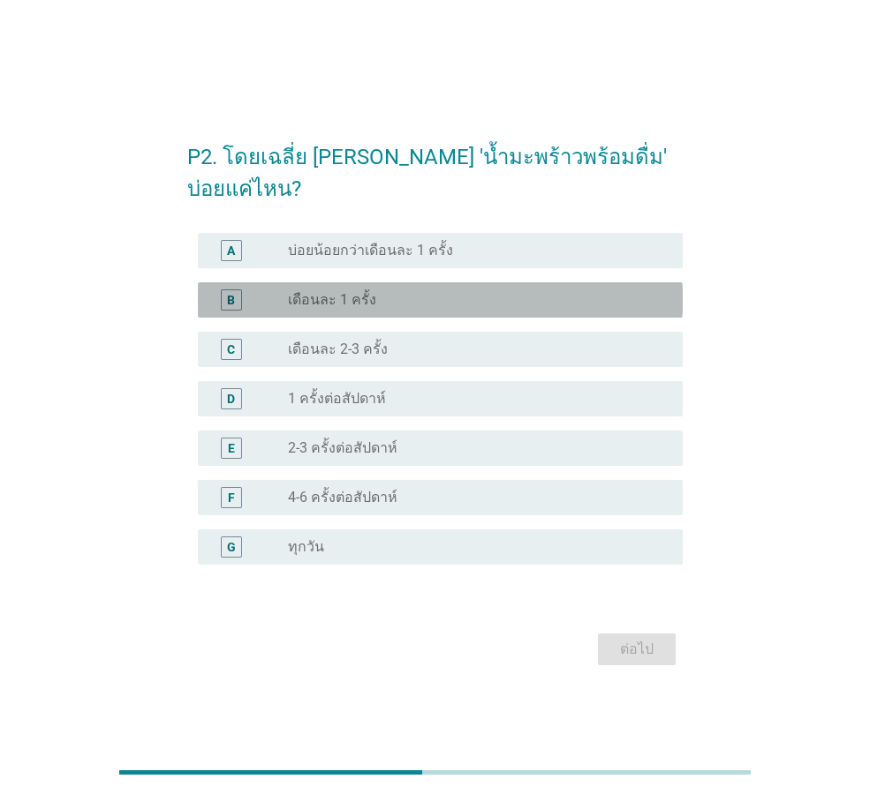
click at [343, 291] on label "เดือนละ 1 ครั้ง" at bounding box center [332, 300] width 88 height 18
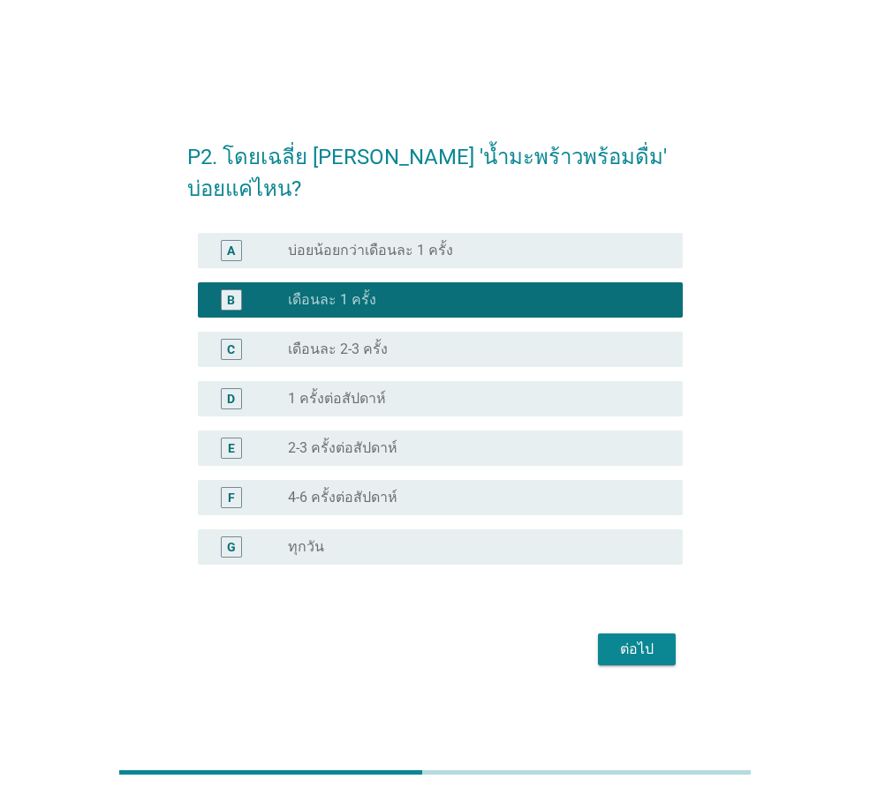
click at [619, 642] on div "ต่อไป" at bounding box center [636, 649] width 49 height 21
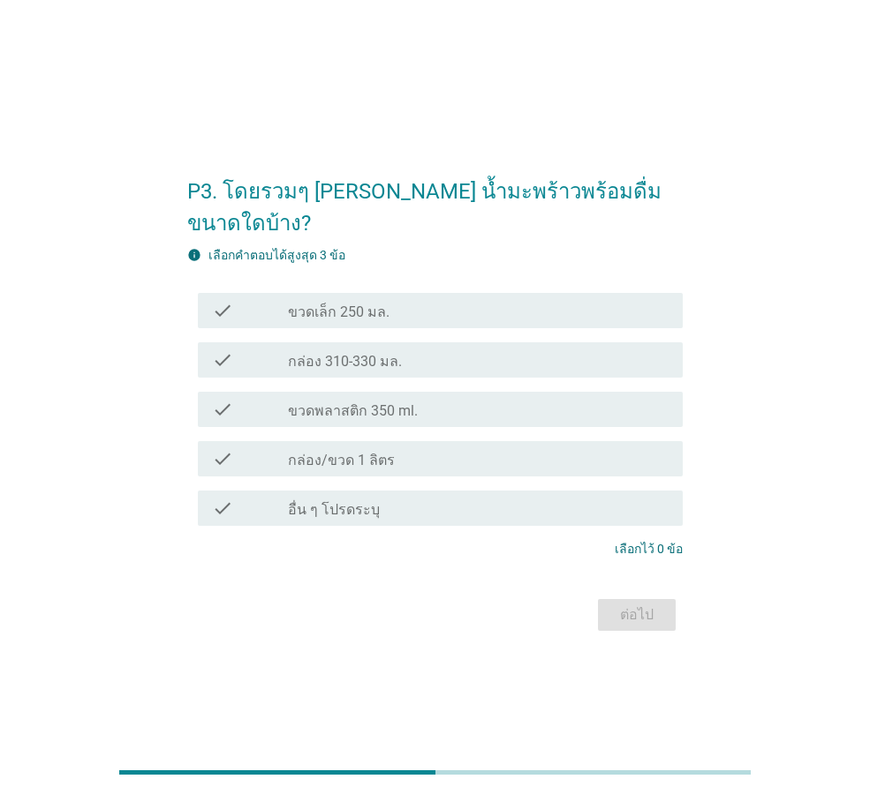
click at [425, 441] on div "check check_box_outline_blank กล่อง/ขวด 1 ลิตร" at bounding box center [440, 458] width 485 height 35
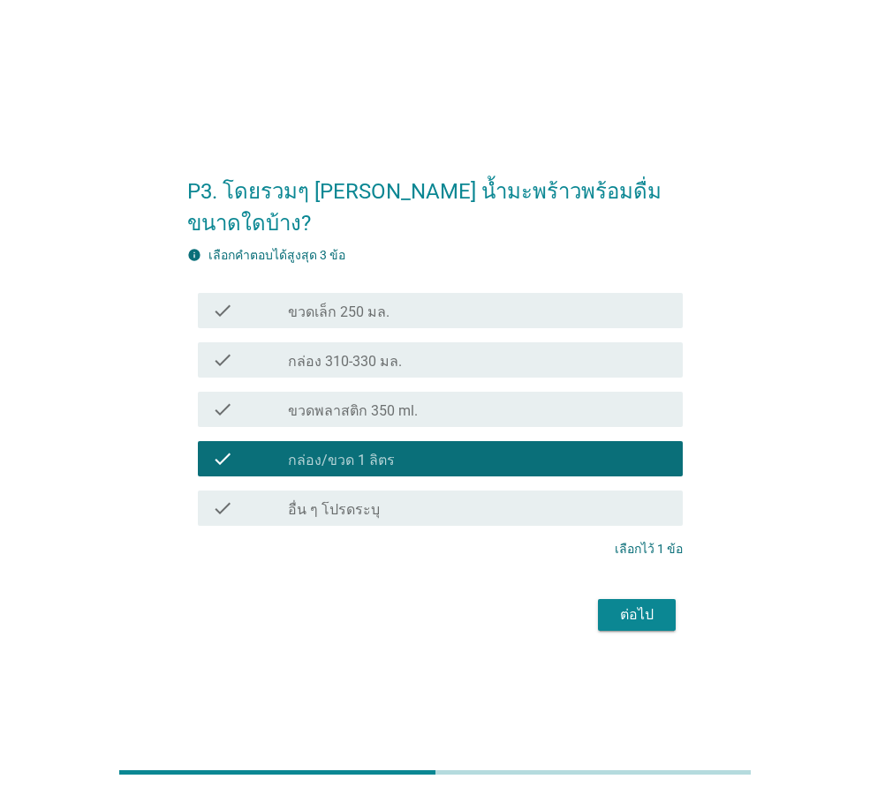
click at [621, 605] on div "ต่อไป" at bounding box center [636, 615] width 49 height 21
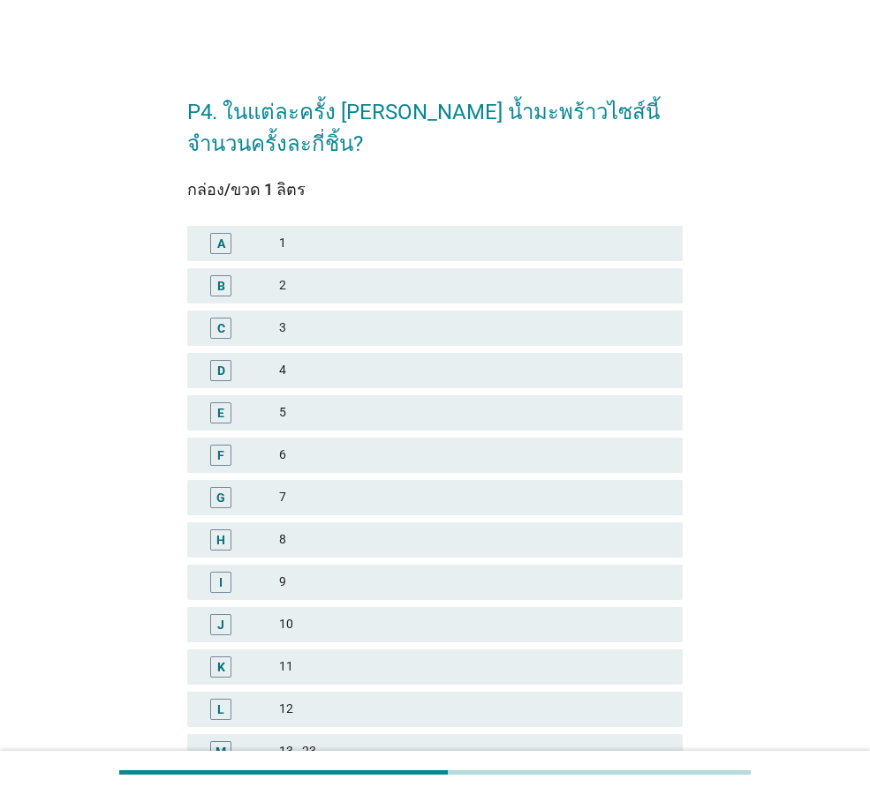
click at [357, 252] on div "1" at bounding box center [473, 243] width 389 height 21
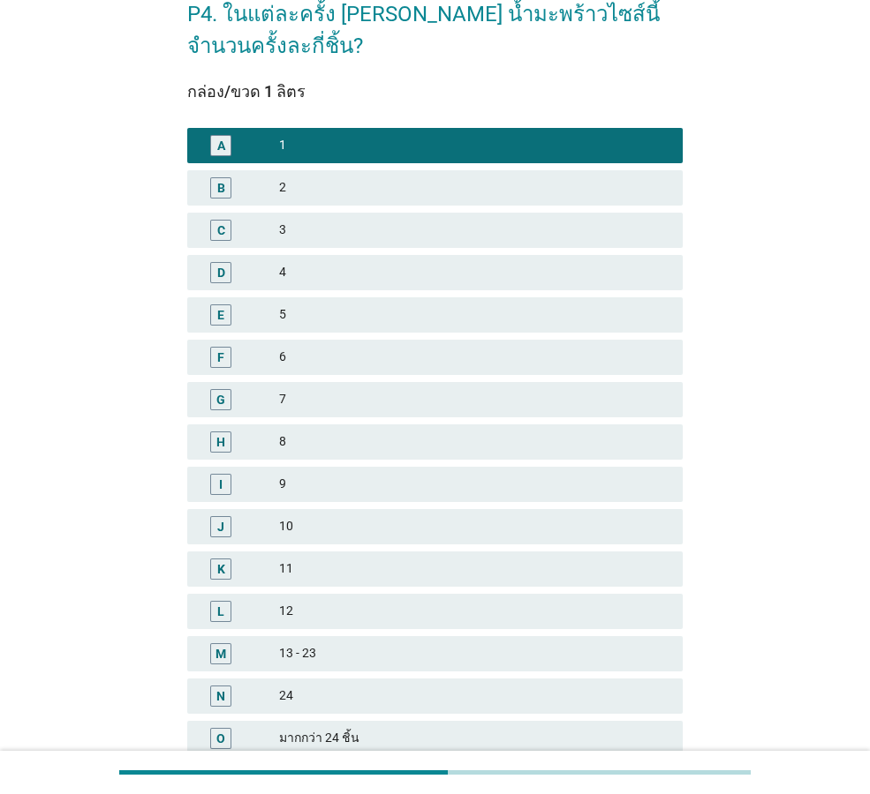
scroll to position [252, 0]
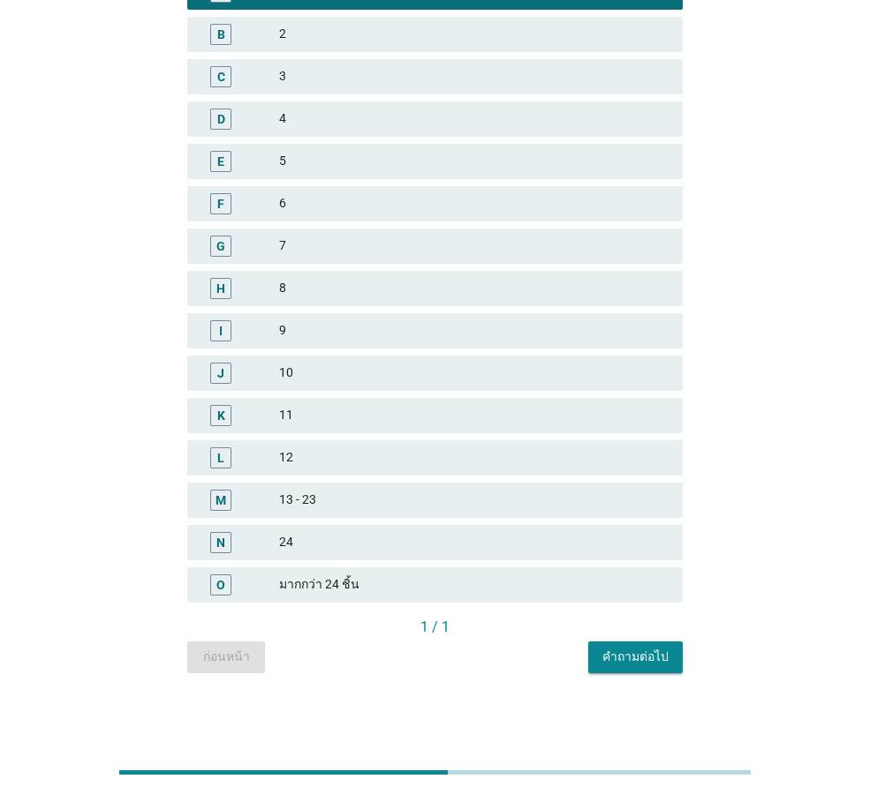
click at [614, 666] on button "คำถามต่อไป" at bounding box center [635, 658] width 94 height 32
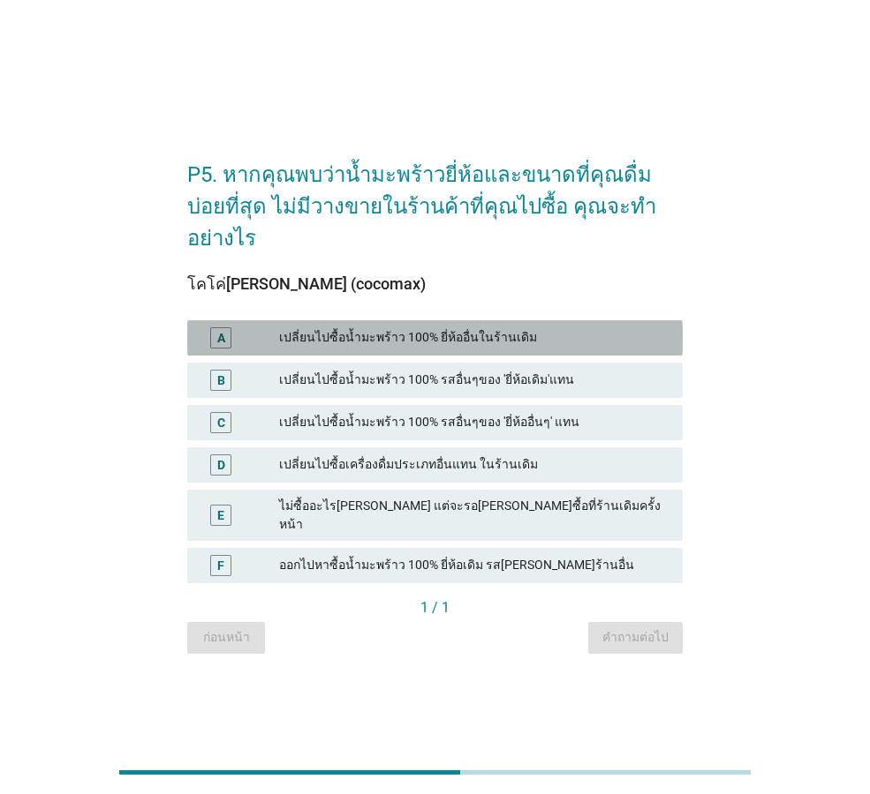
click at [382, 327] on div "เปลี่ยนไปซื้อน้ำมะพร้าว 100% ยี่ห้ออื่นในร้านเดิม" at bounding box center [473, 337] width 389 height 21
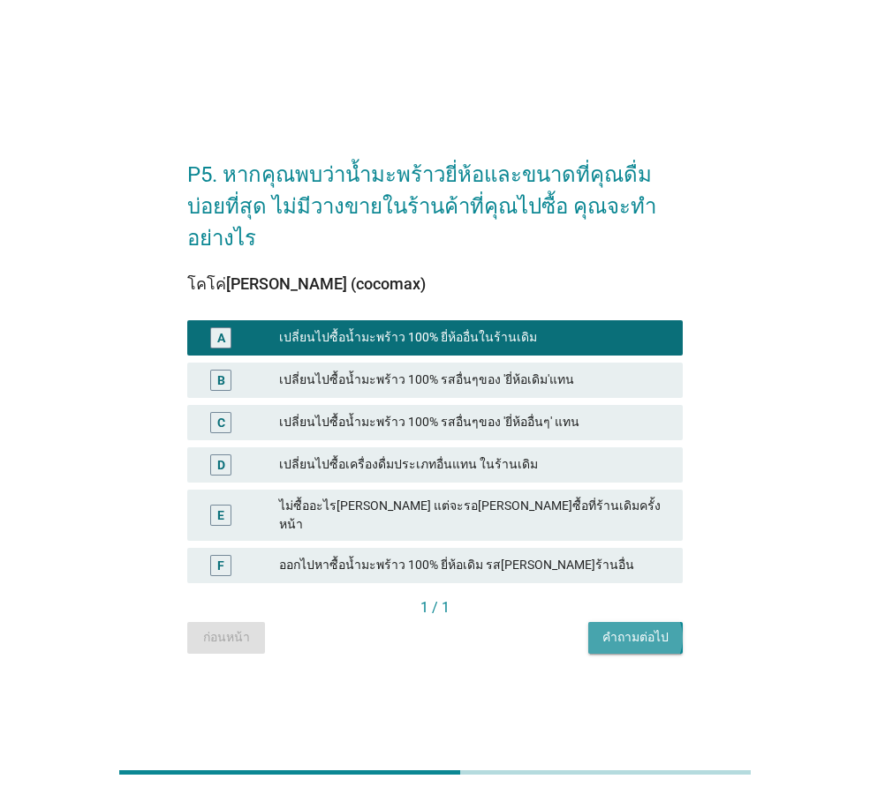
click at [647, 629] on div "คำถามต่อไป" at bounding box center [635, 638] width 66 height 19
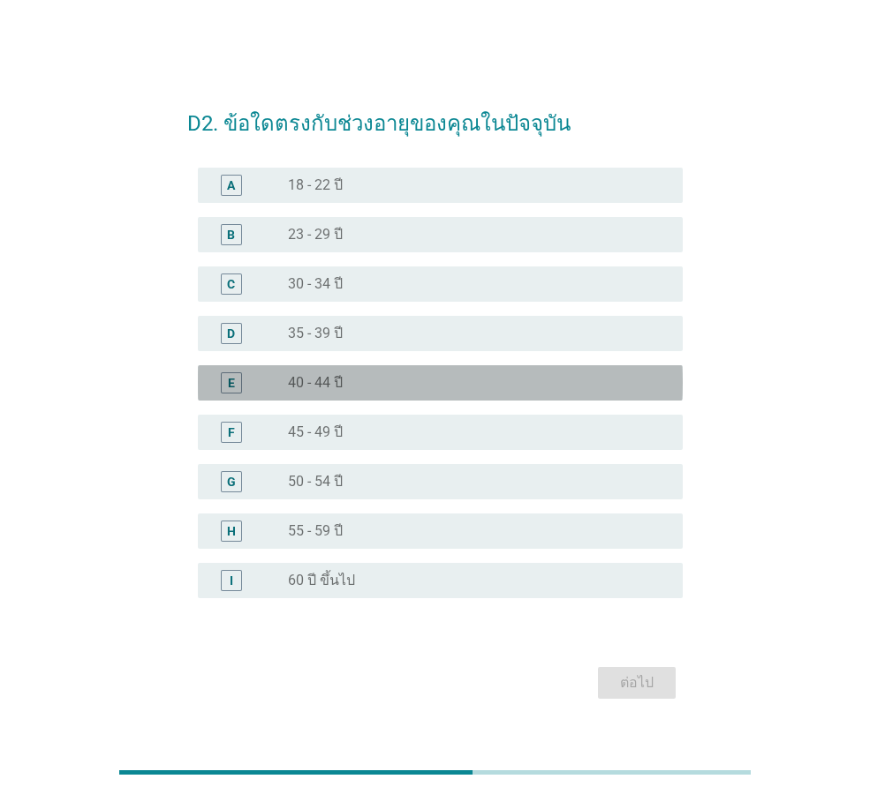
click at [386, 378] on div "radio_button_unchecked 40 - 44 ปี" at bounding box center [471, 383] width 366 height 18
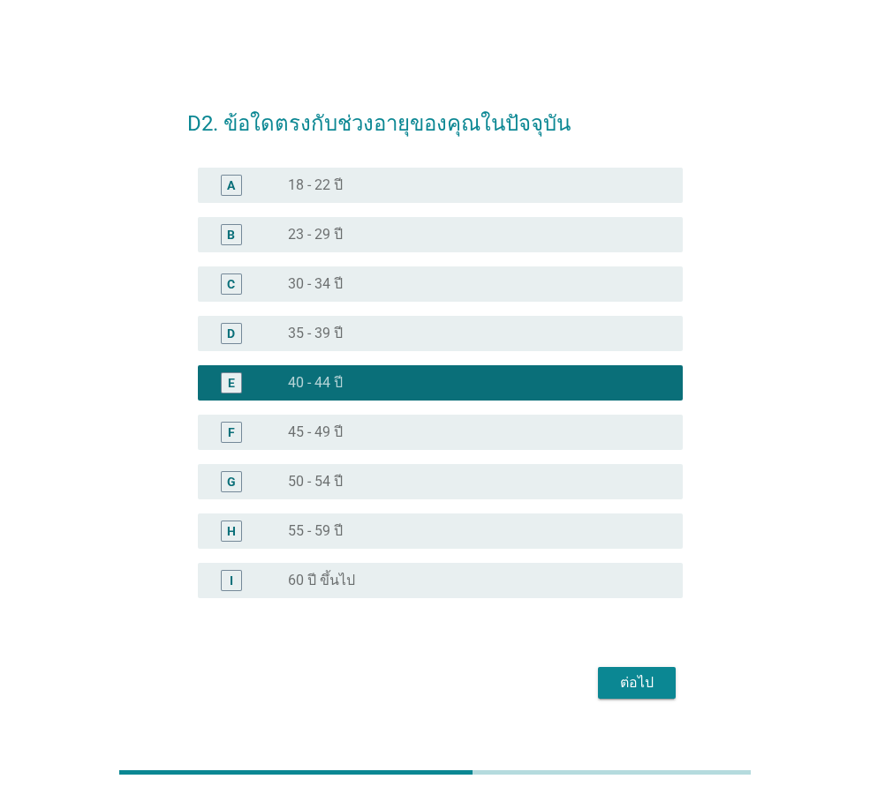
click at [647, 669] on button "ต่อไป" at bounding box center [637, 683] width 78 height 32
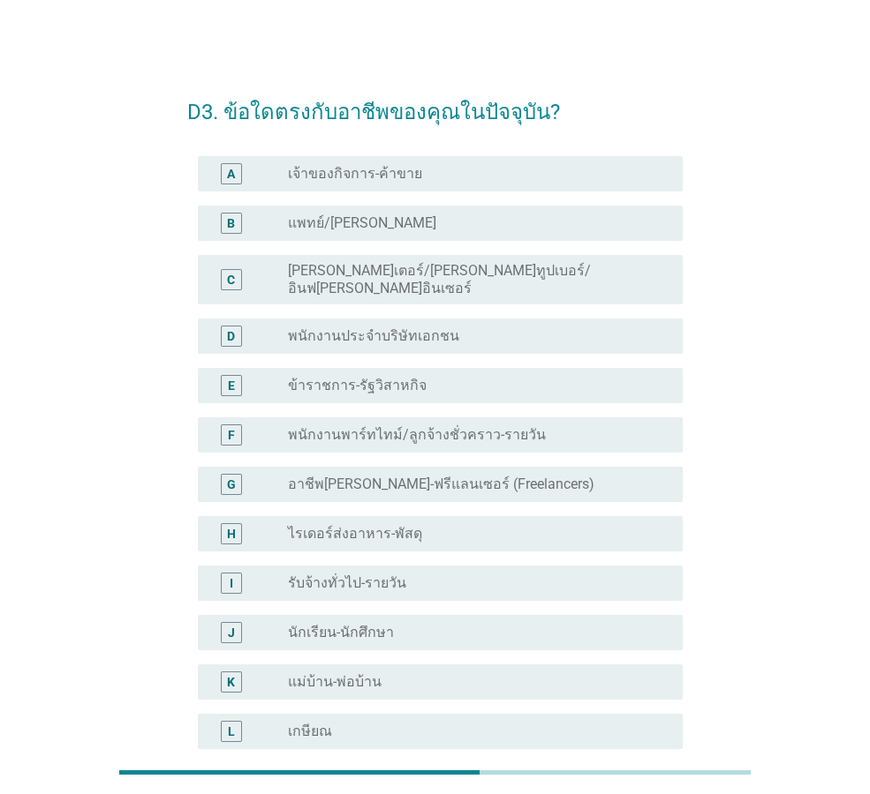
click at [410, 377] on label "ข้าราชการ-รัฐวิสาหกิจ" at bounding box center [357, 386] width 139 height 18
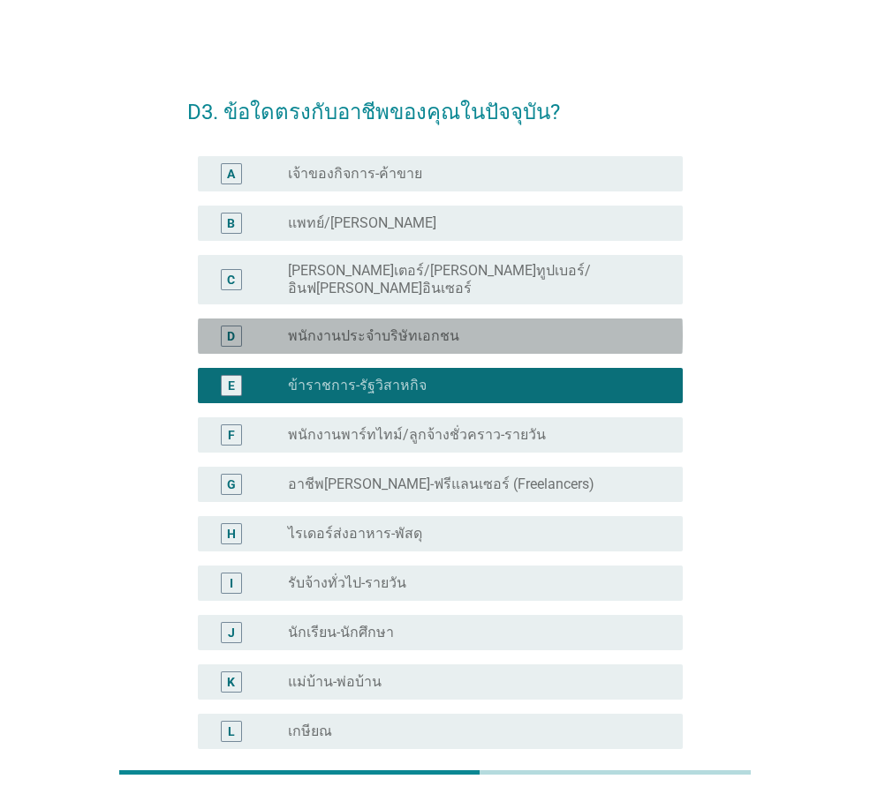
click at [415, 327] on label "พนักงานประจำบริษัทเอกชน" at bounding box center [373, 336] width 171 height 18
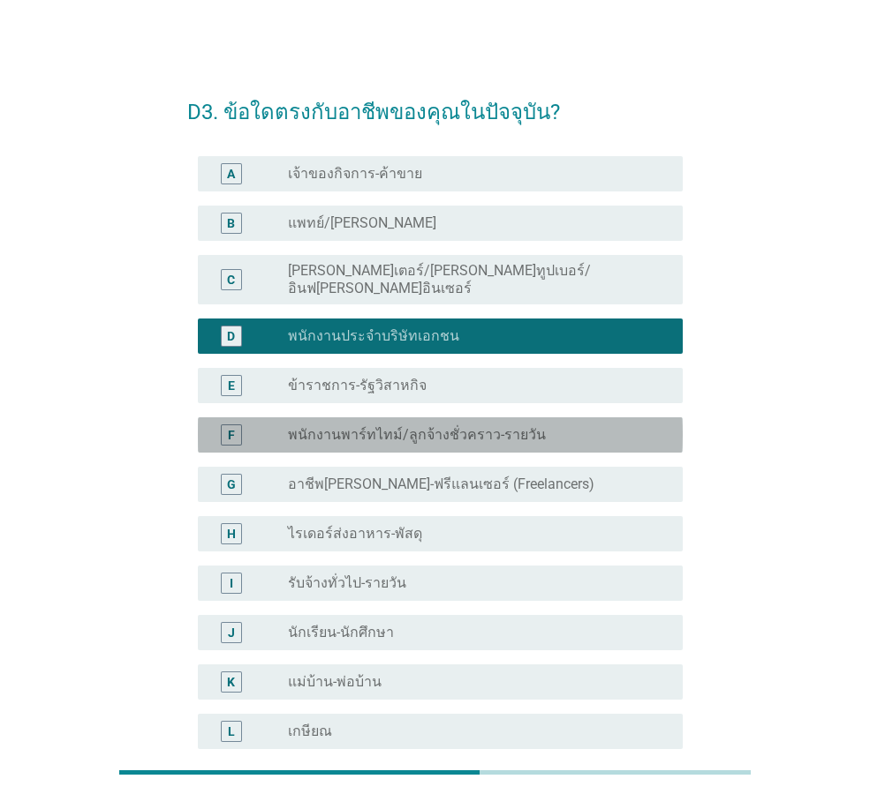
click at [404, 431] on div "radio_button_unchecked พนักงานพาร์ทไทม์/ลูกจ้างชั่วคราว-รายวัน" at bounding box center [478, 435] width 380 height 21
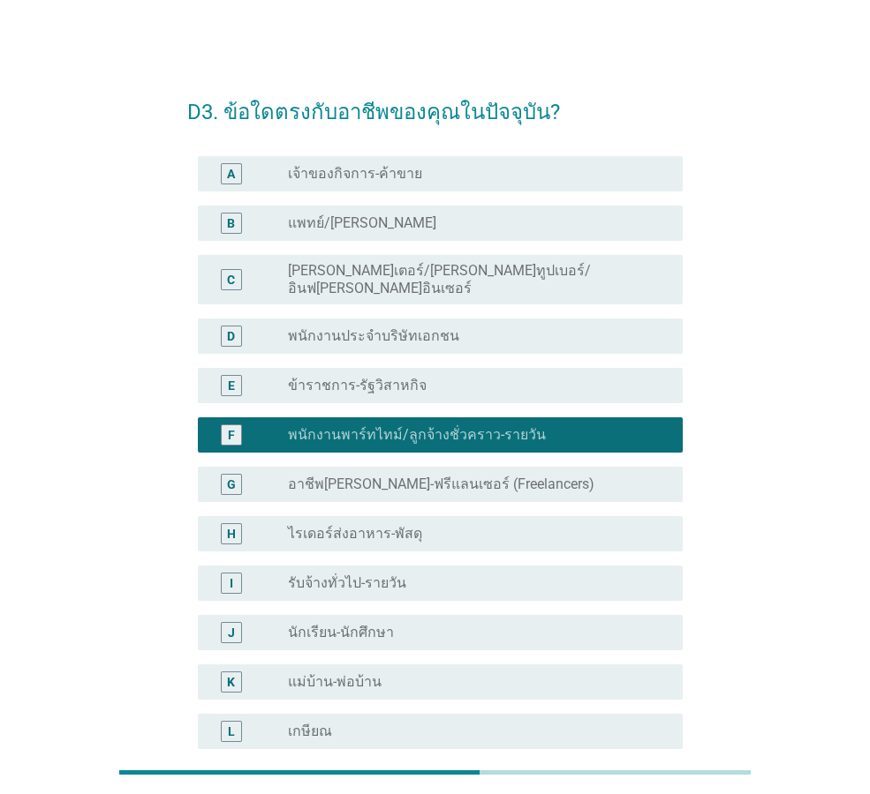
click at [396, 377] on label "ข้าราชการ-รัฐวิสาหกิจ" at bounding box center [357, 386] width 139 height 18
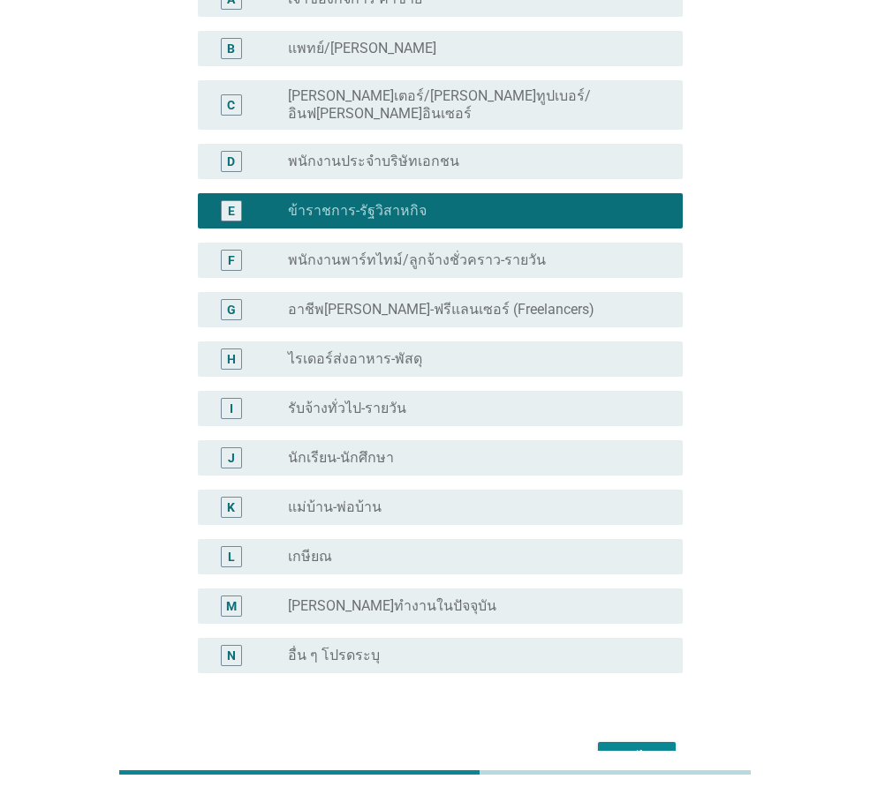
scroll to position [177, 0]
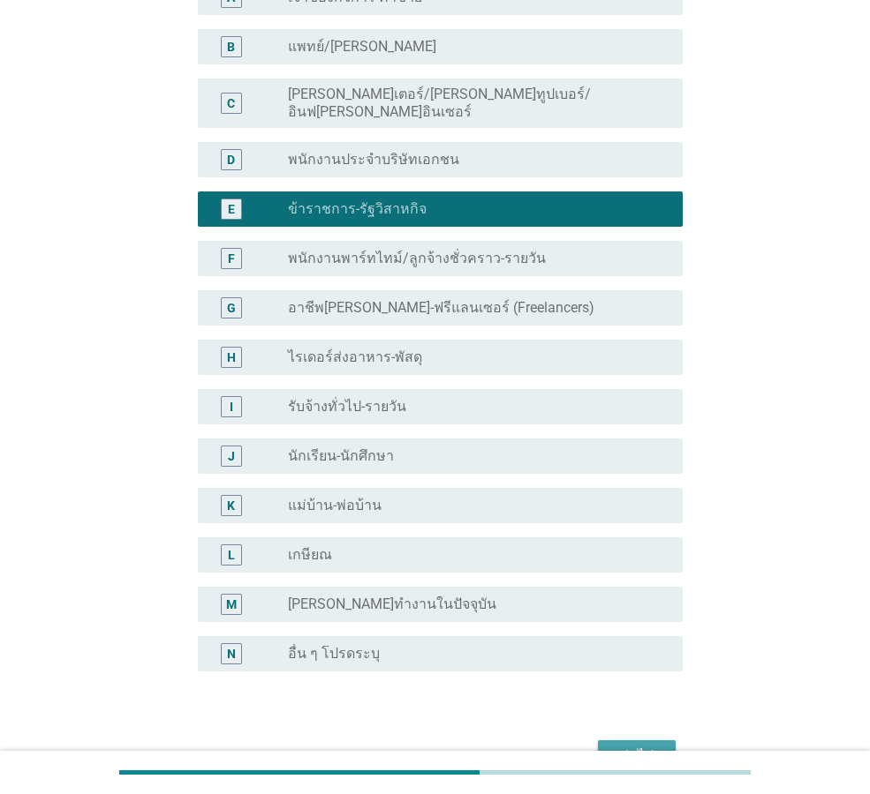
click at [624, 746] on div "ต่อไป" at bounding box center [636, 756] width 49 height 21
